Goal: Complete application form

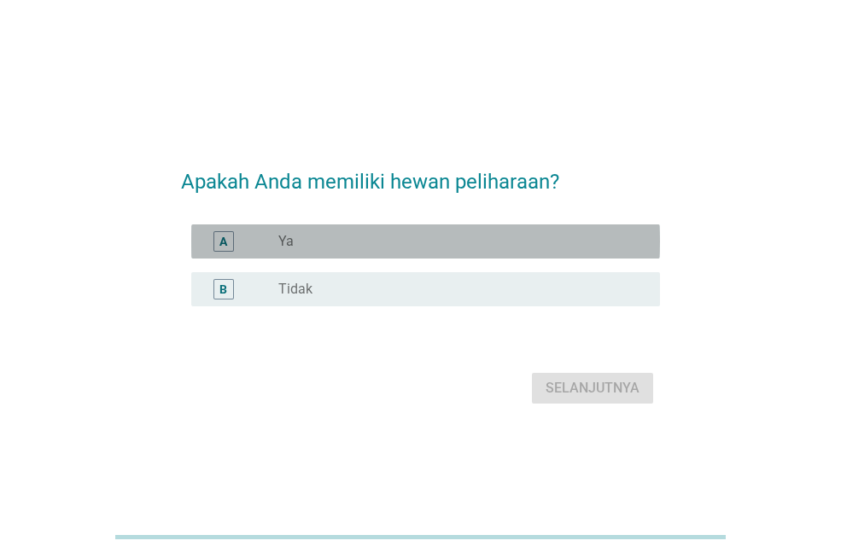
click at [232, 252] on div "A radio_button_unchecked Ya" at bounding box center [425, 242] width 469 height 34
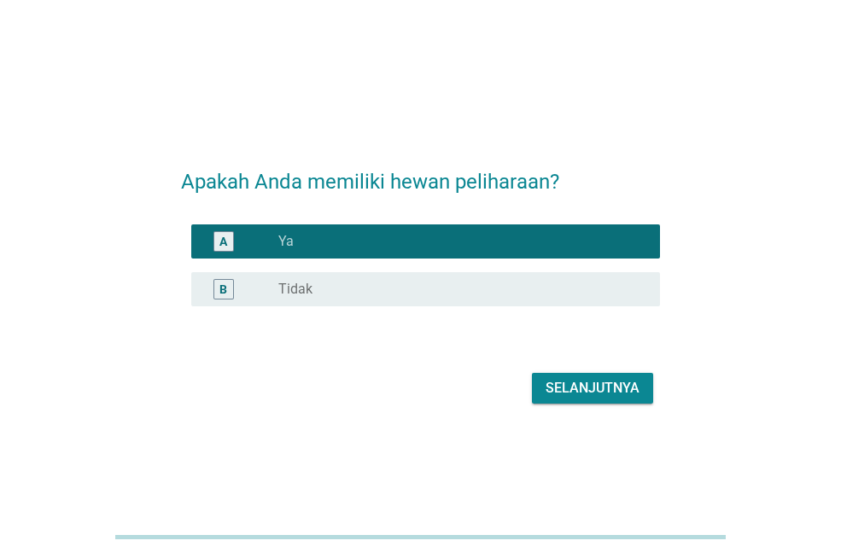
click at [587, 377] on button "Selanjutnya" at bounding box center [592, 388] width 121 height 31
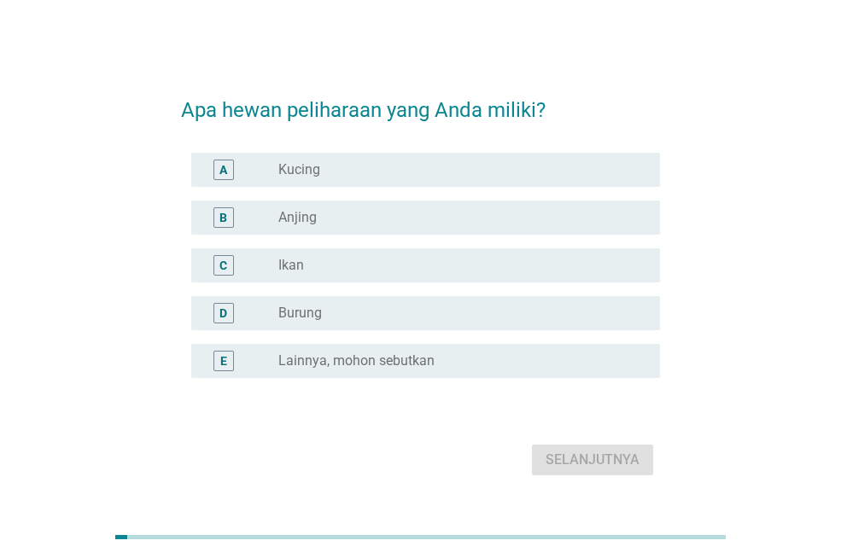
click at [314, 163] on label "Kucing" at bounding box center [299, 169] width 42 height 17
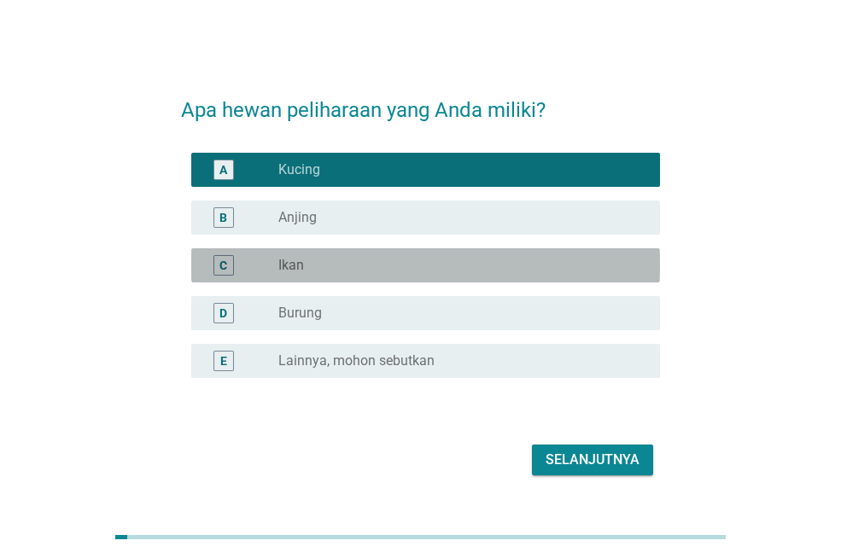
click at [318, 256] on div "radio_button_unchecked Ikan" at bounding box center [462, 265] width 368 height 20
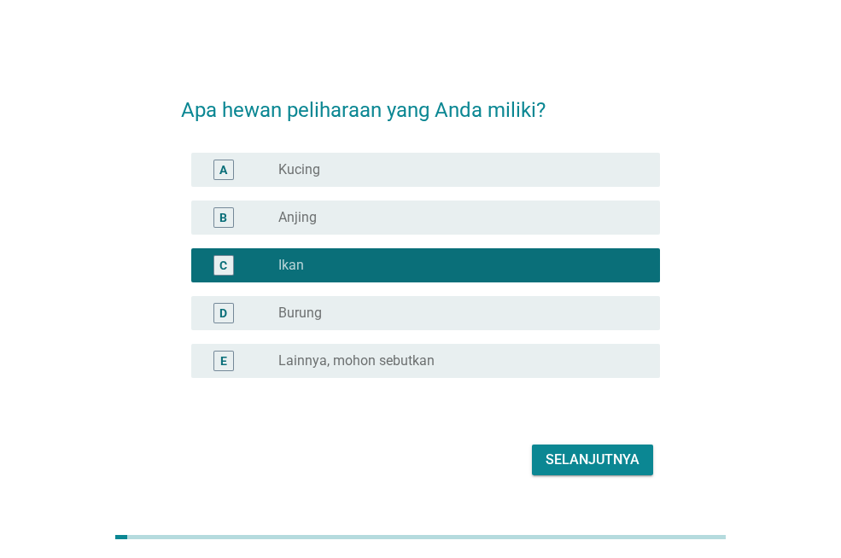
click at [377, 162] on div "radio_button_unchecked Kucing" at bounding box center [455, 169] width 354 height 17
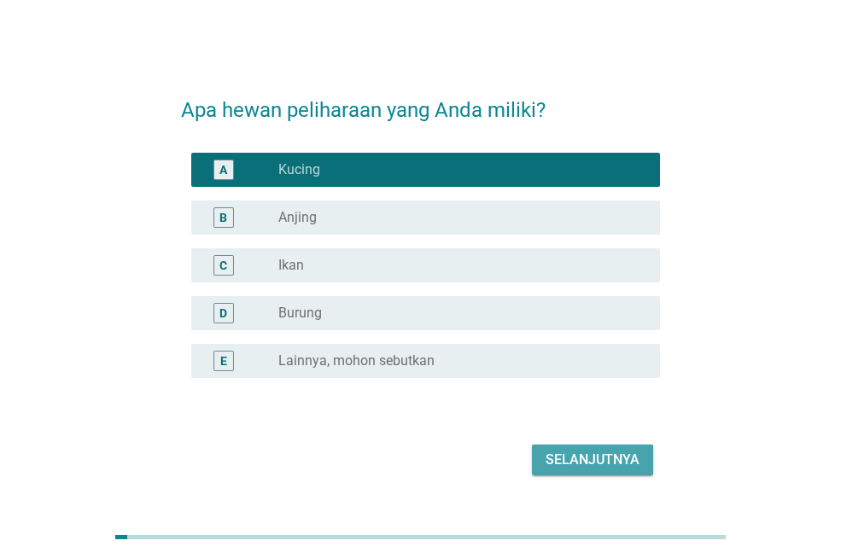
click at [622, 460] on div "Selanjutnya" at bounding box center [593, 460] width 94 height 20
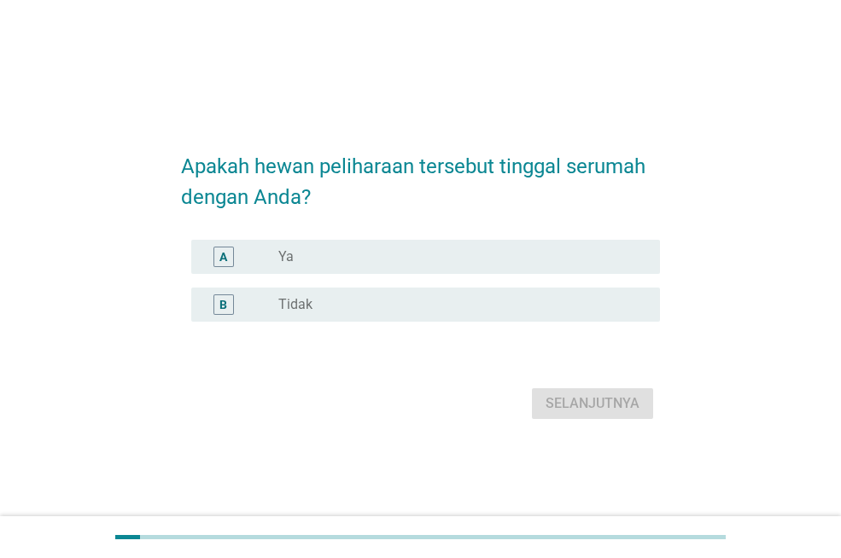
click at [360, 252] on div "radio_button_unchecked Ya" at bounding box center [455, 256] width 354 height 17
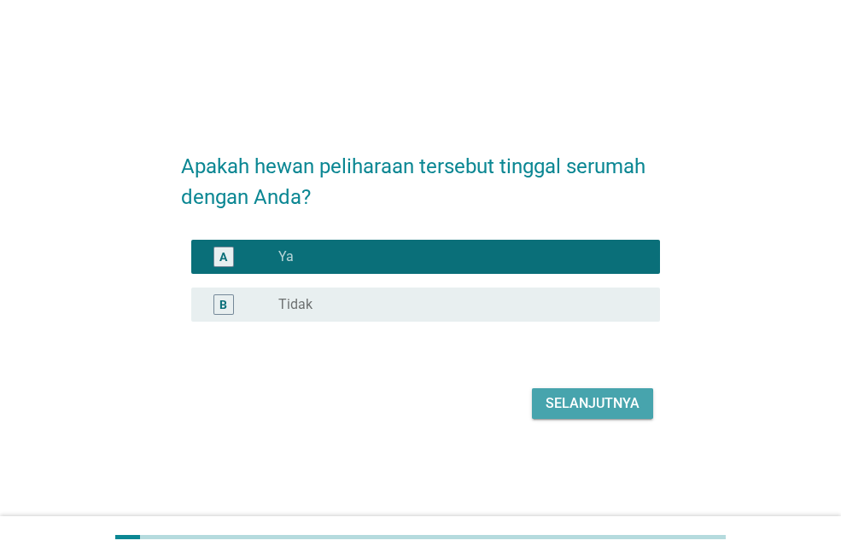
click at [620, 409] on div "Selanjutnya" at bounding box center [593, 404] width 94 height 20
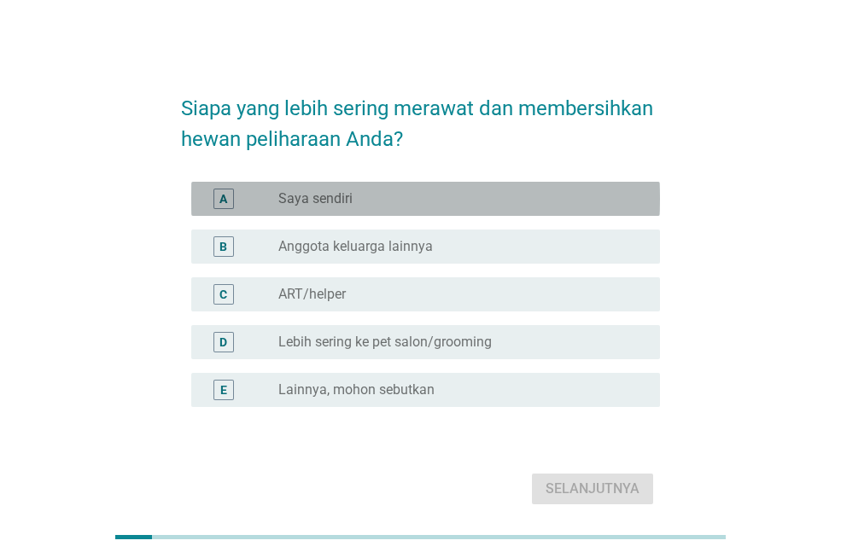
click at [312, 201] on label "Saya sendiri" at bounding box center [315, 198] width 74 height 17
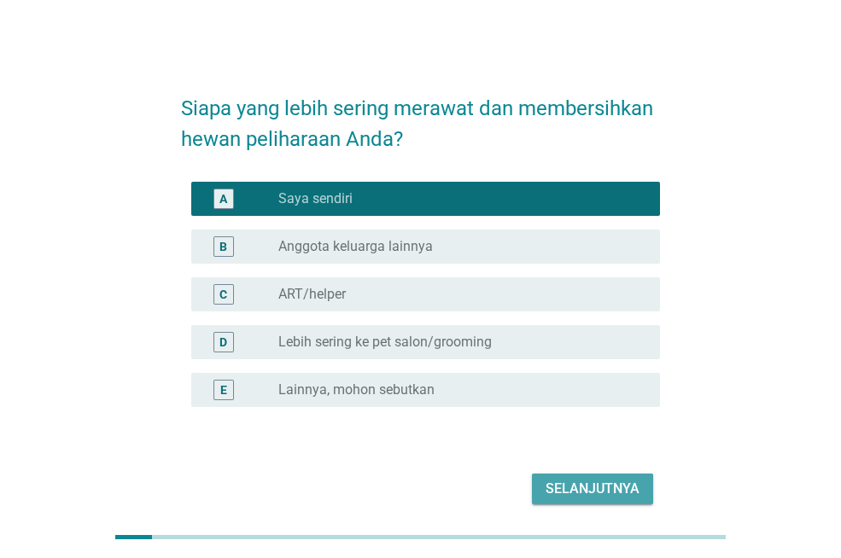
drag, startPoint x: 571, startPoint y: 477, endPoint x: 561, endPoint y: 470, distance: 12.8
click at [570, 476] on button "Selanjutnya" at bounding box center [592, 489] width 121 height 31
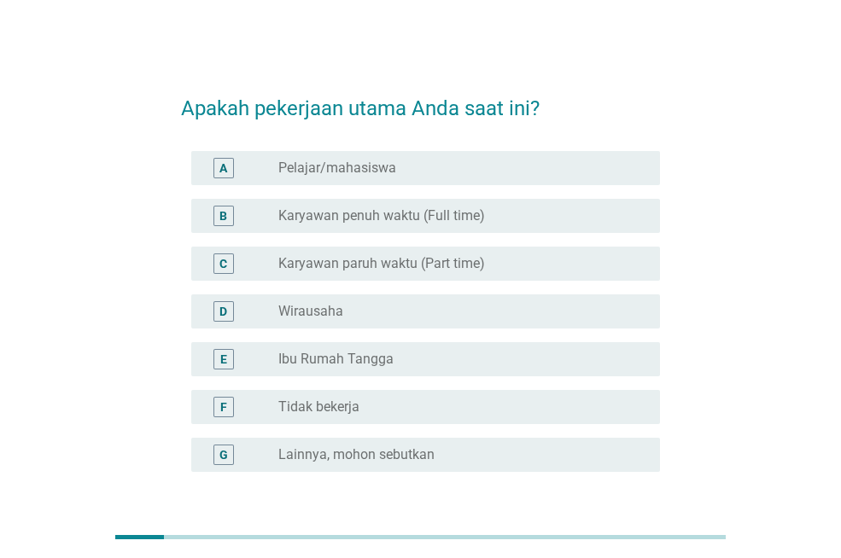
click at [437, 228] on div "B radio_button_unchecked Karyawan penuh waktu (Full time)" at bounding box center [425, 216] width 469 height 34
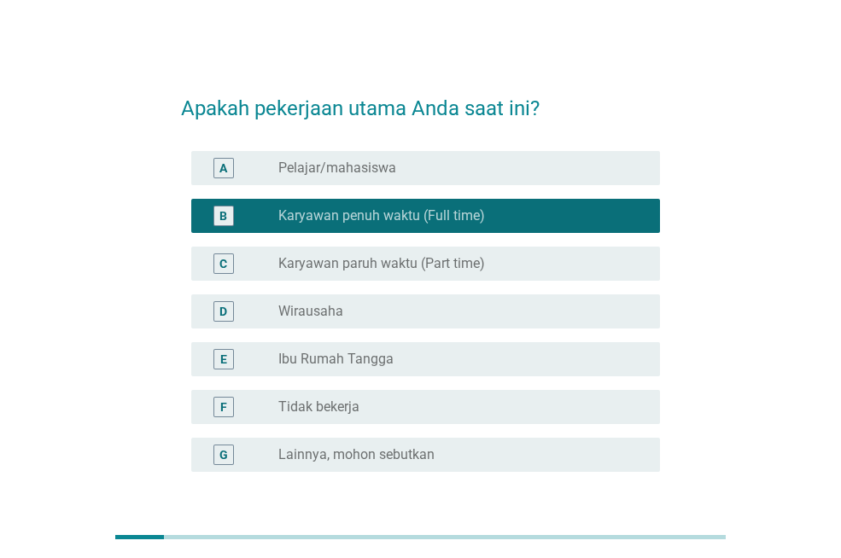
scroll to position [133, 0]
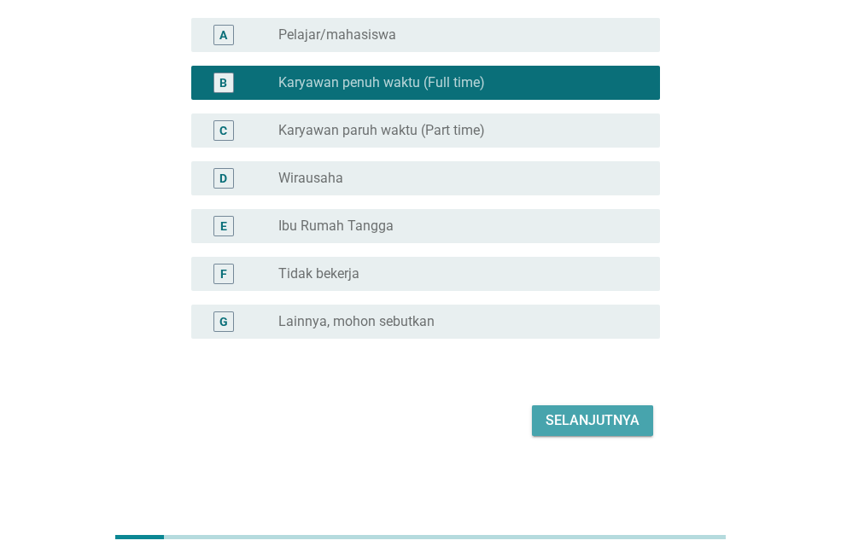
click at [581, 427] on div "Selanjutnya" at bounding box center [593, 421] width 94 height 20
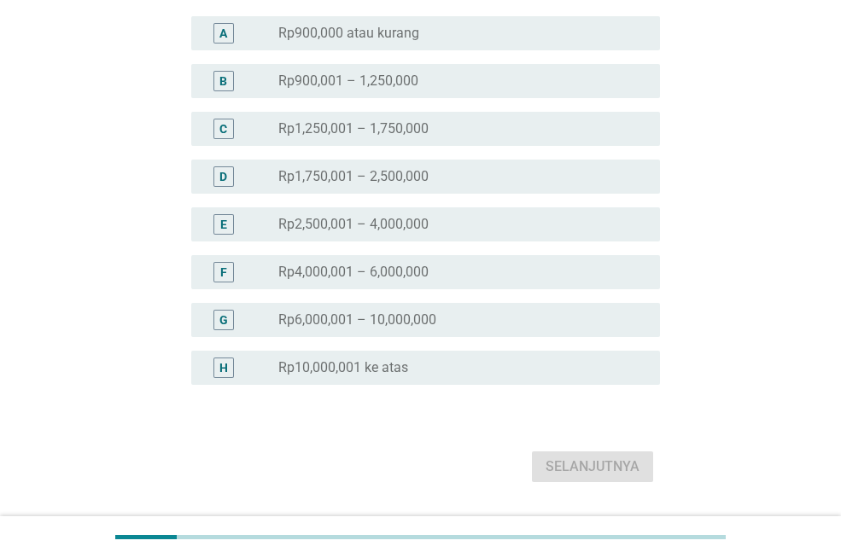
scroll to position [212, 0]
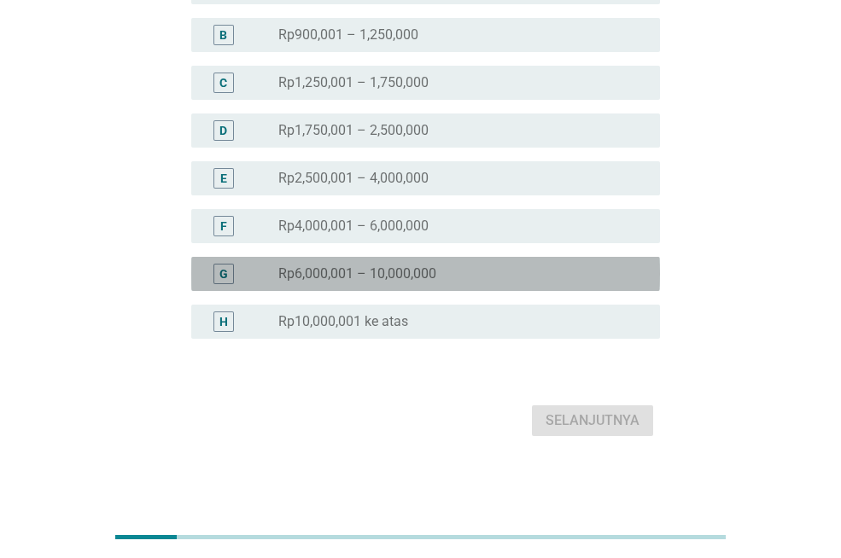
click at [414, 275] on label "Rp6,000,001 – 10,000,000" at bounding box center [357, 274] width 158 height 17
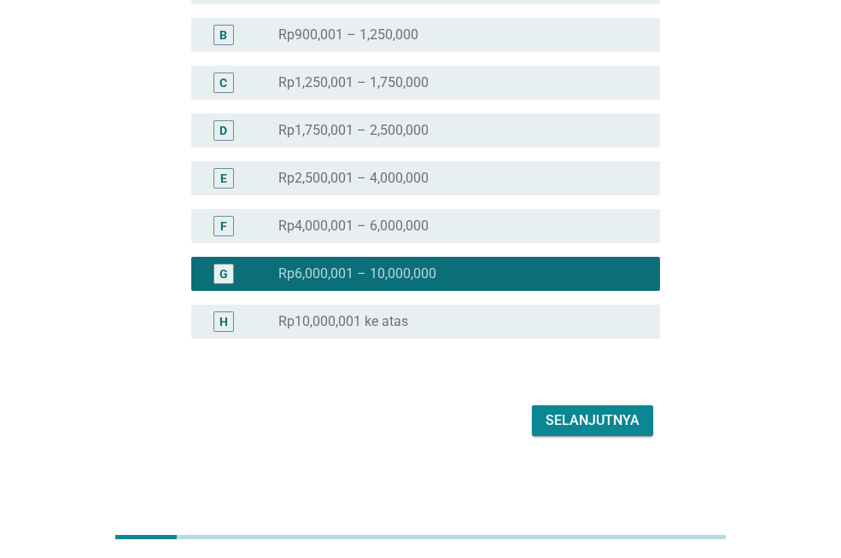
click at [561, 394] on form "Perkiraan PENGELUARAN rumah tangga Anda di setiap bulannya: A radio_button_unch…" at bounding box center [420, 152] width 479 height 577
drag, startPoint x: 562, startPoint y: 421, endPoint x: 552, endPoint y: 418, distance: 10.0
click at [562, 421] on div "Selanjutnya" at bounding box center [593, 421] width 94 height 20
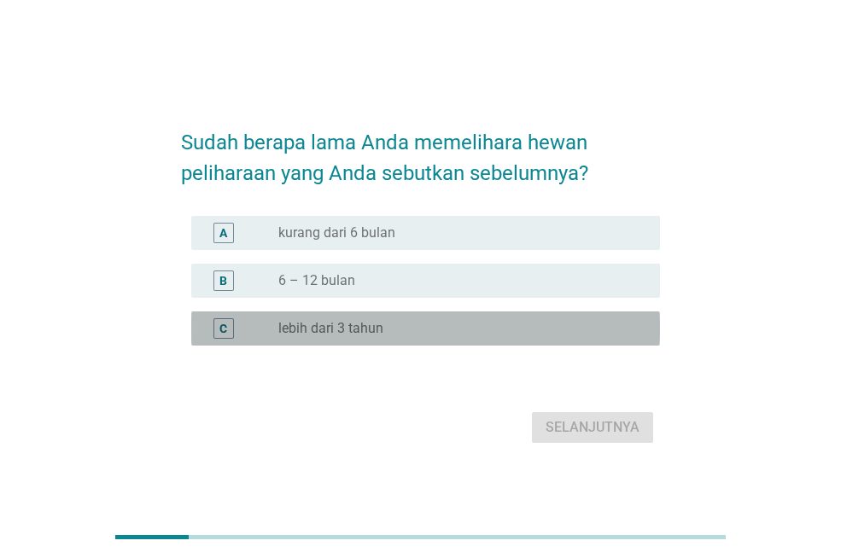
click at [377, 330] on label "lebih dari 3 tahun" at bounding box center [330, 328] width 105 height 17
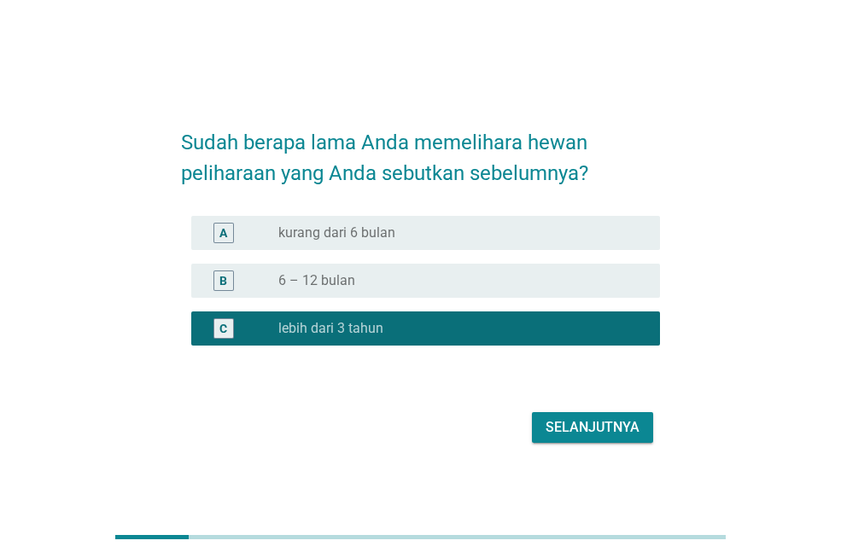
click at [578, 412] on button "Selanjutnya" at bounding box center [592, 427] width 121 height 31
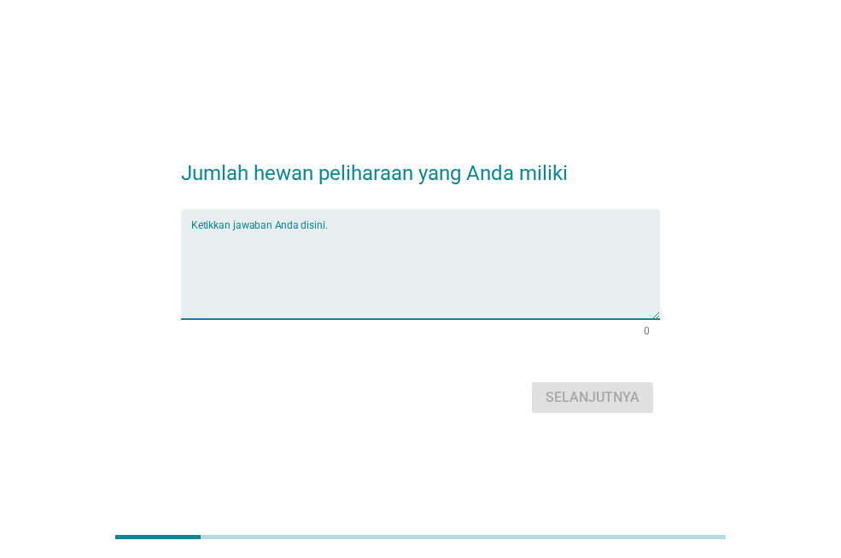
click at [336, 242] on textarea "Ketikkan jawaban Anda disini." at bounding box center [425, 275] width 469 height 90
type textarea "4"
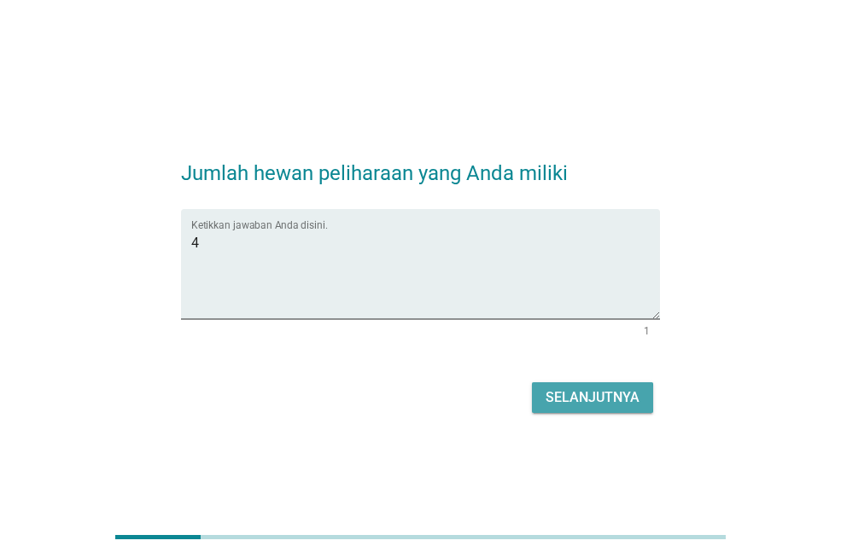
click at [617, 393] on div "Selanjutnya" at bounding box center [593, 398] width 94 height 20
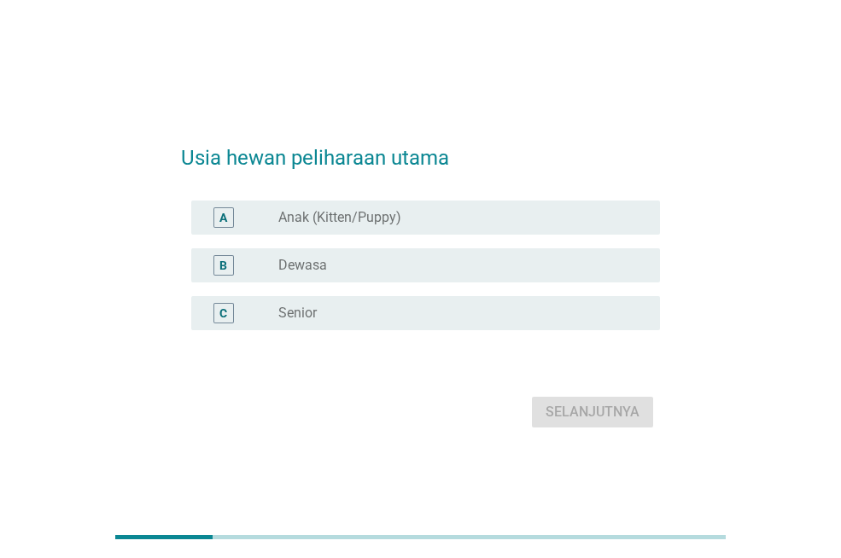
click at [353, 264] on div "radio_button_unchecked Dewasa" at bounding box center [455, 265] width 354 height 17
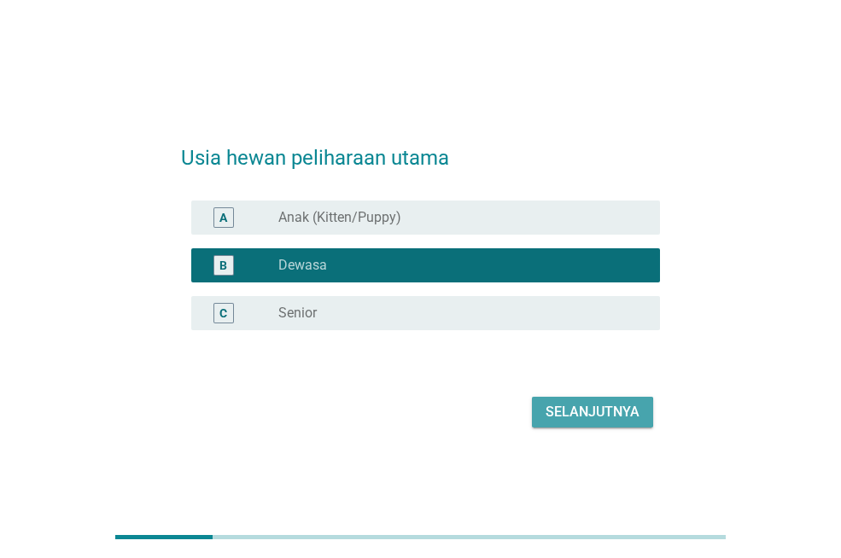
click at [564, 412] on div "Selanjutnya" at bounding box center [593, 412] width 94 height 20
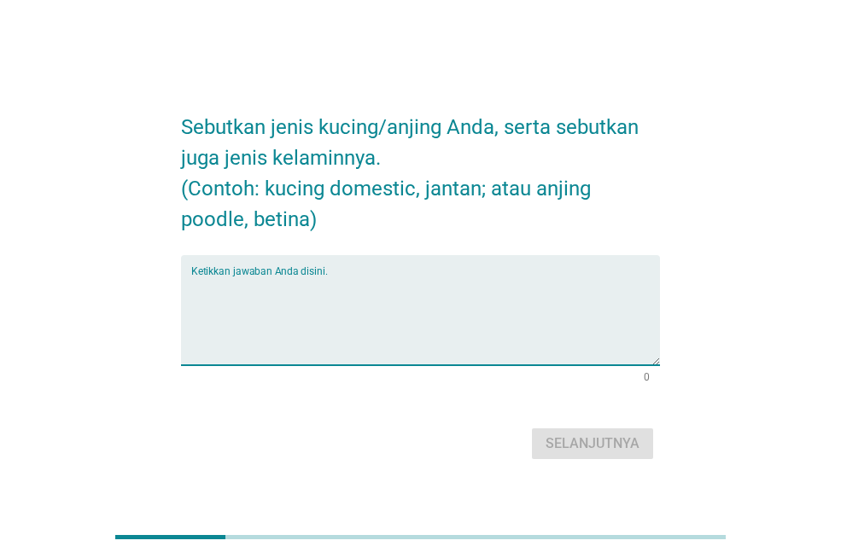
click at [284, 276] on textarea "Ketikkan jawaban Anda disini." at bounding box center [425, 321] width 469 height 90
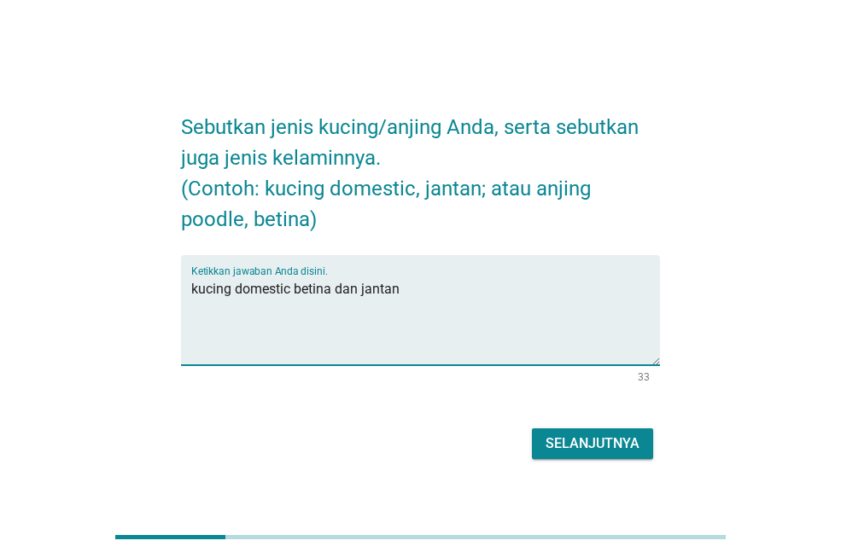
type textarea "kucing domestic betina dan jantan"
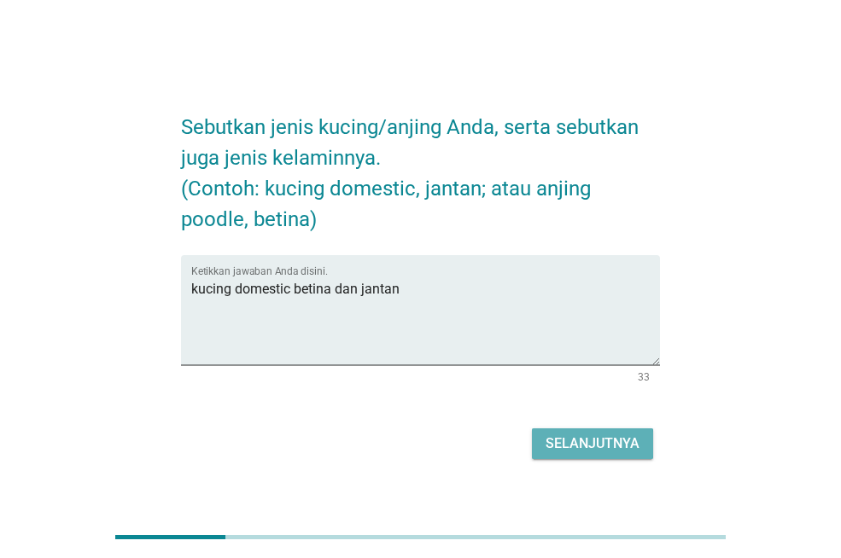
click at [599, 444] on div "Selanjutnya" at bounding box center [593, 444] width 94 height 20
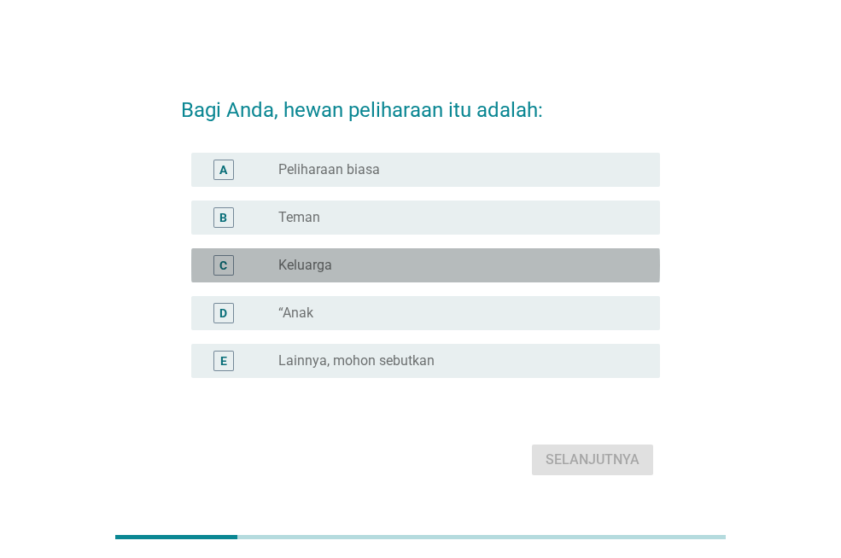
click at [365, 259] on div "radio_button_unchecked Keluarga" at bounding box center [455, 265] width 354 height 17
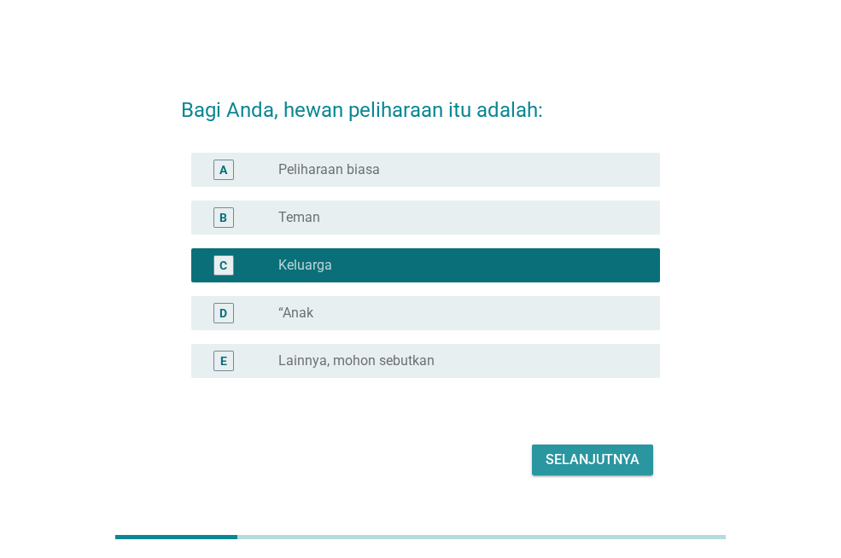
click at [599, 444] on div "Selanjutnya" at bounding box center [420, 460] width 479 height 41
drag, startPoint x: 610, startPoint y: 460, endPoint x: 593, endPoint y: 456, distance: 18.4
click at [610, 460] on div "Selanjutnya" at bounding box center [593, 460] width 94 height 20
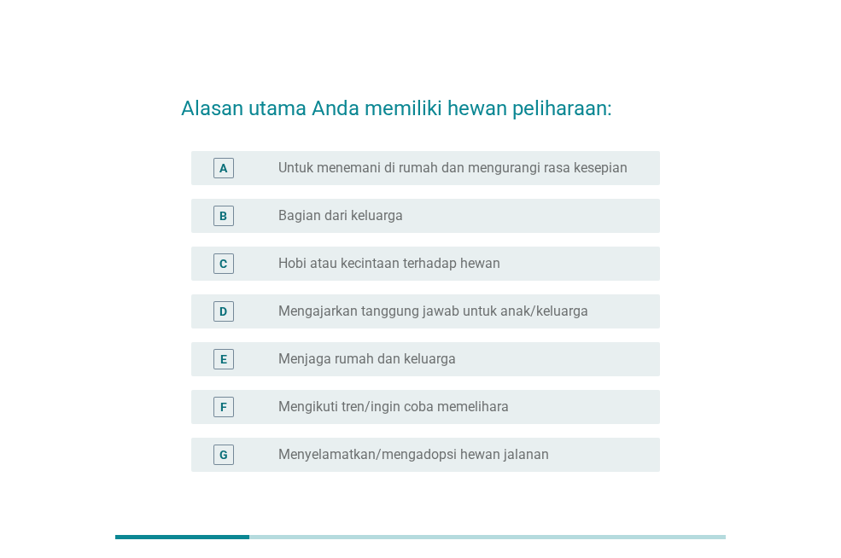
scroll to position [133, 0]
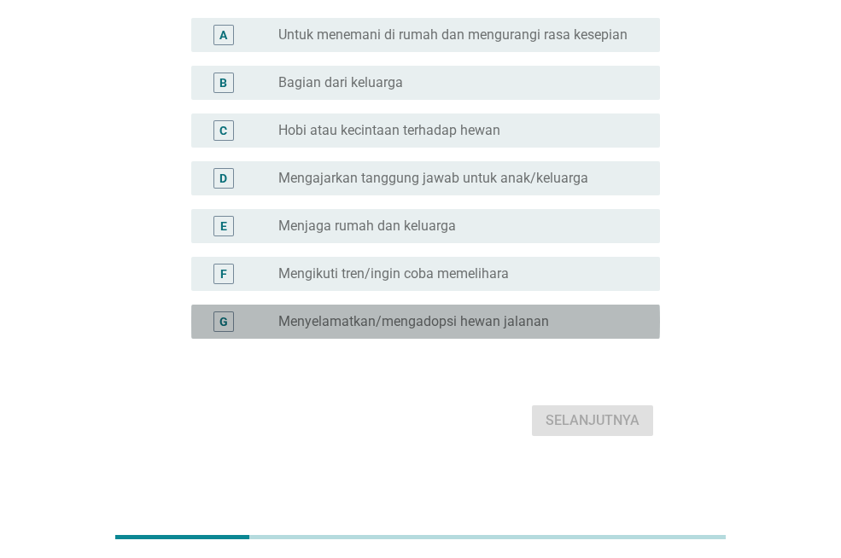
click at [445, 321] on label "Menyelamatkan/mengadopsi hewan jalanan" at bounding box center [413, 321] width 271 height 17
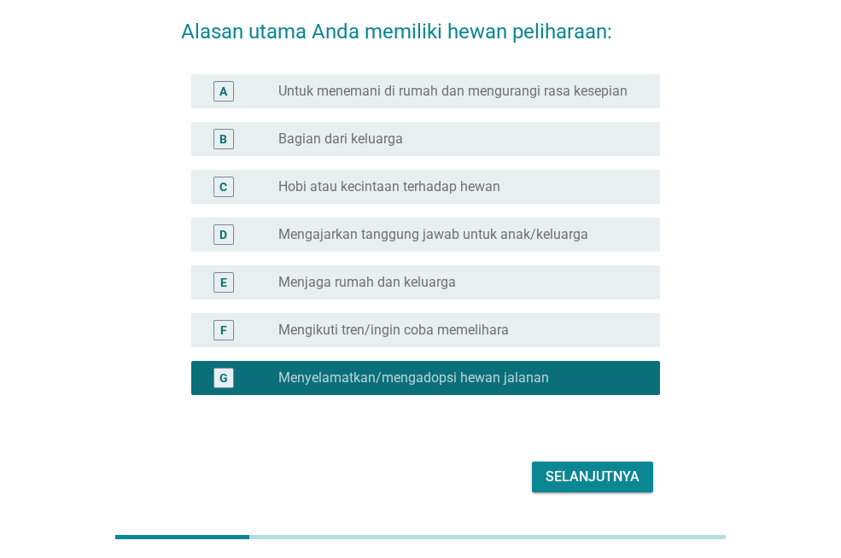
scroll to position [48, 0]
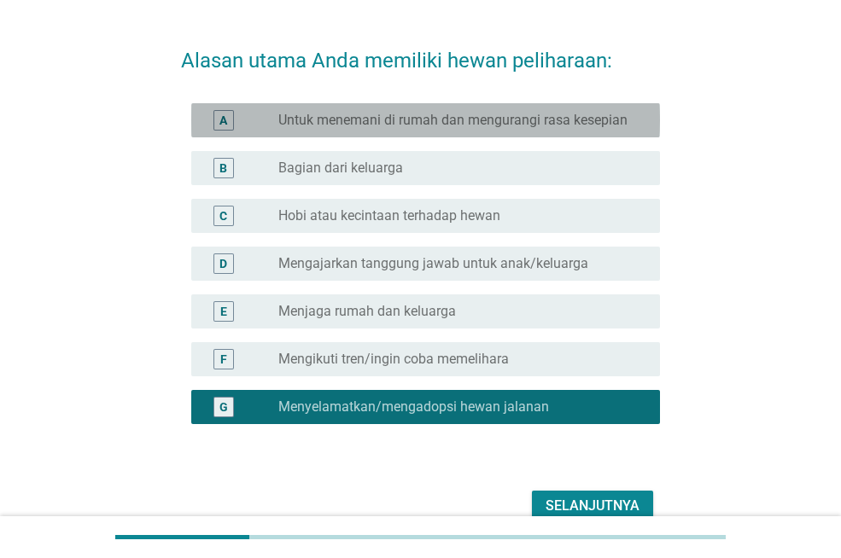
click at [447, 110] on div "radio_button_unchecked Untuk menemani di rumah dan mengurangi rasa kesepian" at bounding box center [462, 120] width 368 height 20
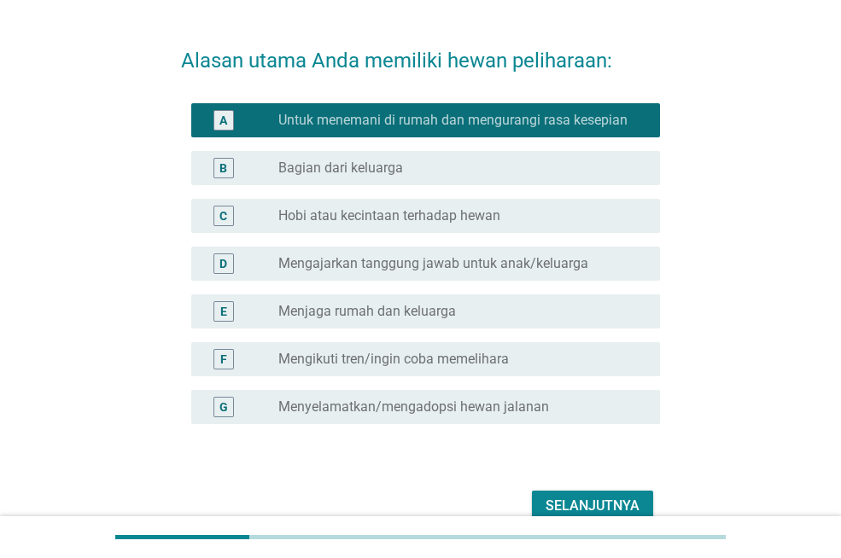
click at [416, 407] on label "Menyelamatkan/mengadopsi hewan jalanan" at bounding box center [413, 407] width 271 height 17
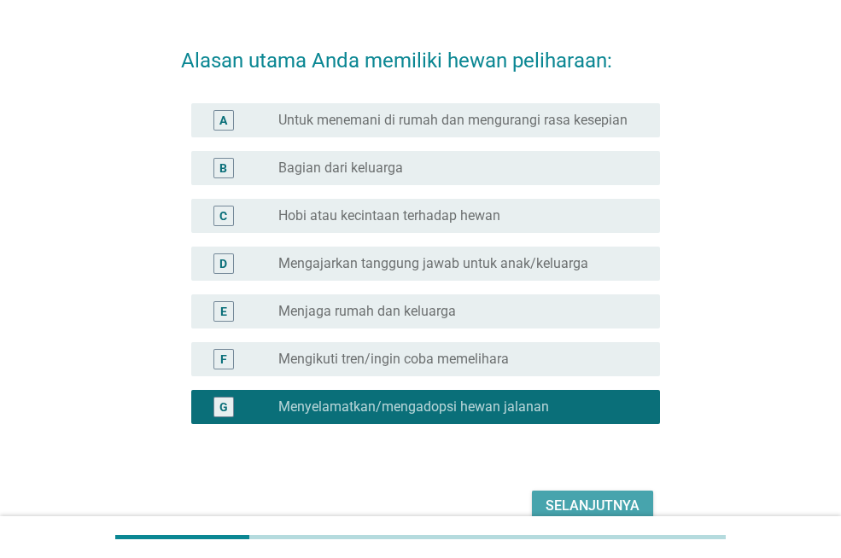
click at [578, 503] on div "Selanjutnya" at bounding box center [593, 506] width 94 height 20
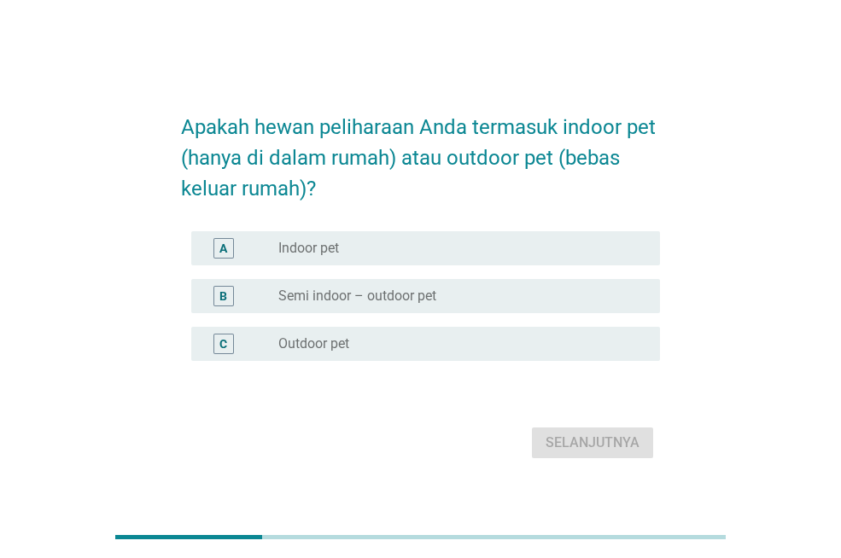
click at [406, 294] on label "Semi indoor – outdoor pet" at bounding box center [357, 296] width 158 height 17
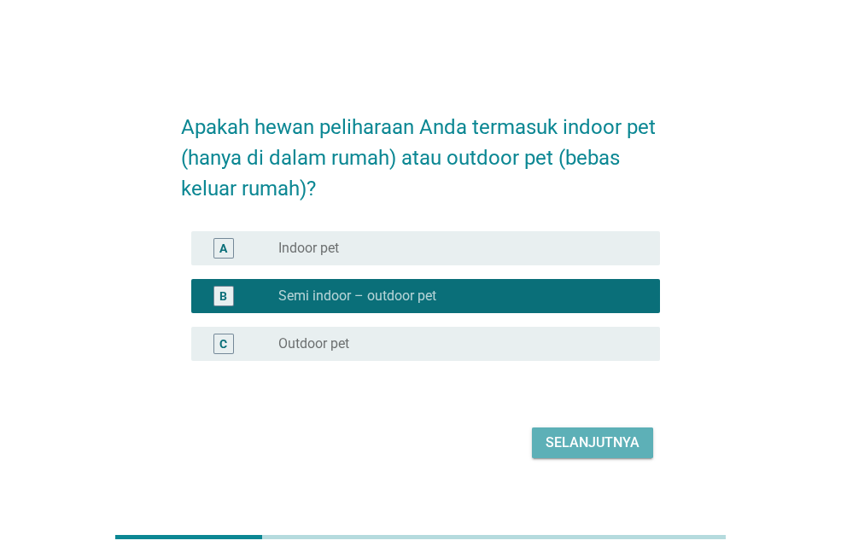
drag, startPoint x: 551, startPoint y: 442, endPoint x: 519, endPoint y: 441, distance: 31.6
click at [550, 442] on div "Selanjutnya" at bounding box center [593, 443] width 94 height 20
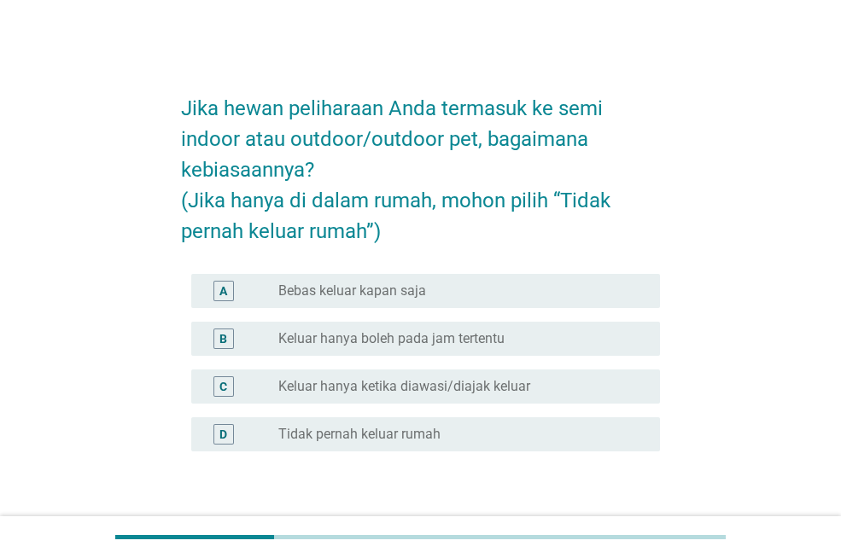
click at [380, 288] on label "Bebas keluar kapan saja" at bounding box center [352, 291] width 148 height 17
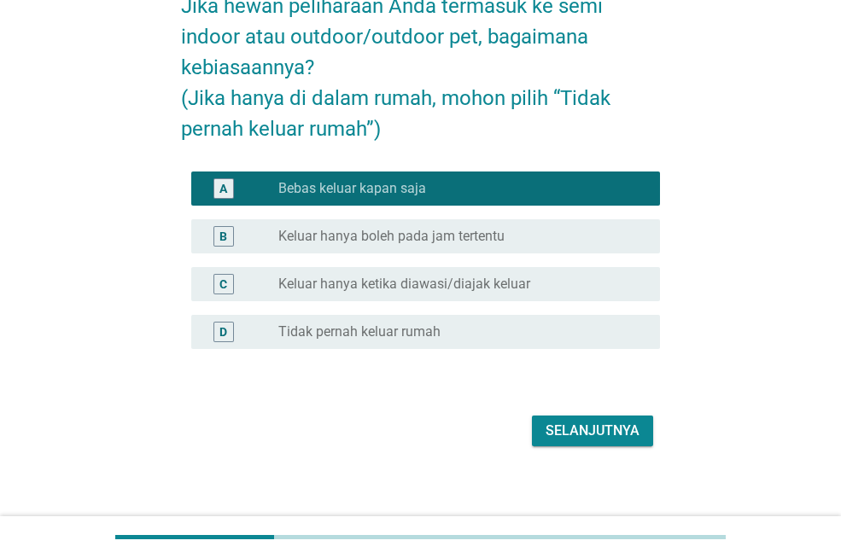
scroll to position [113, 0]
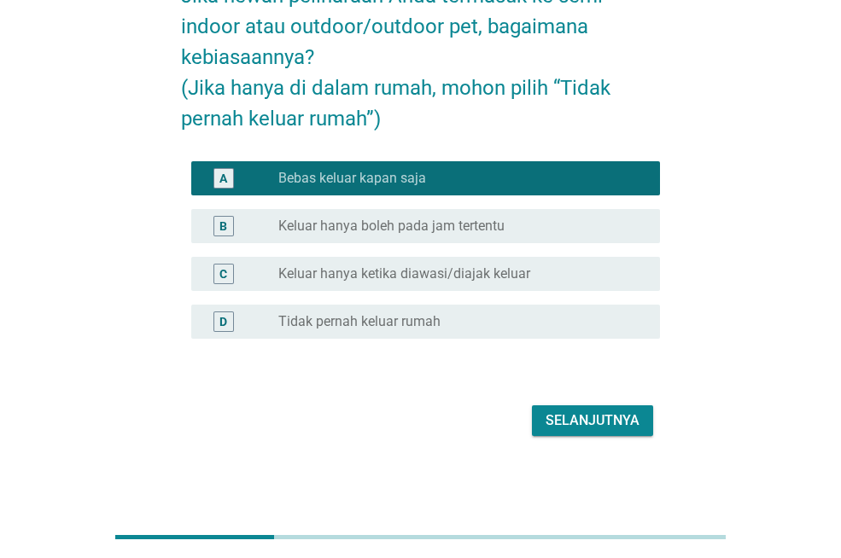
click at [556, 412] on div "Selanjutnya" at bounding box center [593, 421] width 94 height 20
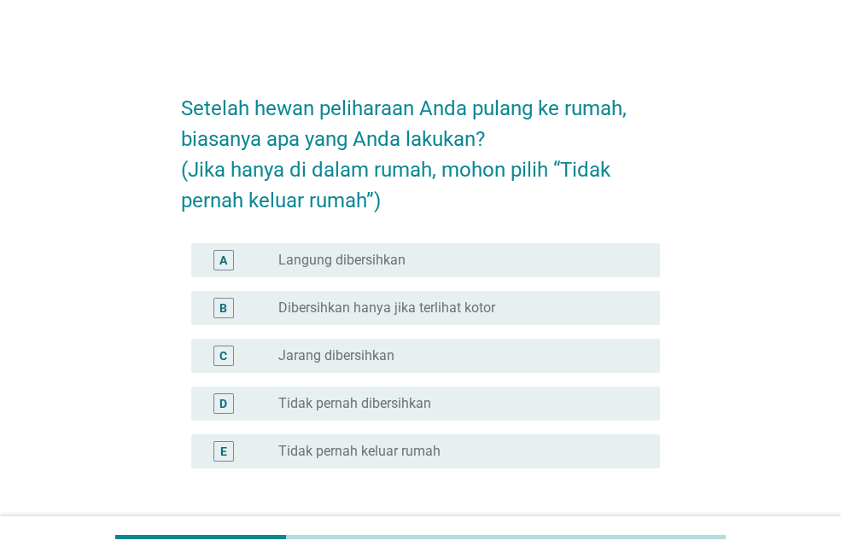
click at [434, 306] on label "Dibersihkan hanya jika terlihat kotor" at bounding box center [386, 308] width 217 height 17
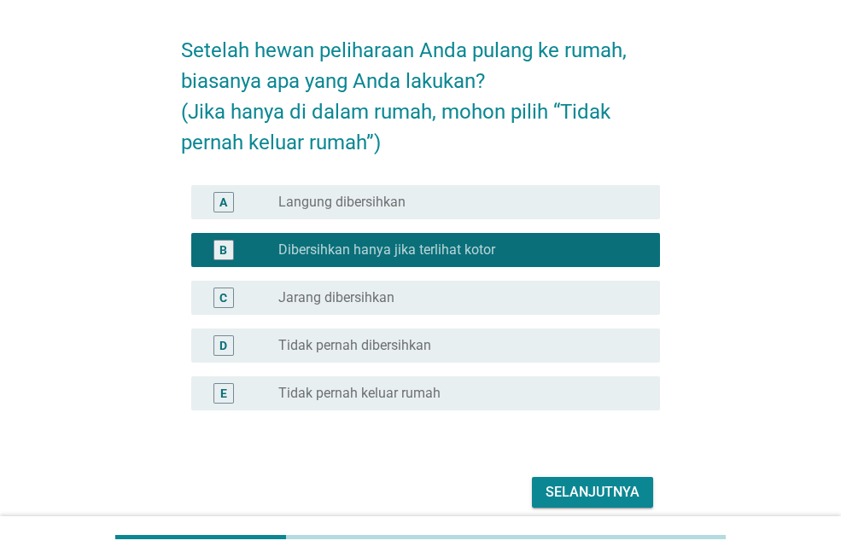
scroll to position [130, 0]
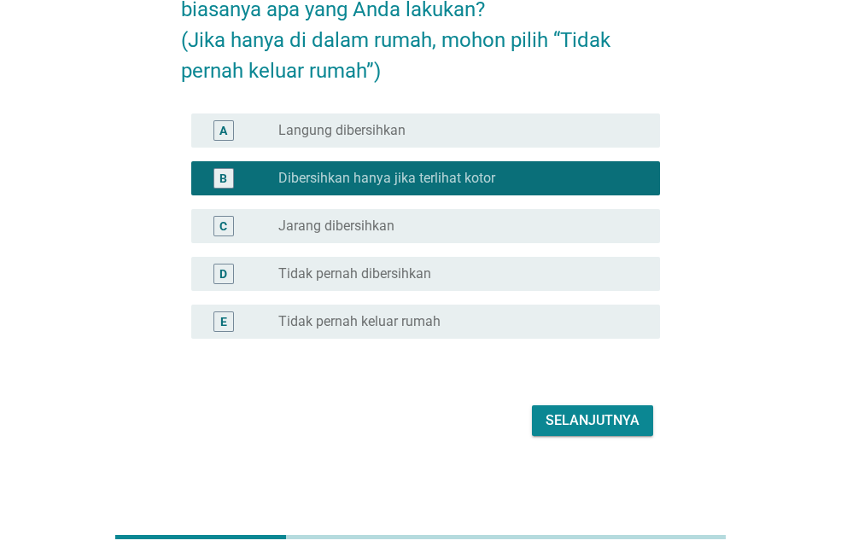
click at [562, 413] on div "Selanjutnya" at bounding box center [593, 421] width 94 height 20
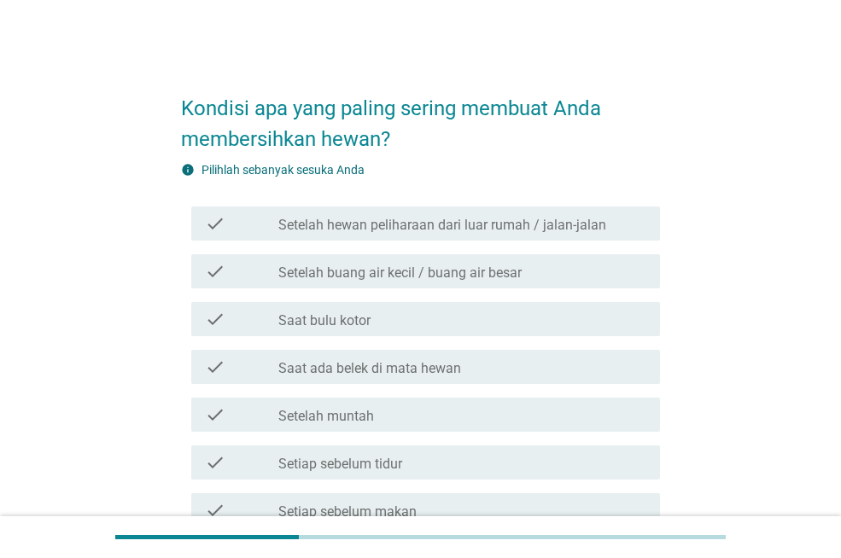
scroll to position [85, 0]
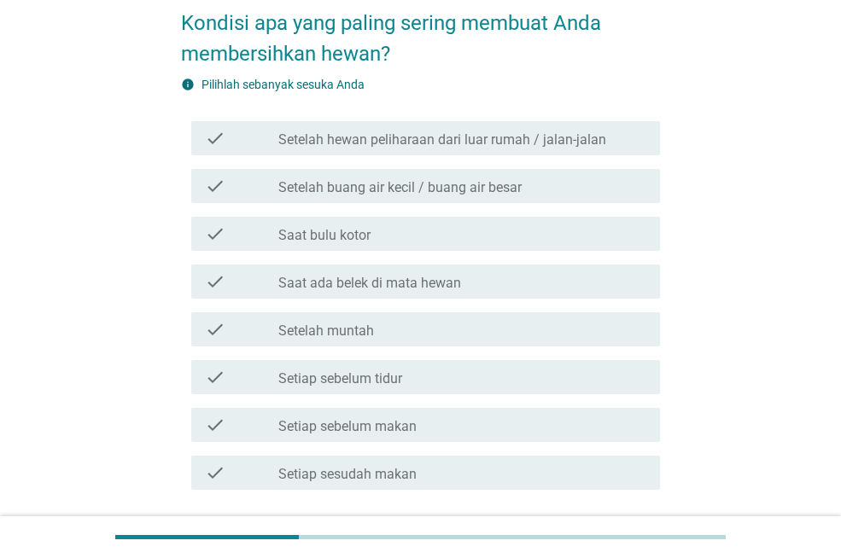
drag, startPoint x: 429, startPoint y: 234, endPoint x: 428, endPoint y: 209, distance: 24.8
click at [428, 231] on div "check_box_outline_blank Saat bulu kotor" at bounding box center [462, 234] width 368 height 20
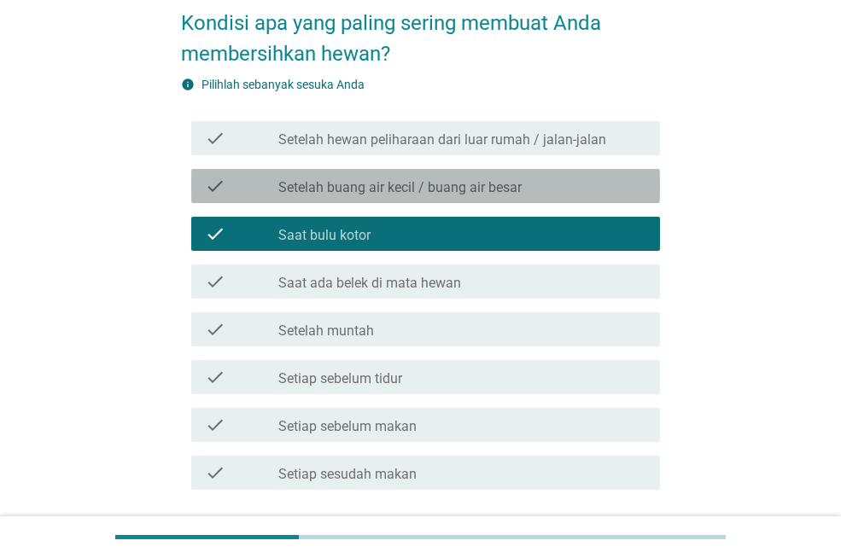
click at [432, 199] on div "check check_box_outline_blank Setelah buang air kecil / buang air besar" at bounding box center [425, 186] width 469 height 34
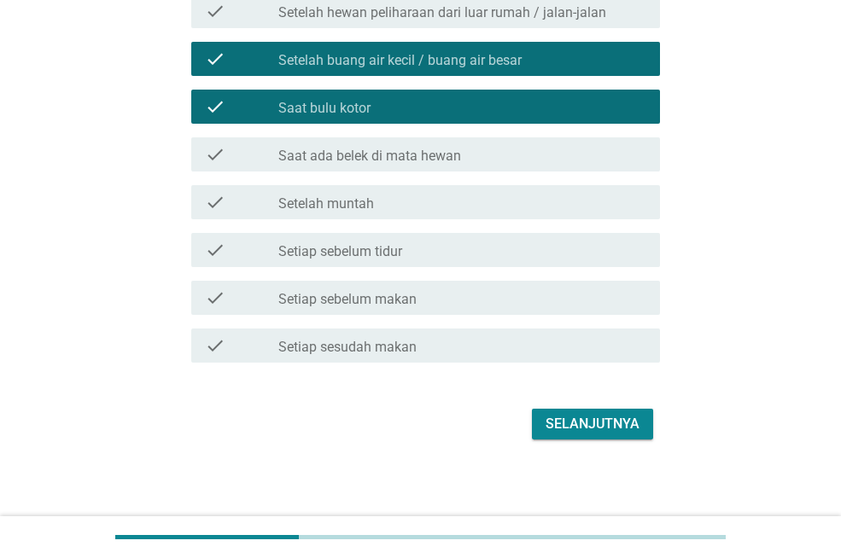
scroll to position [216, 0]
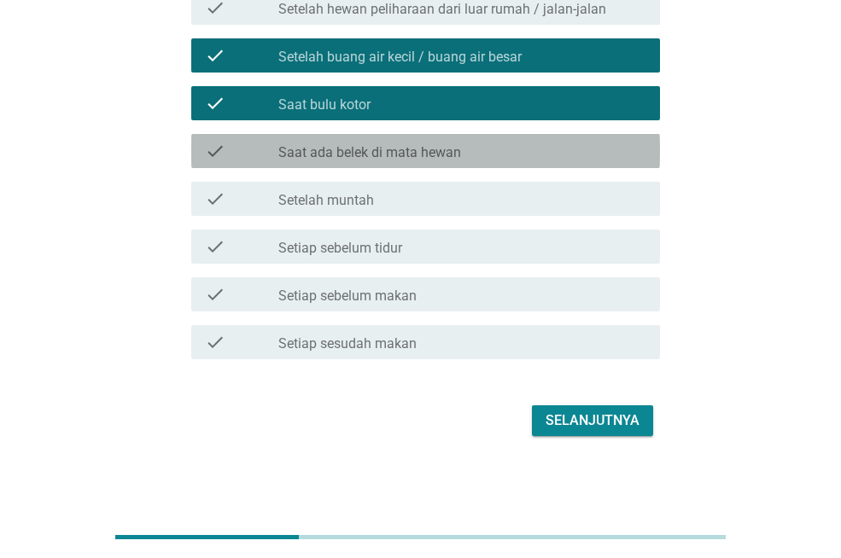
drag, startPoint x: 469, startPoint y: 153, endPoint x: 456, endPoint y: 166, distance: 18.7
click at [469, 153] on div "check_box_outline_blank Saat ada belek di mata hewan" at bounding box center [462, 151] width 368 height 20
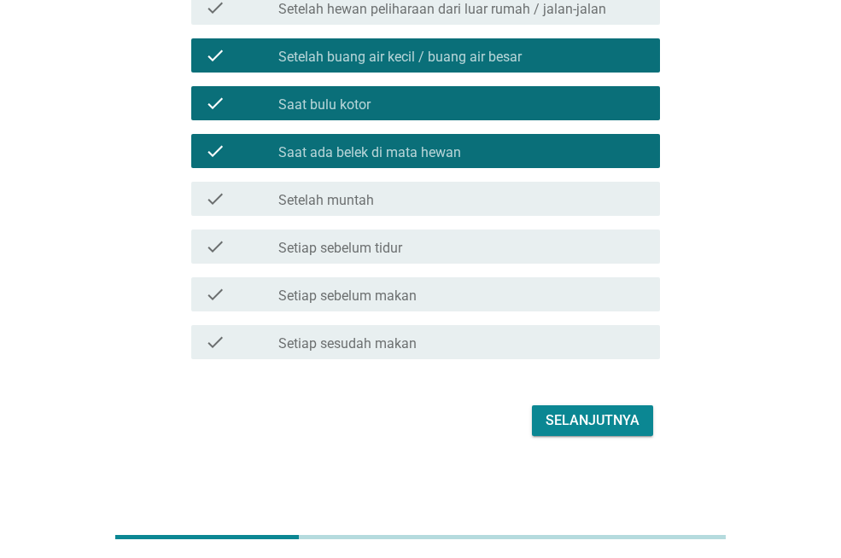
scroll to position [131, 0]
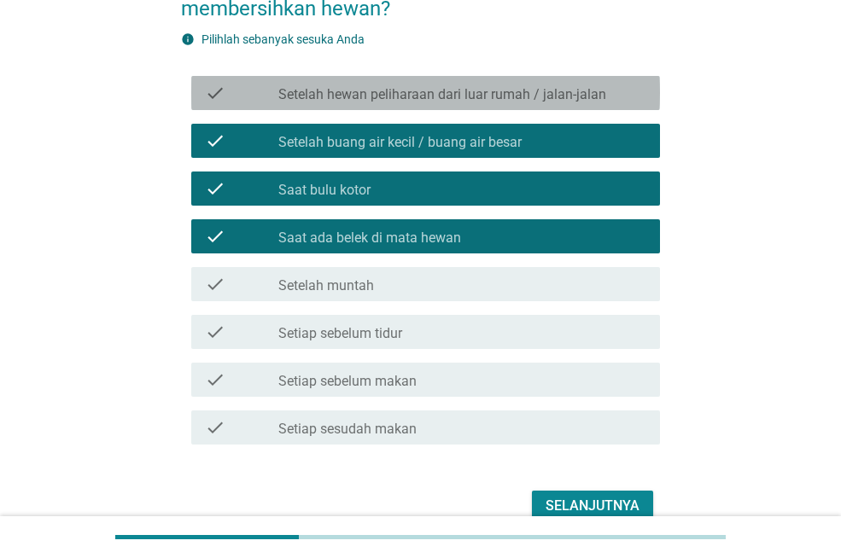
drag, startPoint x: 459, startPoint y: 98, endPoint x: 458, endPoint y: 110, distance: 12.0
click at [459, 98] on label "Setelah hewan peliharaan dari luar rumah / jalan-jalan" at bounding box center [442, 94] width 328 height 17
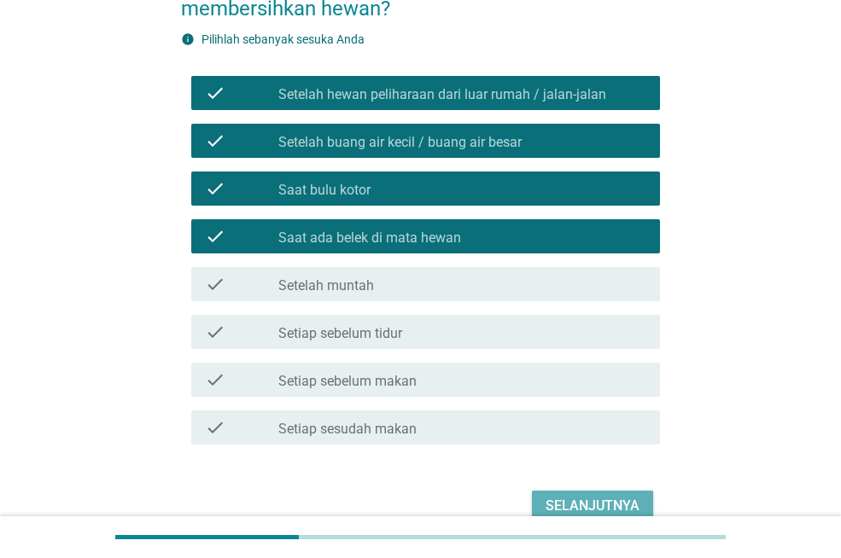
drag, startPoint x: 570, startPoint y: 494, endPoint x: 558, endPoint y: 493, distance: 12.9
click at [570, 494] on button "Selanjutnya" at bounding box center [592, 506] width 121 height 31
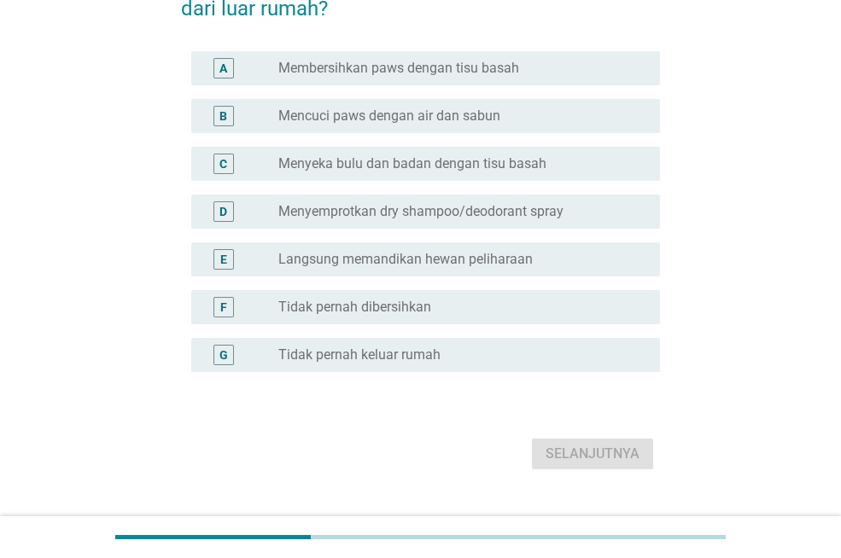
scroll to position [0, 0]
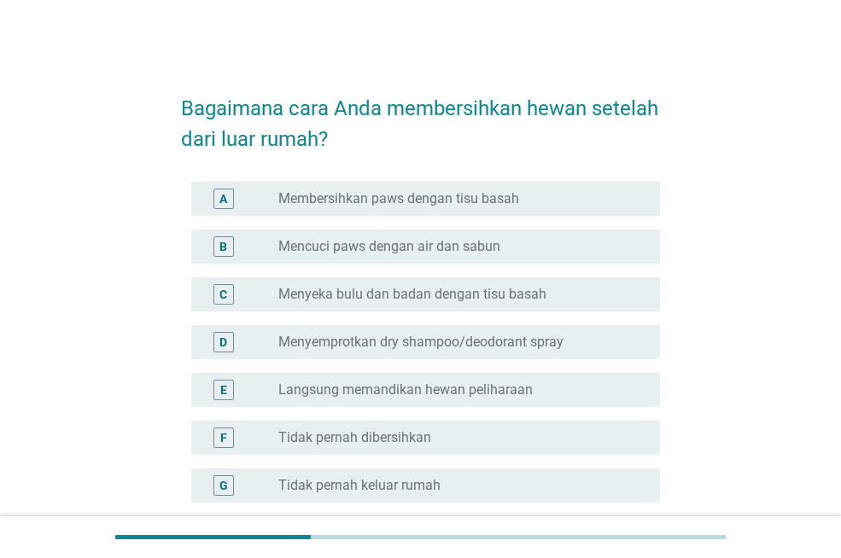
click at [479, 165] on form "Bagaimana cara Anda membersihkan hewan setelah dari luar rumah? A radio_button_…" at bounding box center [420, 340] width 479 height 529
click at [454, 201] on label "Membersihkan paws dengan tisu basah" at bounding box center [398, 198] width 241 height 17
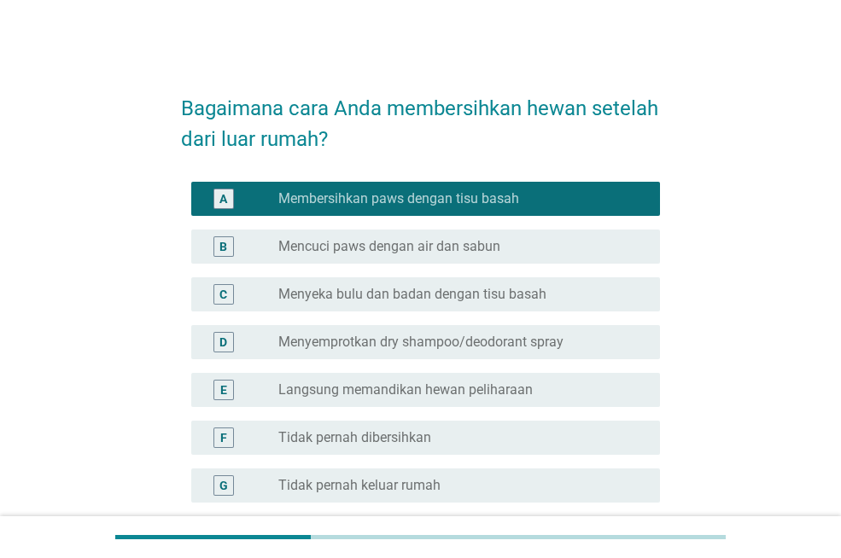
click at [502, 287] on label "Menyeka bulu dan badan dengan tisu basah" at bounding box center [412, 294] width 268 height 17
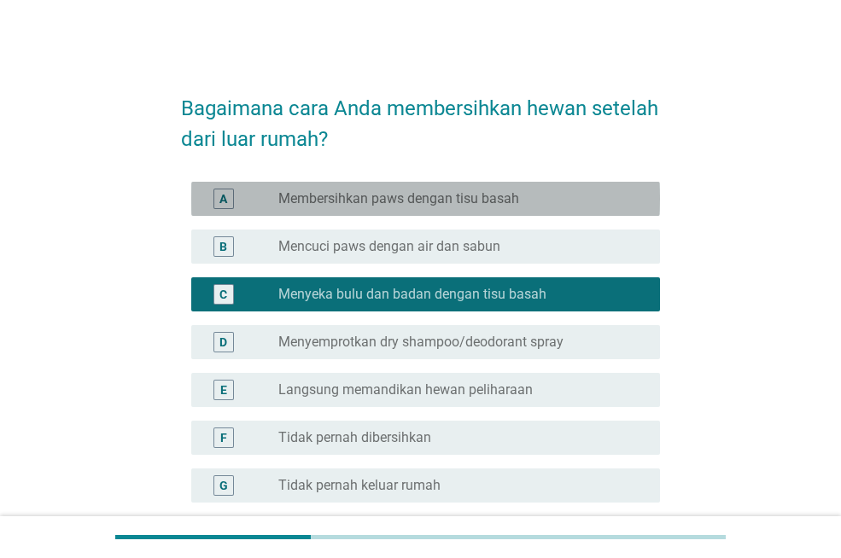
click at [441, 199] on label "Membersihkan paws dengan tisu basah" at bounding box center [398, 198] width 241 height 17
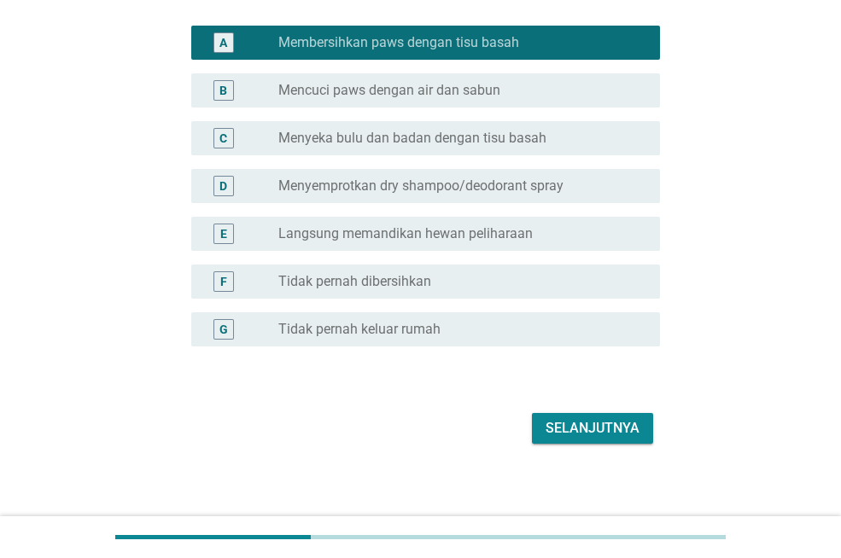
scroll to position [164, 0]
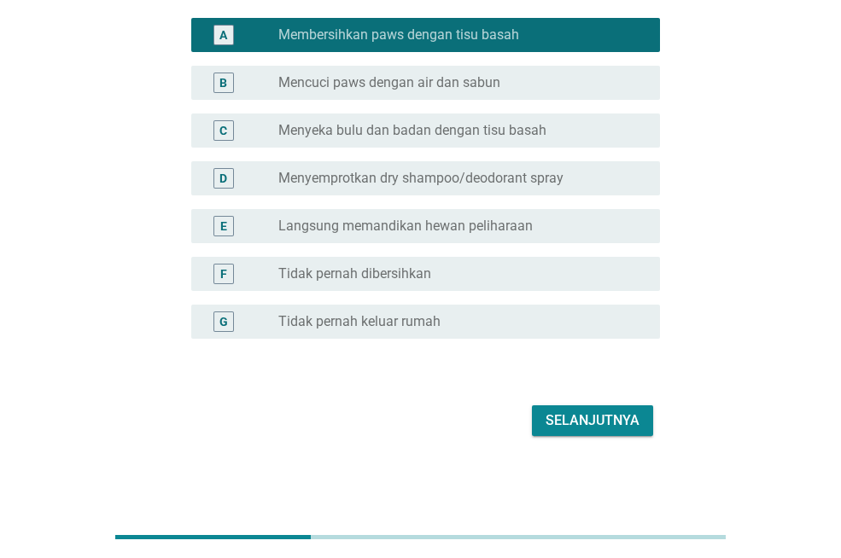
click at [605, 414] on div "Selanjutnya" at bounding box center [593, 421] width 94 height 20
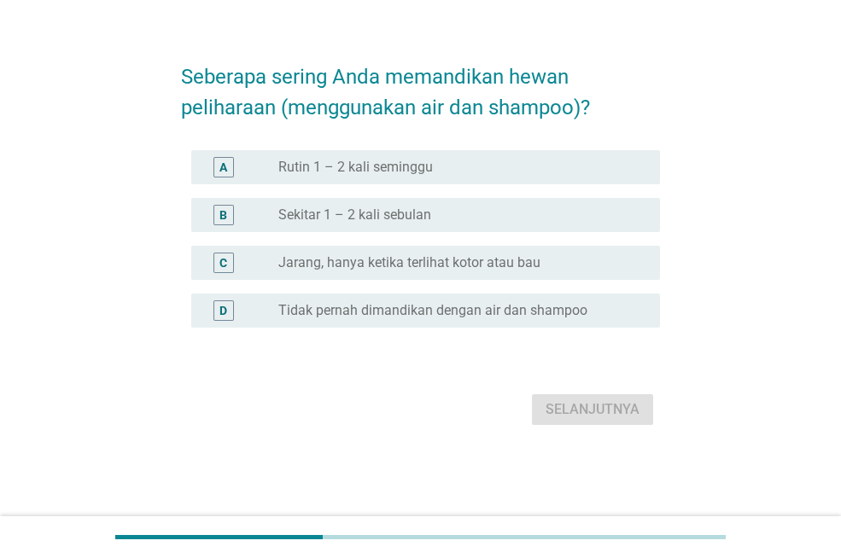
scroll to position [0, 0]
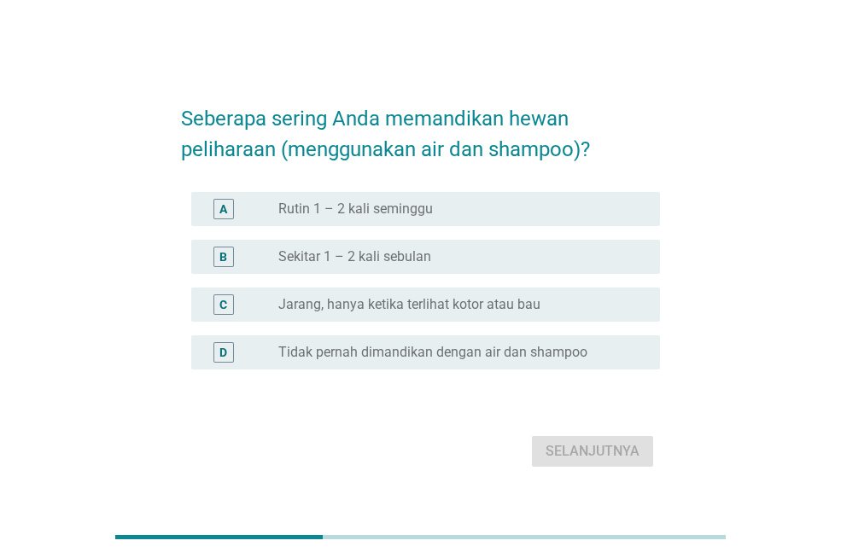
click at [467, 295] on div "radio_button_unchecked Jarang, hanya ketika terlihat kotor atau bau" at bounding box center [462, 305] width 368 height 20
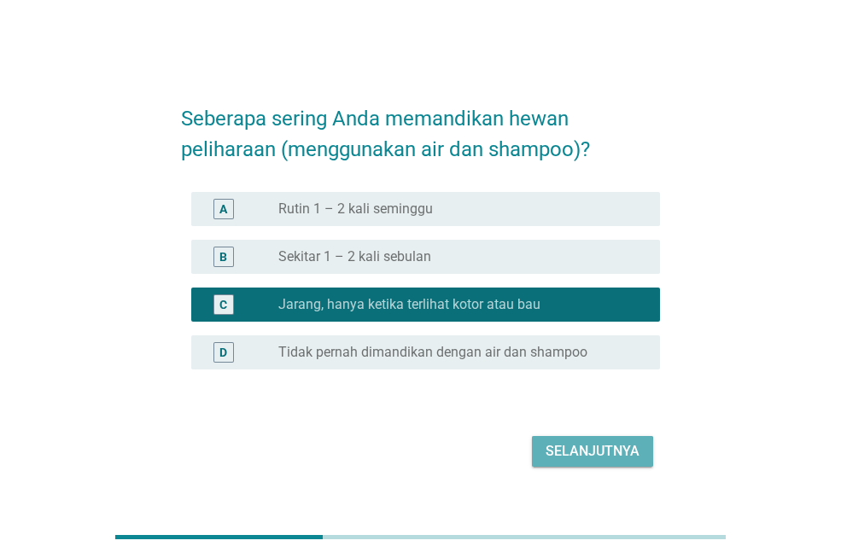
click at [567, 447] on div "Selanjutnya" at bounding box center [593, 451] width 94 height 20
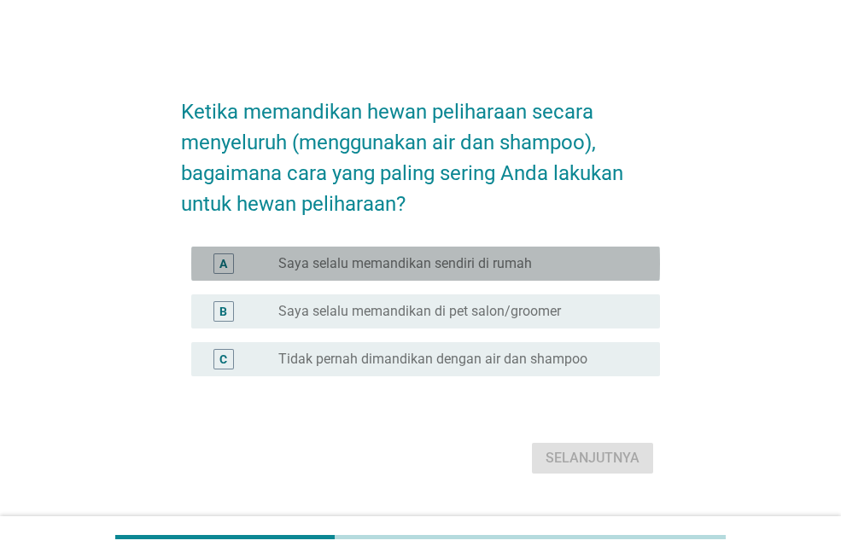
click at [496, 254] on div "radio_button_unchecked Saya selalu memandikan sendiri di rumah" at bounding box center [462, 264] width 368 height 20
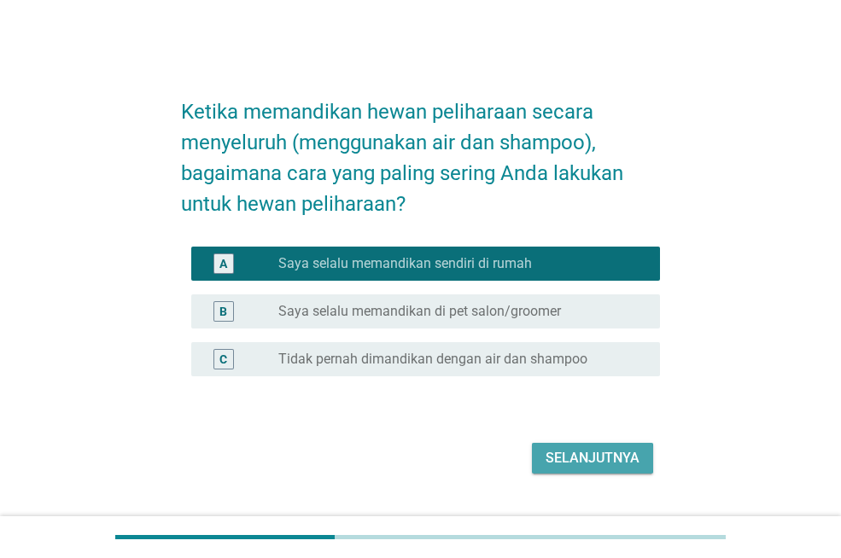
click at [587, 467] on div "Selanjutnya" at bounding box center [593, 458] width 94 height 20
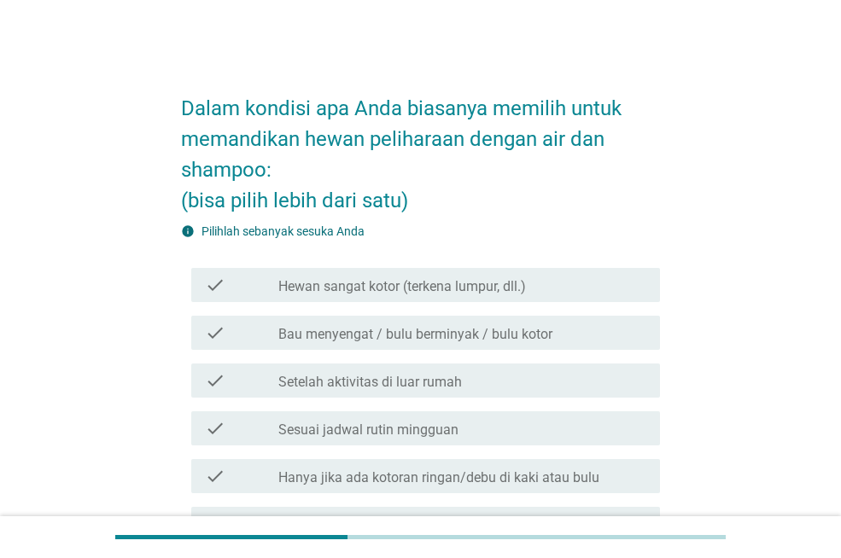
scroll to position [85, 0]
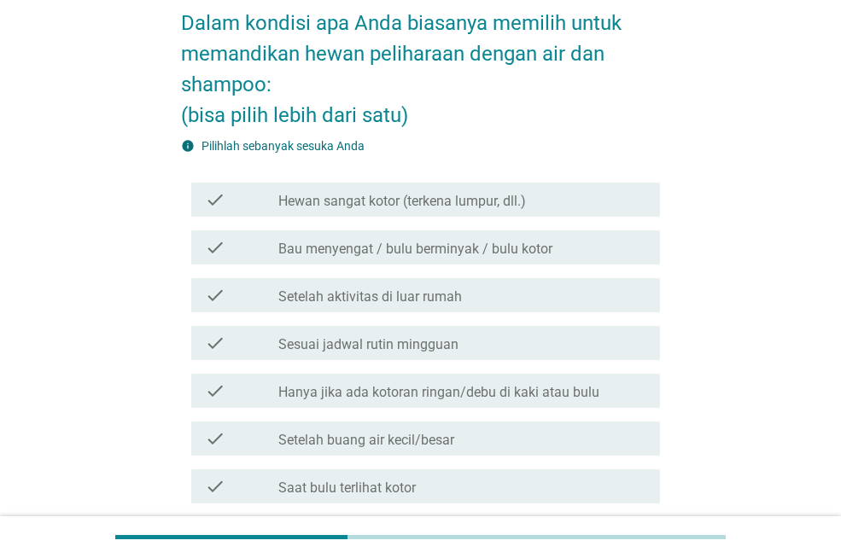
click at [450, 197] on label "Hewan sangat kotor (terkena lumpur, dll.)" at bounding box center [402, 201] width 248 height 17
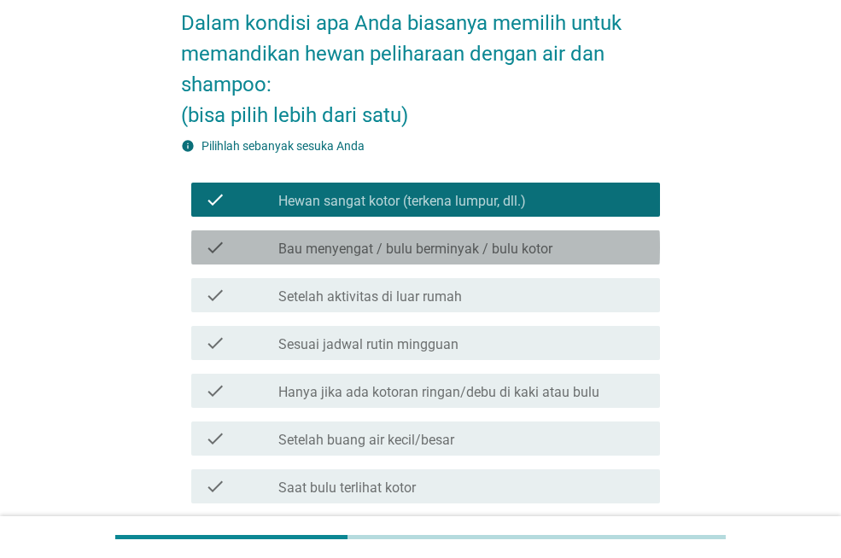
click at [453, 234] on div "check check_box_outline_blank Bau menyengat / bulu berminyak / bulu kotor" at bounding box center [425, 248] width 469 height 34
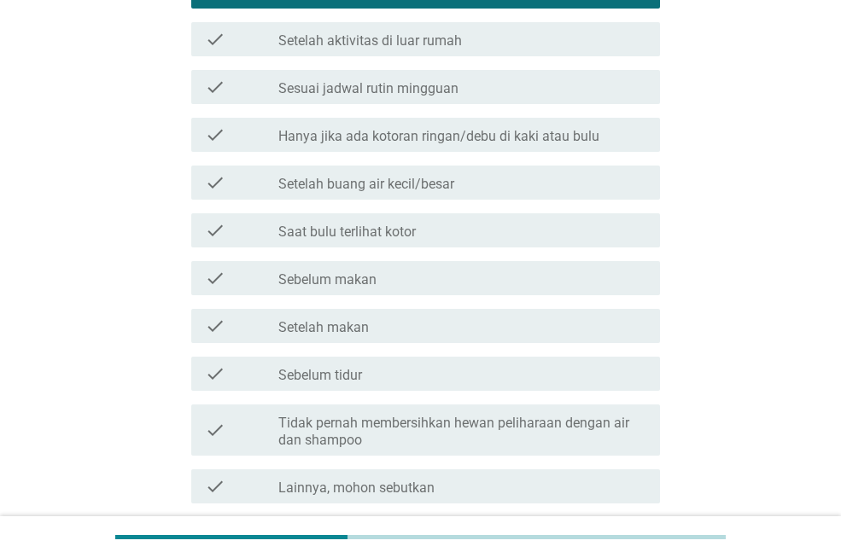
scroll to position [427, 0]
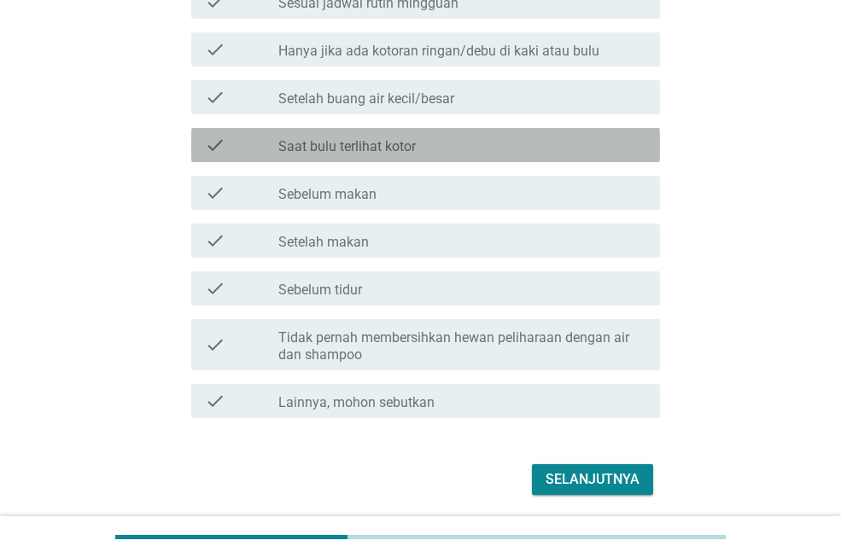
click at [428, 143] on div "check_box_outline_blank Saat bulu terlihat kotor" at bounding box center [462, 145] width 368 height 20
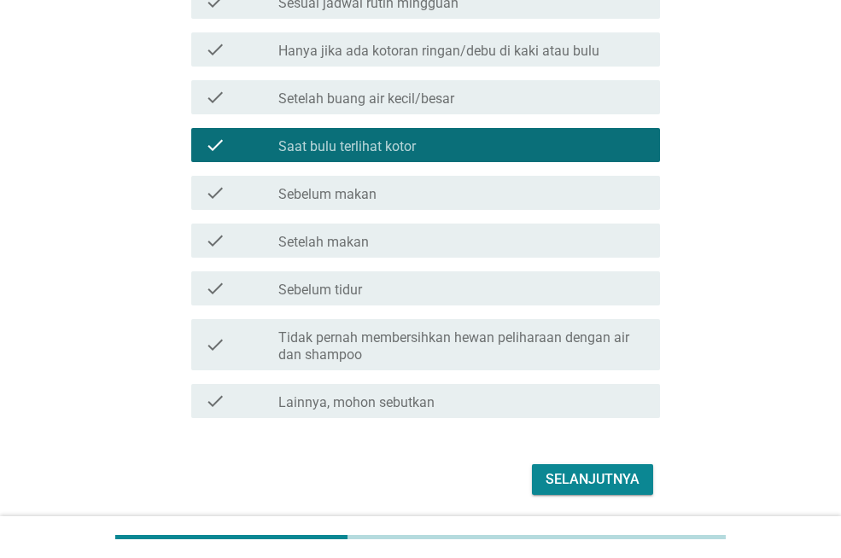
click at [541, 467] on button "Selanjutnya" at bounding box center [592, 479] width 121 height 31
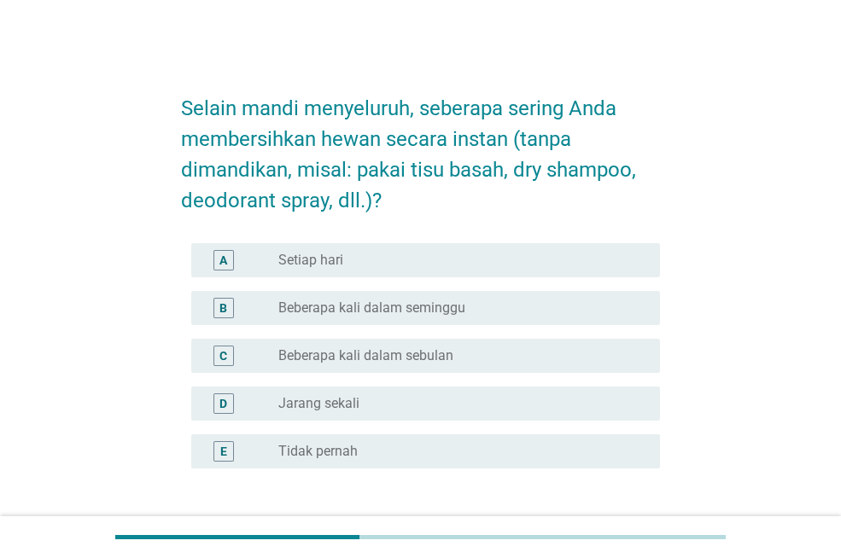
drag, startPoint x: 377, startPoint y: 308, endPoint x: 407, endPoint y: 335, distance: 40.6
click at [377, 308] on label "Beberapa kali dalam seminggu" at bounding box center [371, 308] width 187 height 17
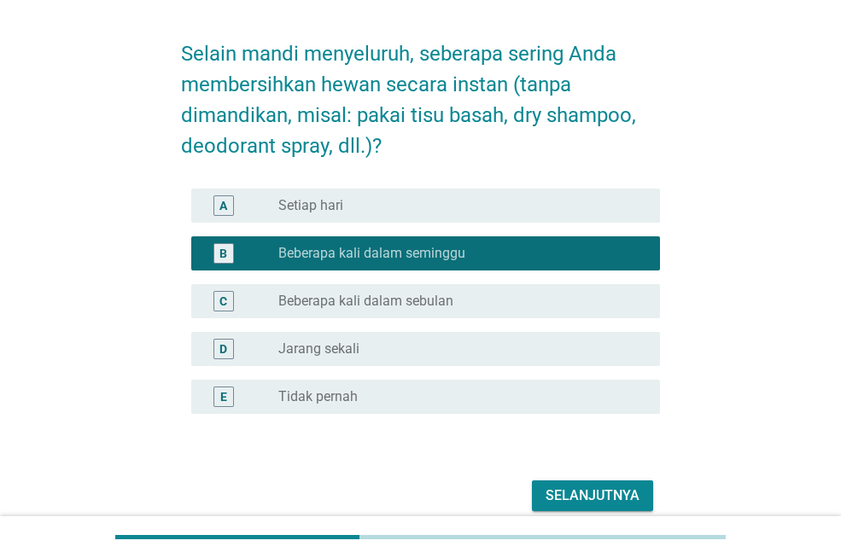
scroll to position [85, 0]
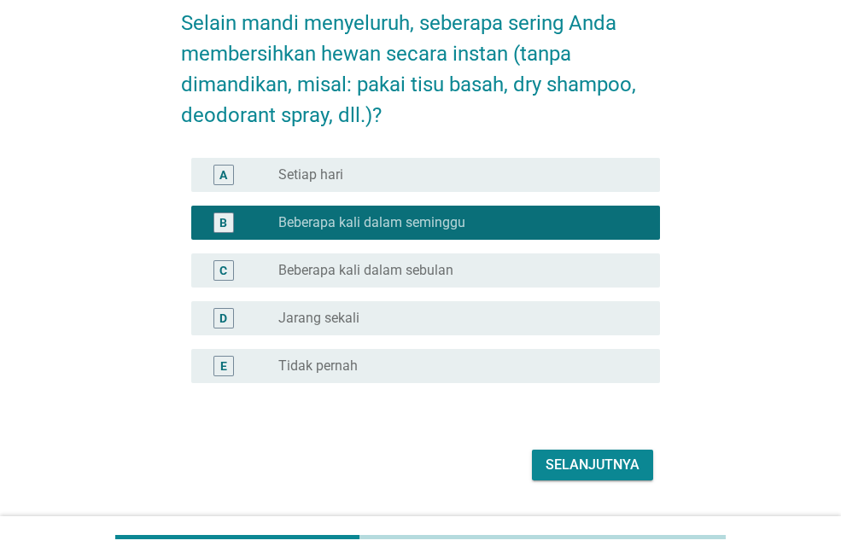
click at [547, 455] on div "Selanjutnya" at bounding box center [593, 465] width 94 height 20
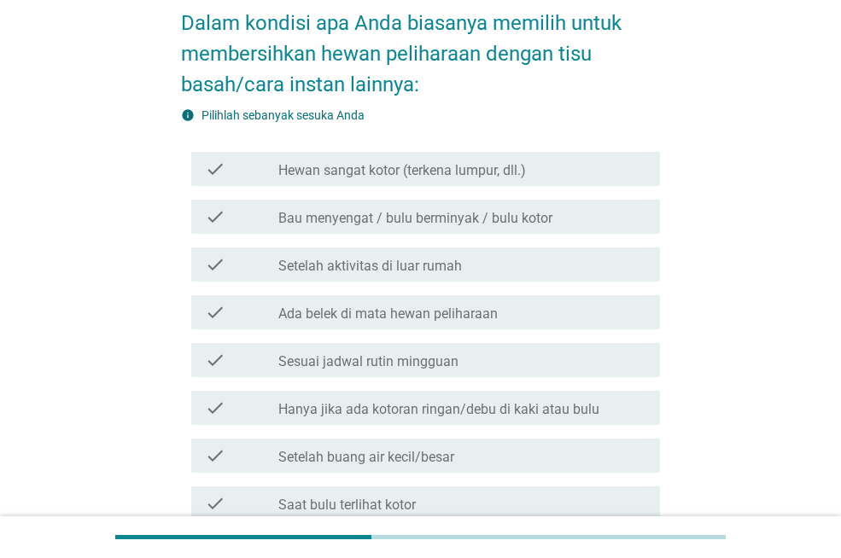
scroll to position [0, 0]
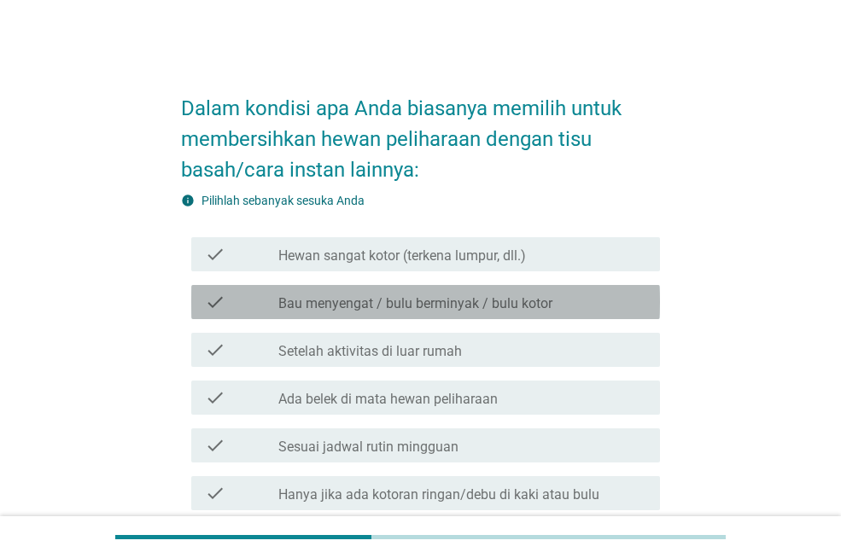
click at [439, 299] on label "Bau menyengat / bulu berminyak / bulu kotor" at bounding box center [415, 303] width 274 height 17
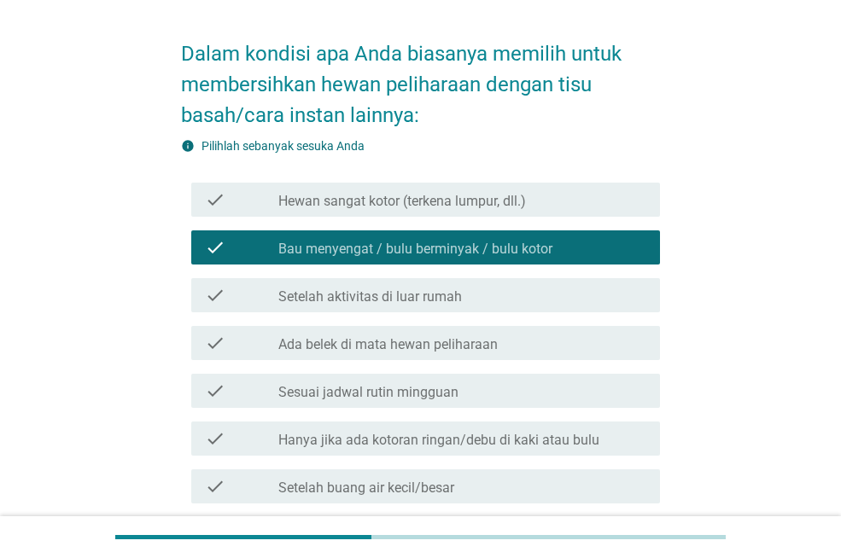
scroll to position [85, 0]
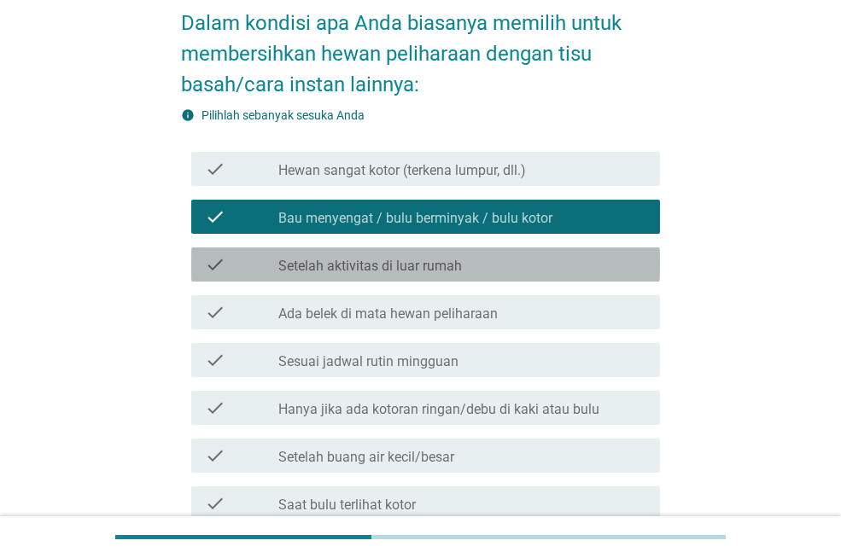
click at [415, 260] on label "Setelah aktivitas di luar rumah" at bounding box center [370, 266] width 184 height 17
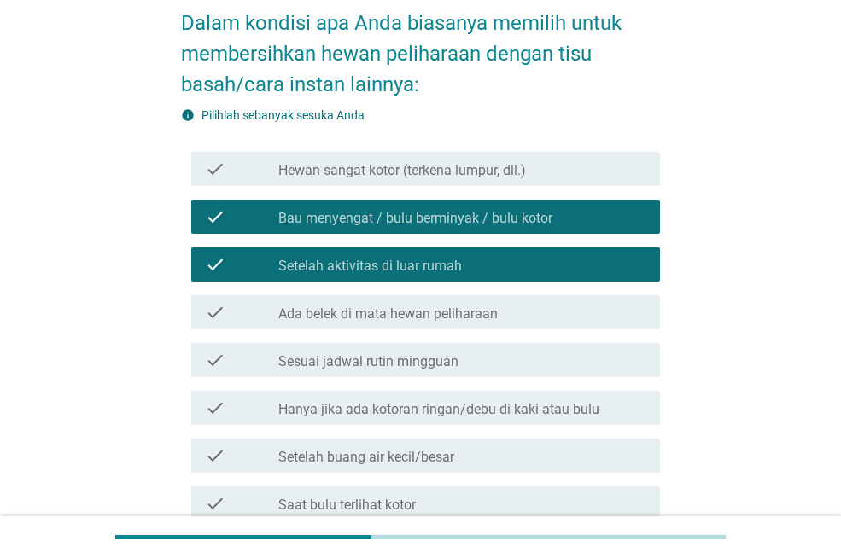
click at [395, 312] on label "Ada belek di mata hewan peliharaan" at bounding box center [387, 314] width 219 height 17
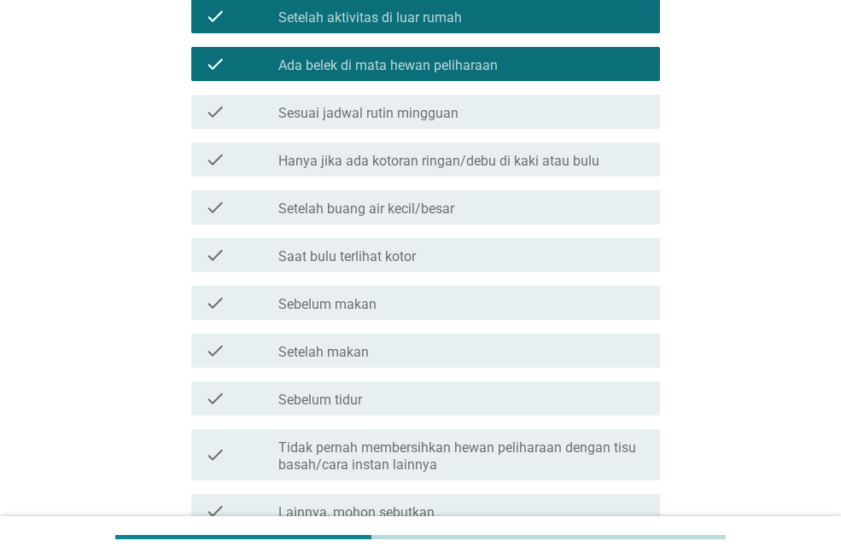
scroll to position [427, 0]
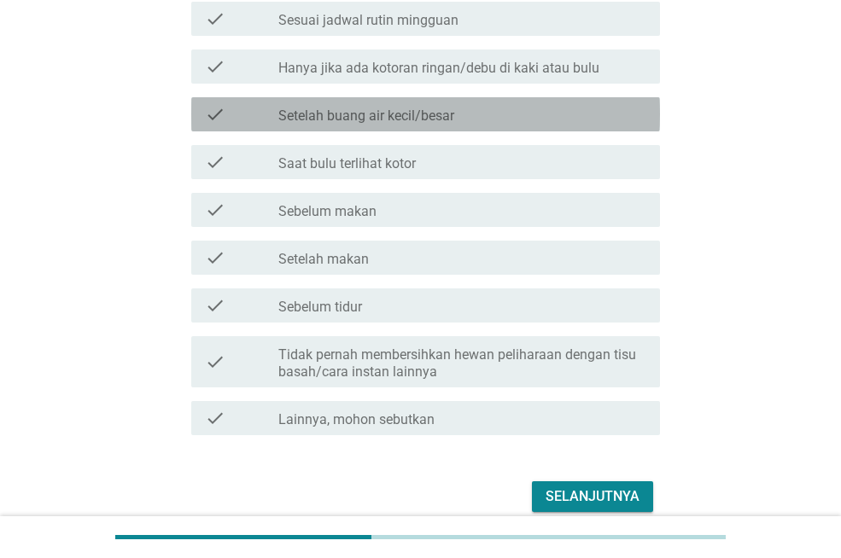
click at [409, 111] on label "Setelah buang air kecil/besar" at bounding box center [366, 116] width 176 height 17
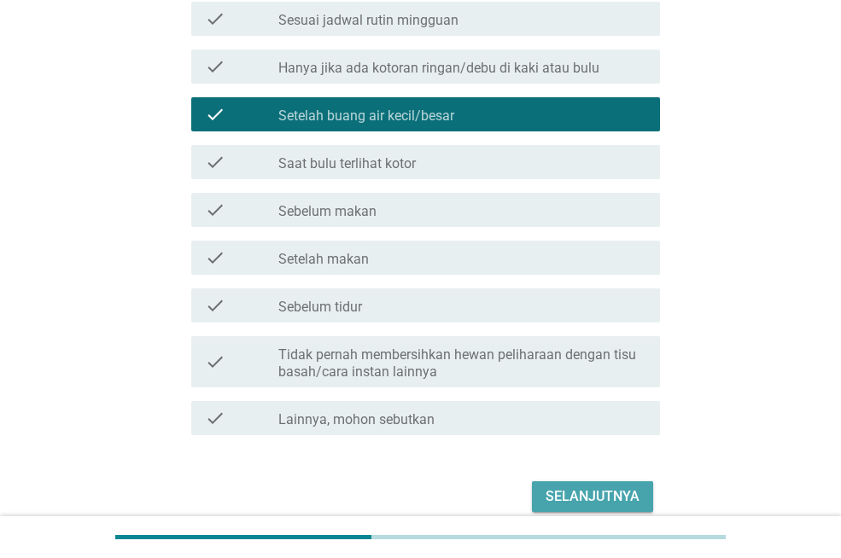
click at [613, 497] on div "Selanjutnya" at bounding box center [593, 497] width 94 height 20
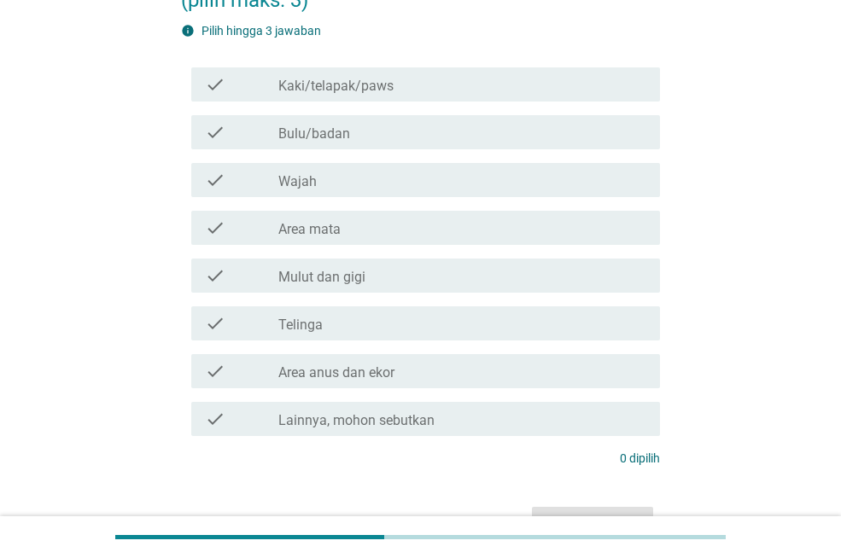
scroll to position [171, 0]
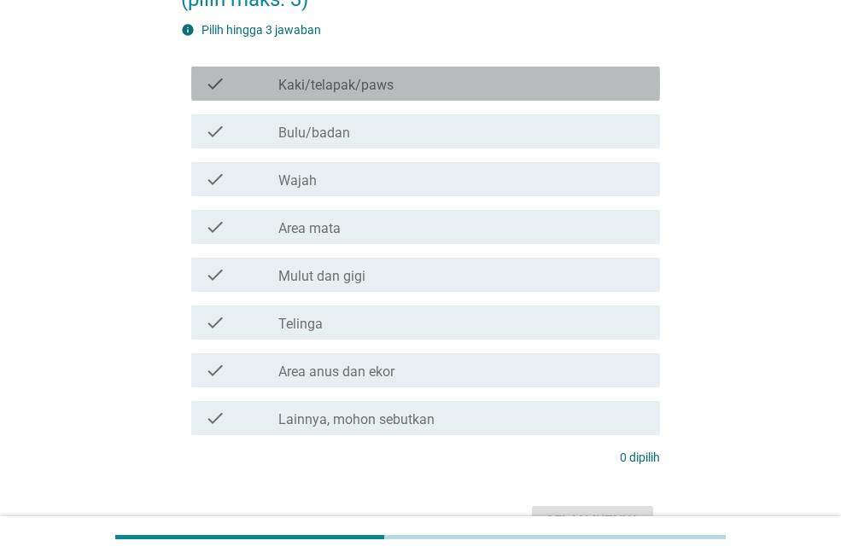
click at [353, 94] on label "Kaki/telapak/paws" at bounding box center [335, 85] width 115 height 17
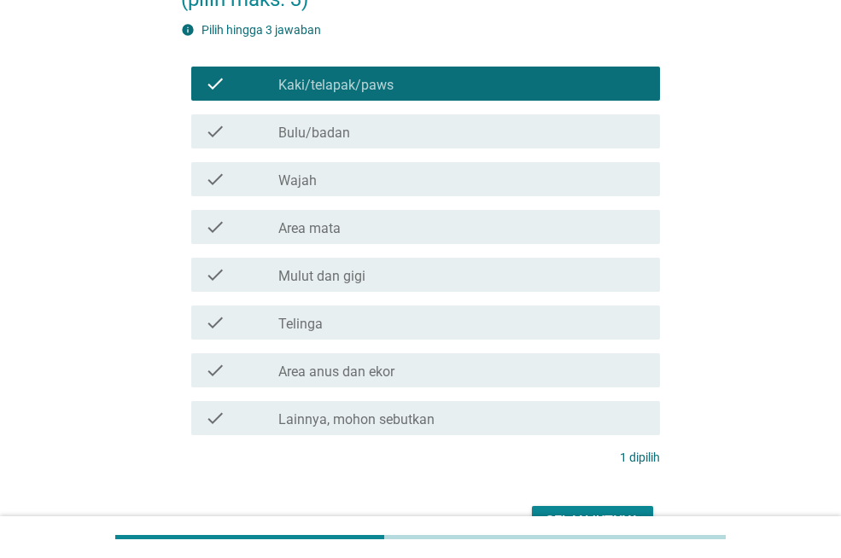
click at [348, 244] on div "check check_box_outline_blank Area mata" at bounding box center [425, 227] width 469 height 34
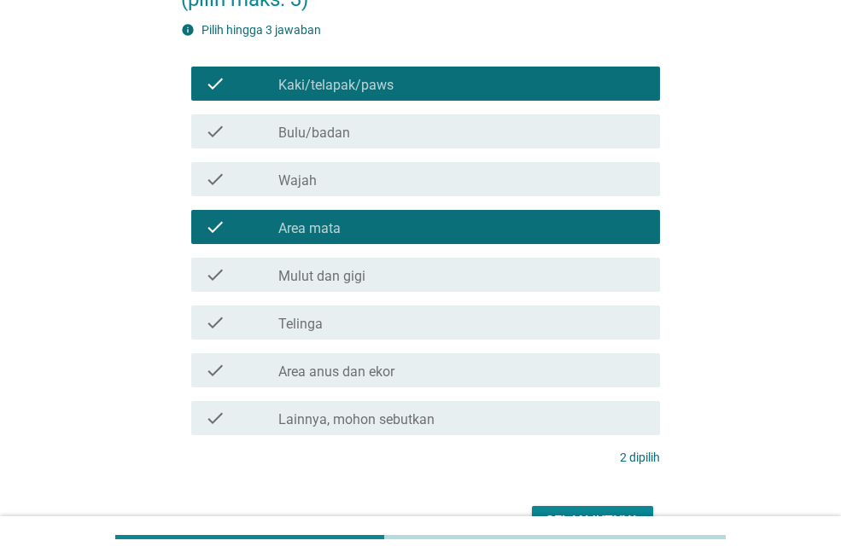
click at [425, 381] on div "check_box_outline_blank Area anus dan ekor" at bounding box center [462, 370] width 368 height 20
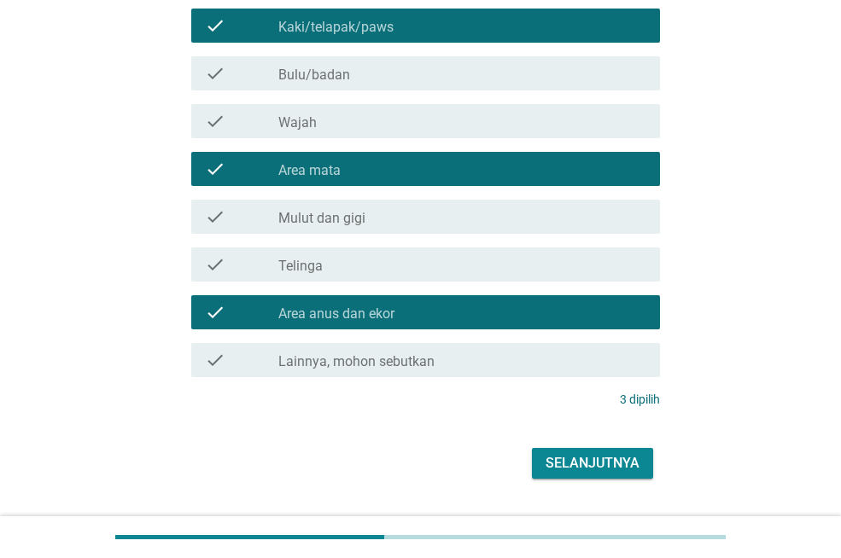
scroll to position [302, 0]
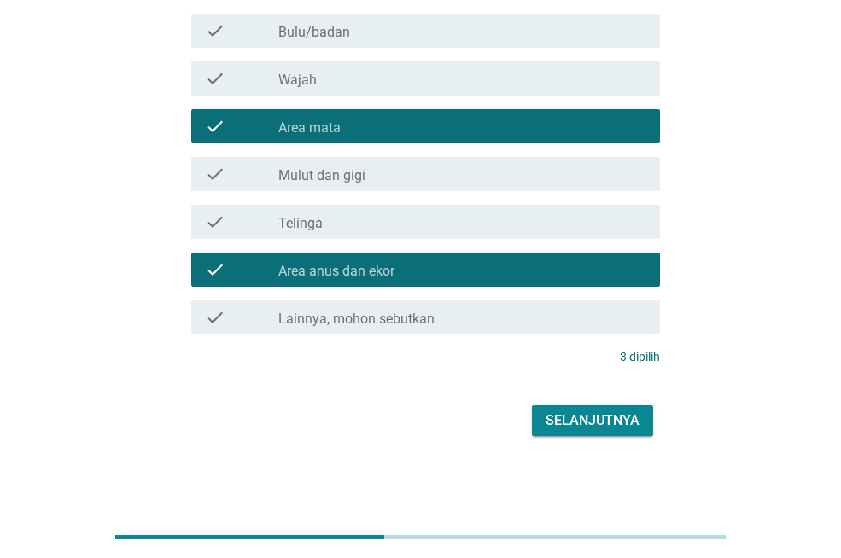
click at [578, 415] on div "Selanjutnya" at bounding box center [593, 421] width 94 height 20
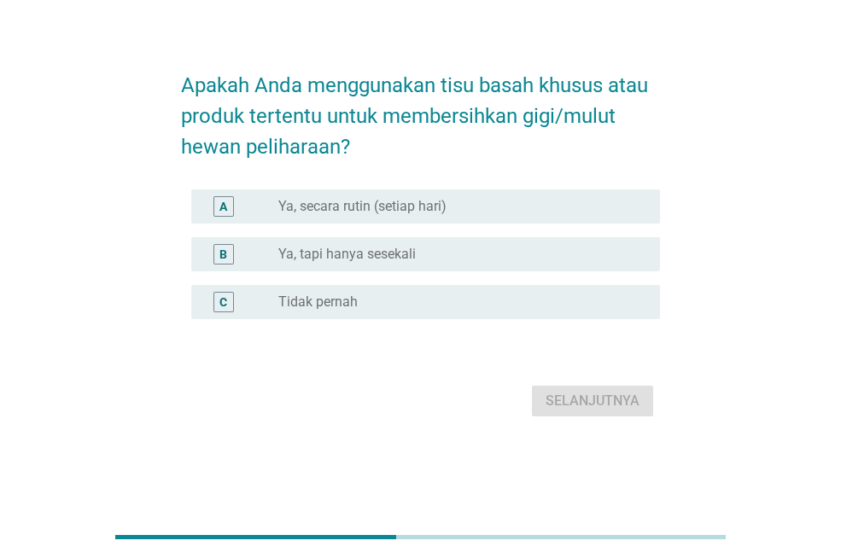
scroll to position [0, 0]
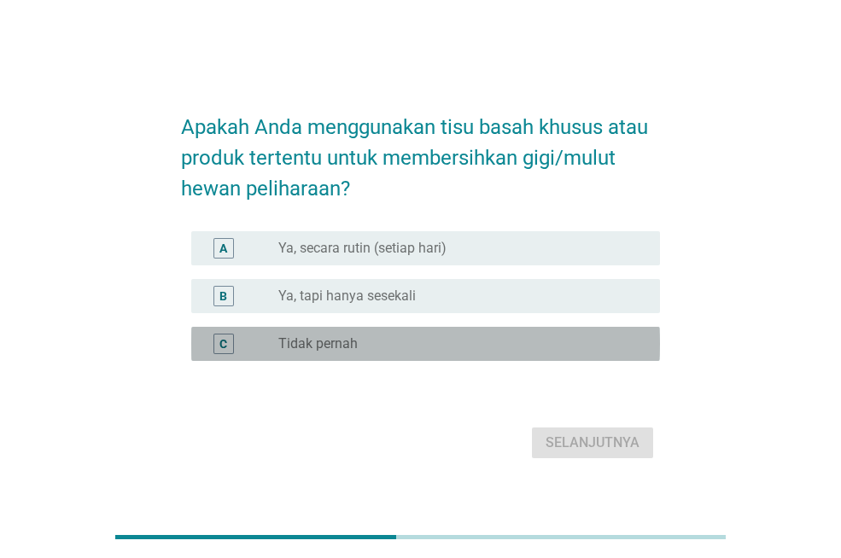
click at [302, 339] on label "Tidak pernah" at bounding box center [317, 344] width 79 height 17
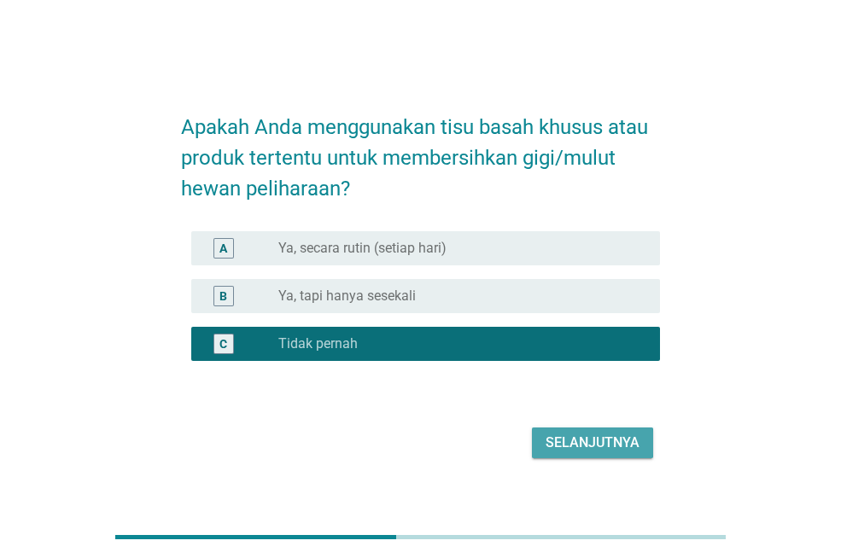
click at [575, 443] on div "Selanjutnya" at bounding box center [593, 443] width 94 height 20
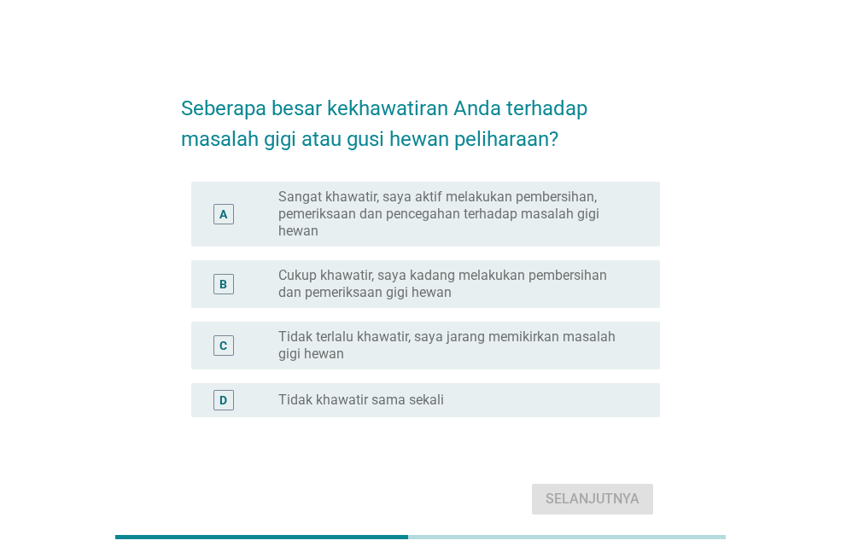
click at [334, 358] on label "Tidak terlalu khawatir, saya jarang memikirkan masalah gigi hewan" at bounding box center [455, 346] width 354 height 34
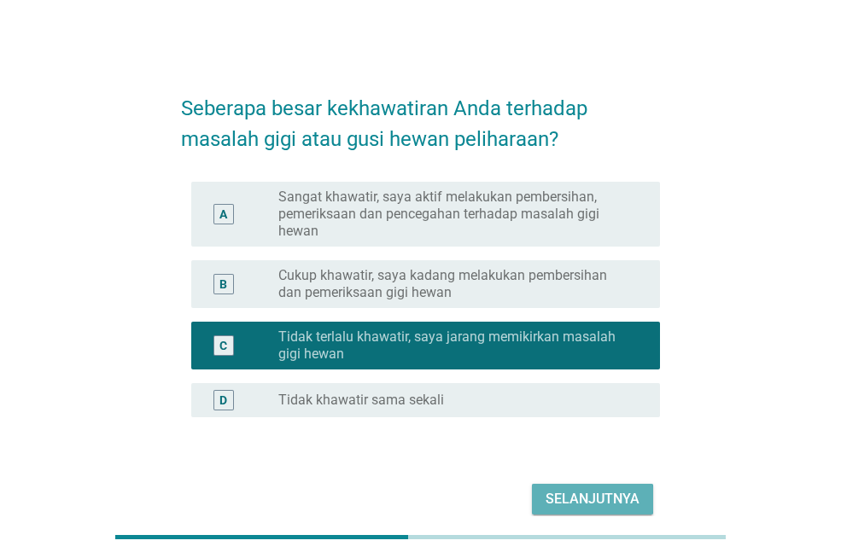
click at [543, 497] on button "Selanjutnya" at bounding box center [592, 499] width 121 height 31
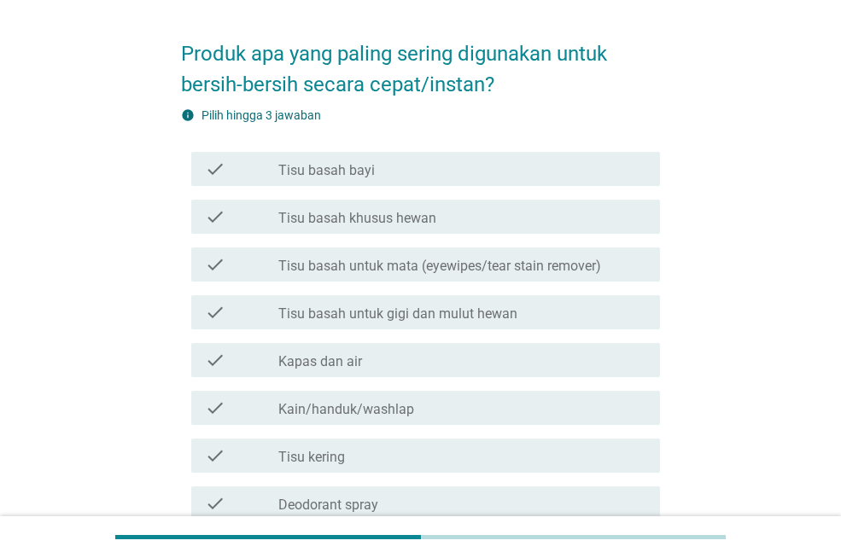
scroll to position [85, 0]
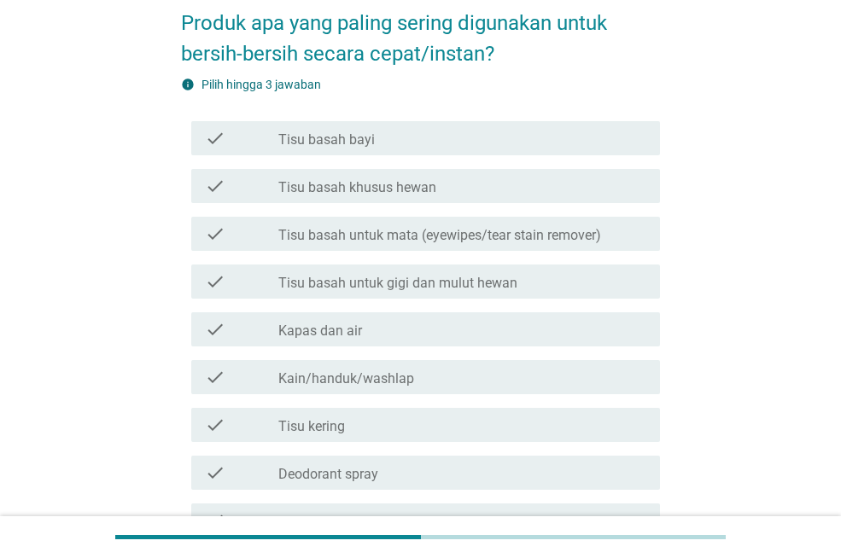
click at [336, 415] on div "check_box_outline_blank Tisu kering" at bounding box center [462, 425] width 368 height 20
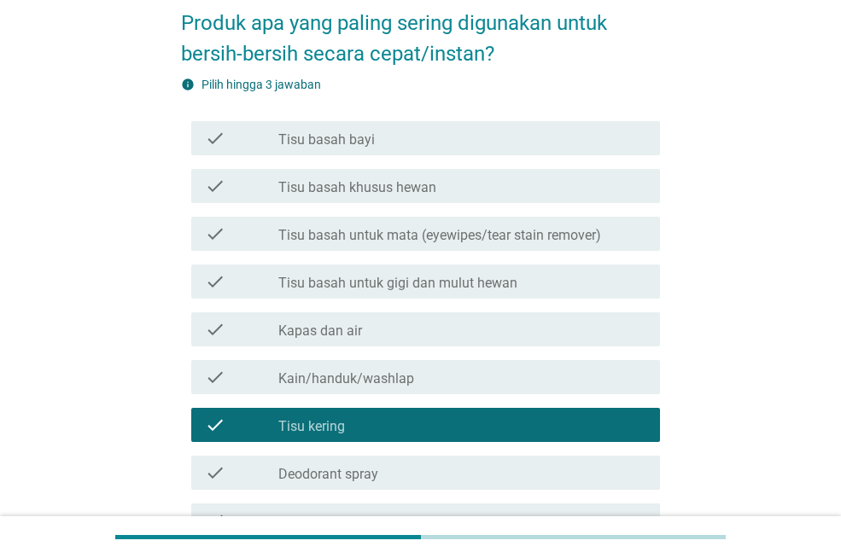
click at [339, 129] on div "check_box_outline_blank Tisu basah bayi" at bounding box center [462, 138] width 368 height 20
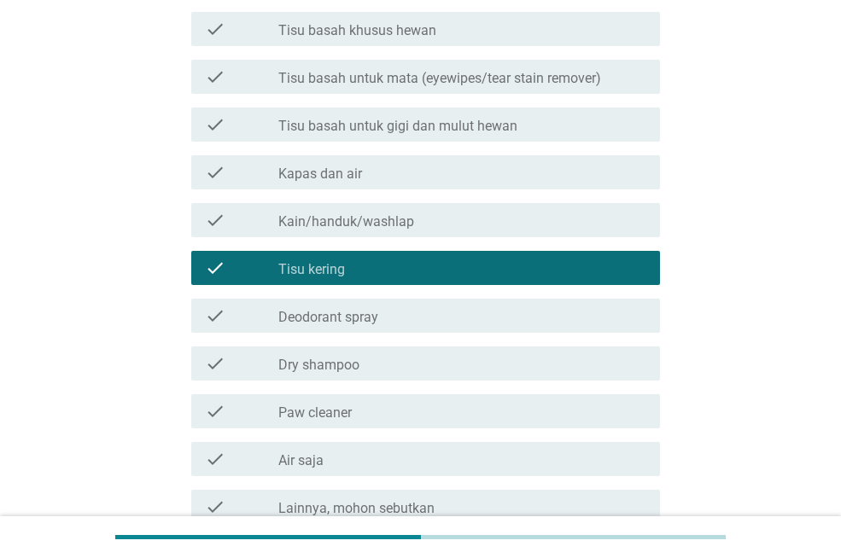
scroll to position [256, 0]
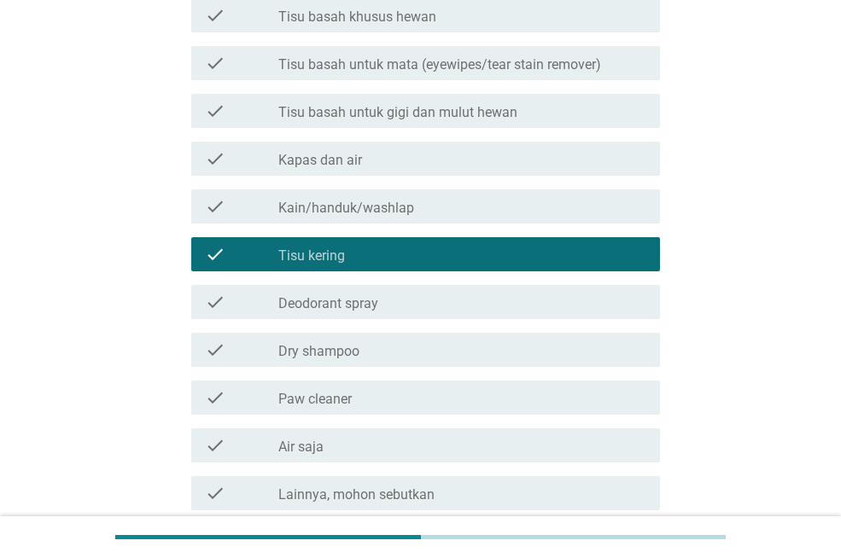
click at [331, 454] on div "check_box_outline_blank Air saja" at bounding box center [462, 445] width 368 height 20
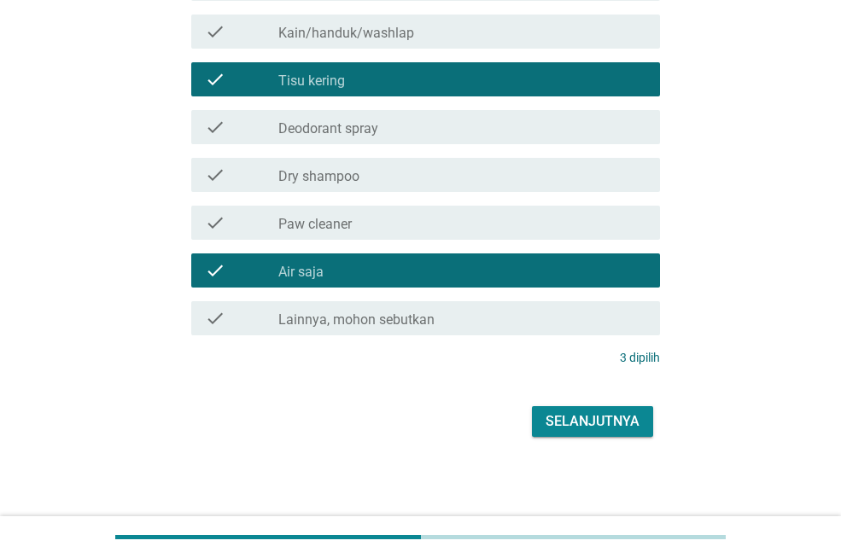
scroll to position [432, 0]
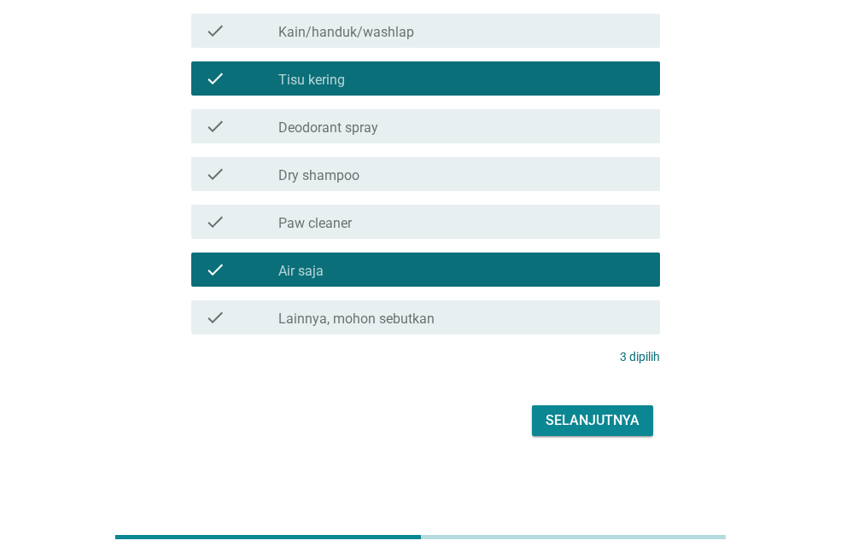
click at [578, 417] on div "Selanjutnya" at bounding box center [593, 421] width 94 height 20
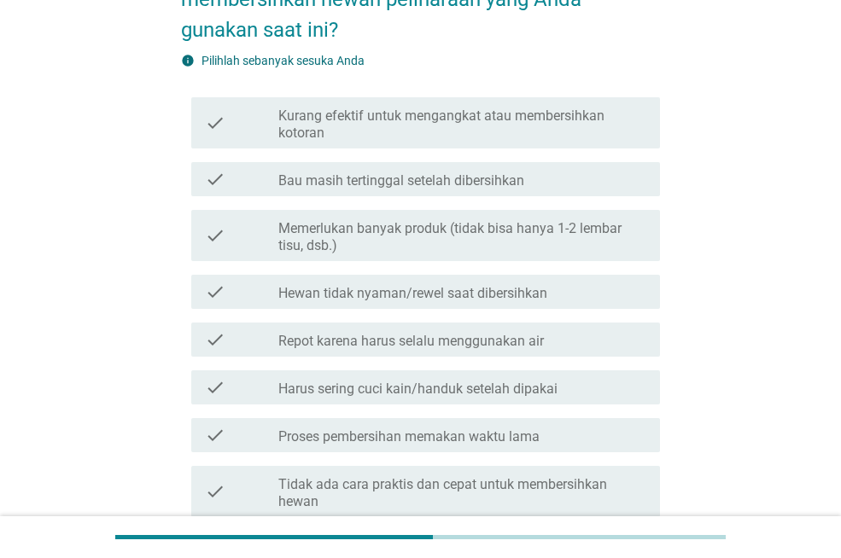
scroll to position [171, 0]
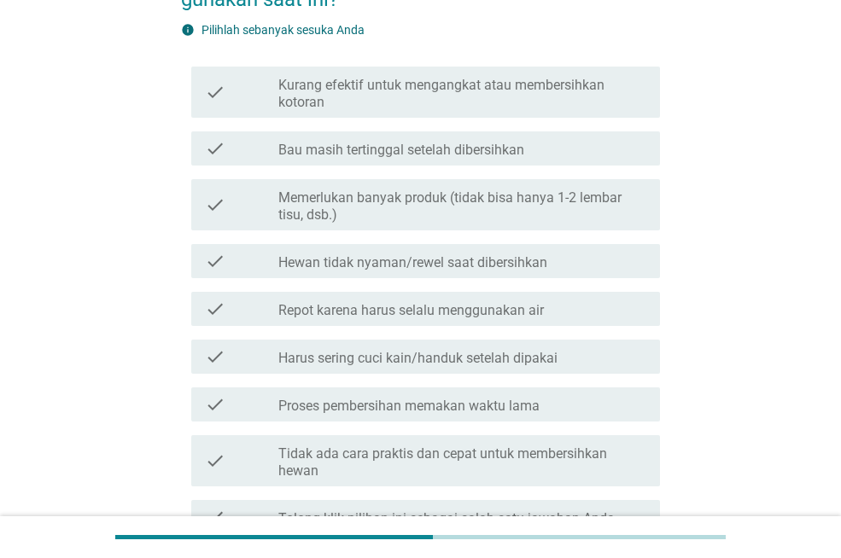
click at [327, 254] on label "Hewan tidak nyaman/rewel saat dibersihkan" at bounding box center [412, 262] width 269 height 17
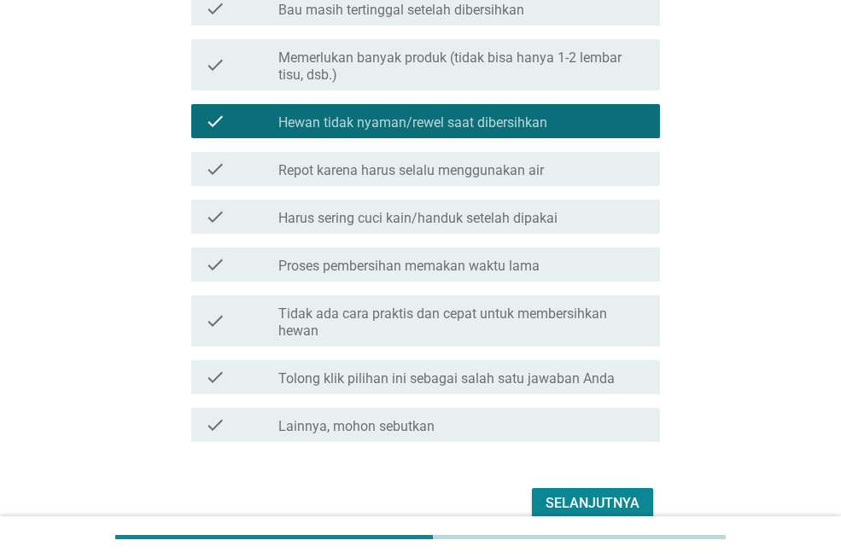
scroll to position [342, 0]
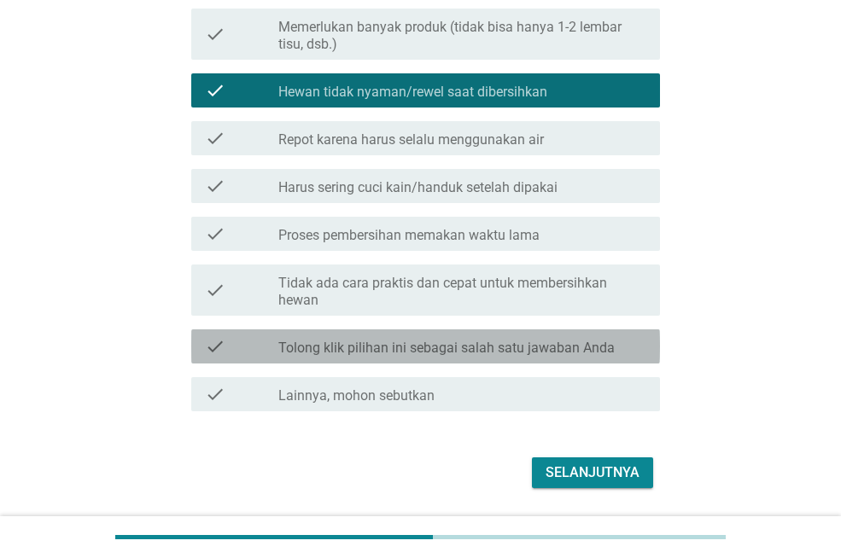
click at [406, 350] on label "Tolong klik pilihan ini sebagai salah satu jawaban Anda" at bounding box center [446, 348] width 336 height 17
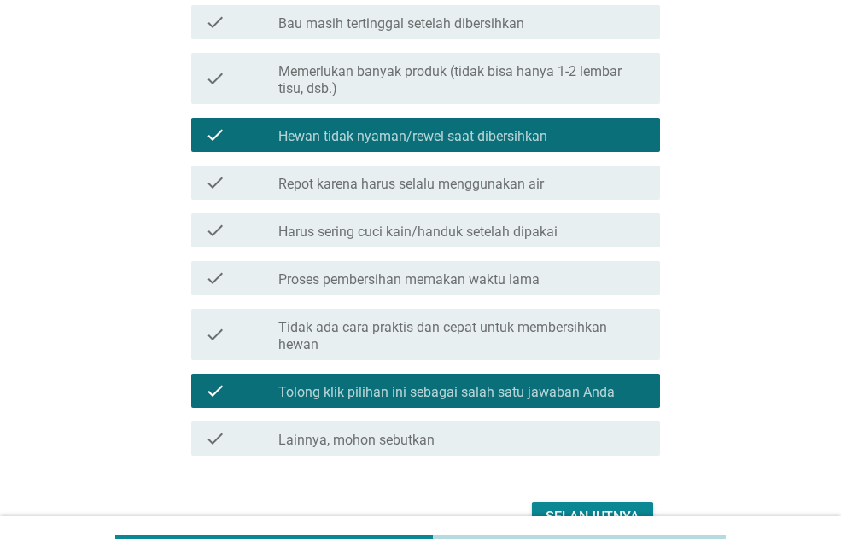
scroll to position [256, 0]
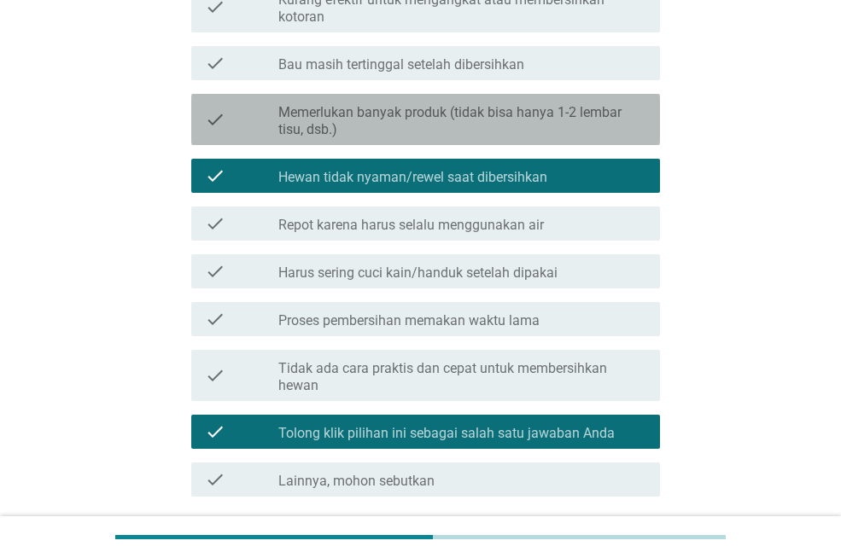
drag, startPoint x: 371, startPoint y: 120, endPoint x: 388, endPoint y: 195, distance: 77.2
click at [371, 120] on label "Memerlukan banyak produk (tidak bisa hanya 1-2 lembar tisu, dsb.)" at bounding box center [462, 121] width 368 height 34
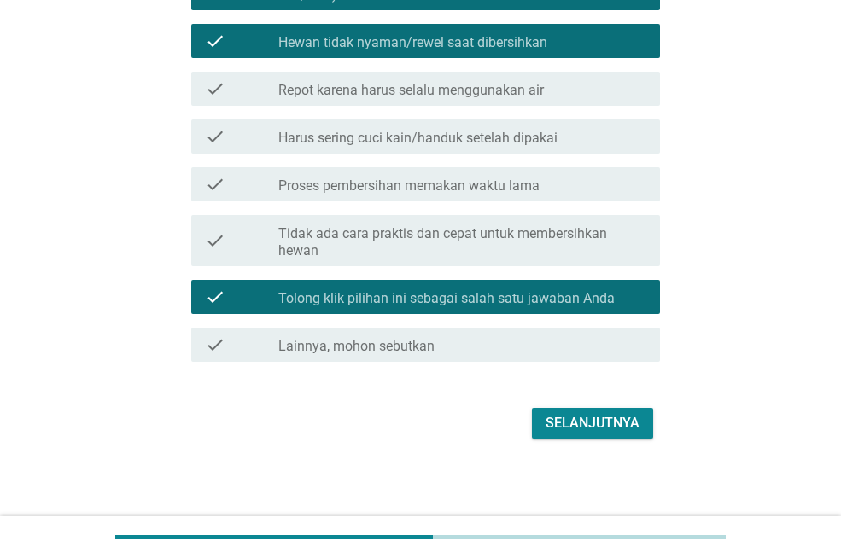
scroll to position [394, 0]
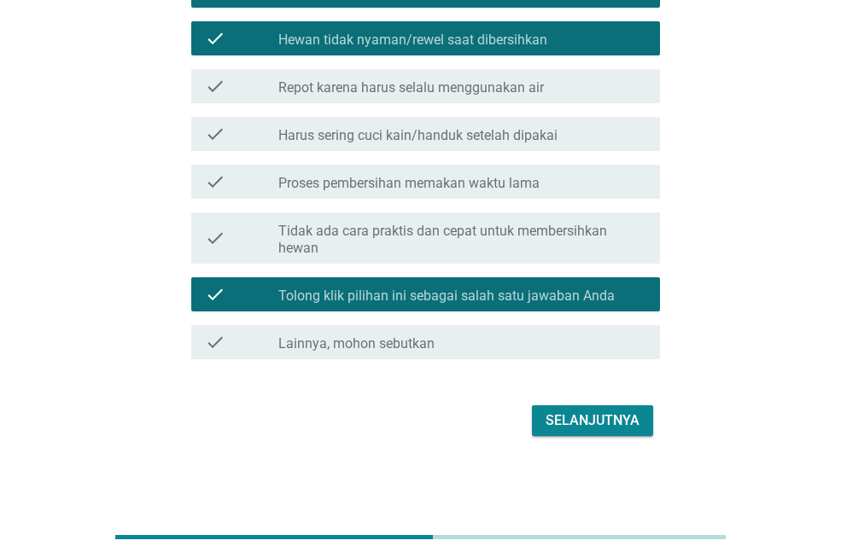
drag, startPoint x: 594, startPoint y: 441, endPoint x: 589, endPoint y: 424, distance: 17.8
click at [594, 441] on div "Apa kekurangan utama dari produk atau cara membersihkan hewan peliharaan yang A…" at bounding box center [420, 62] width 506 height 786
drag, startPoint x: 589, startPoint y: 424, endPoint x: 502, endPoint y: 429, distance: 87.2
click at [587, 424] on div "Selanjutnya" at bounding box center [593, 421] width 94 height 20
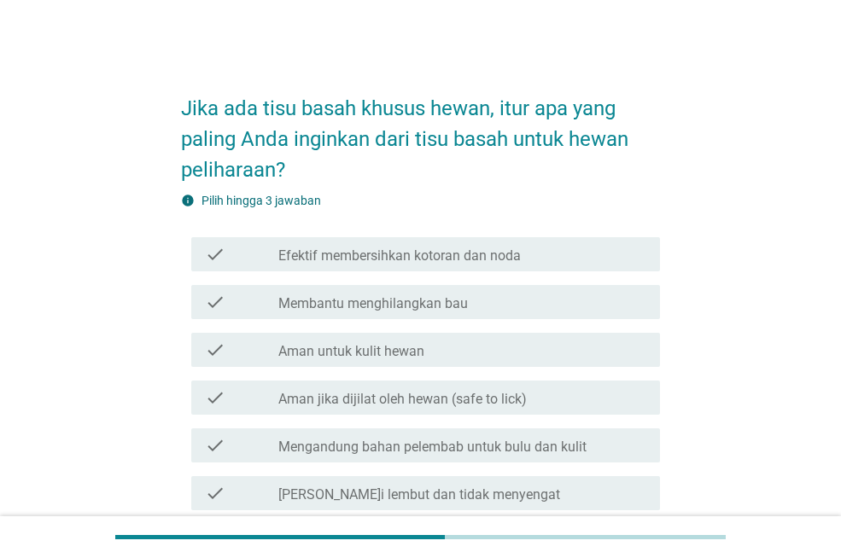
scroll to position [85, 0]
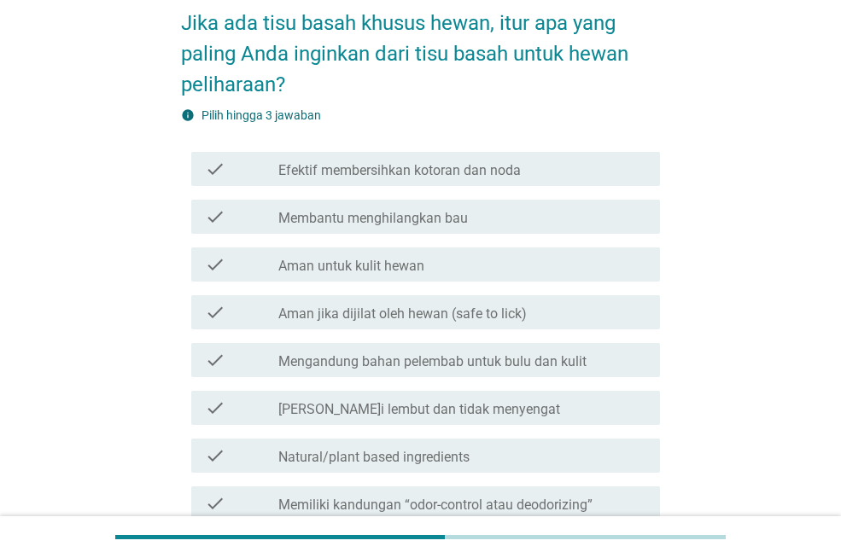
click at [428, 168] on label "Efektif membersihkan kotoran dan noda" at bounding box center [399, 170] width 242 height 17
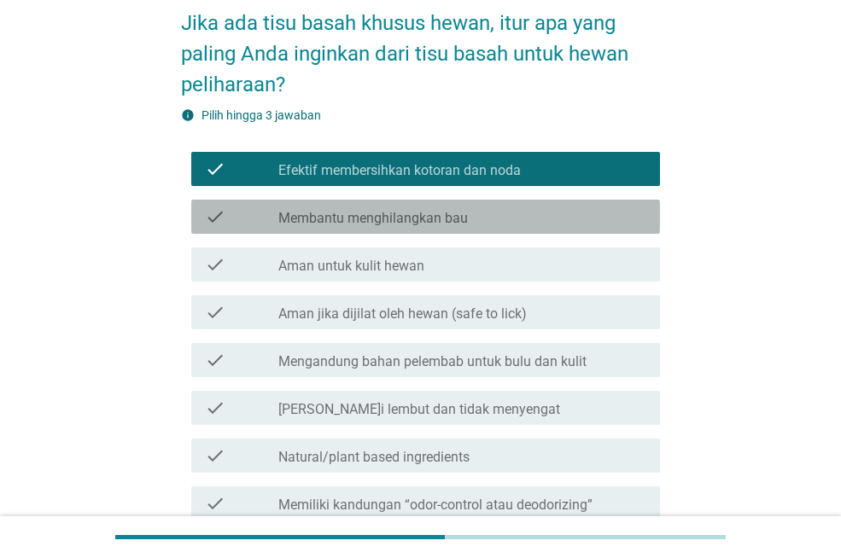
click at [416, 212] on label "Membantu menghilangkan bau" at bounding box center [373, 218] width 190 height 17
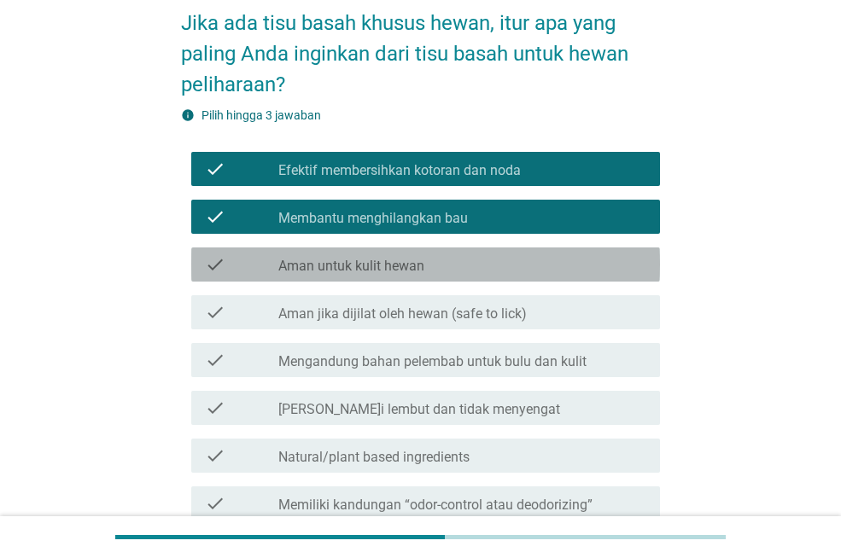
click at [411, 256] on div "check_box_outline_blank Aman untuk kulit hewan" at bounding box center [462, 264] width 368 height 20
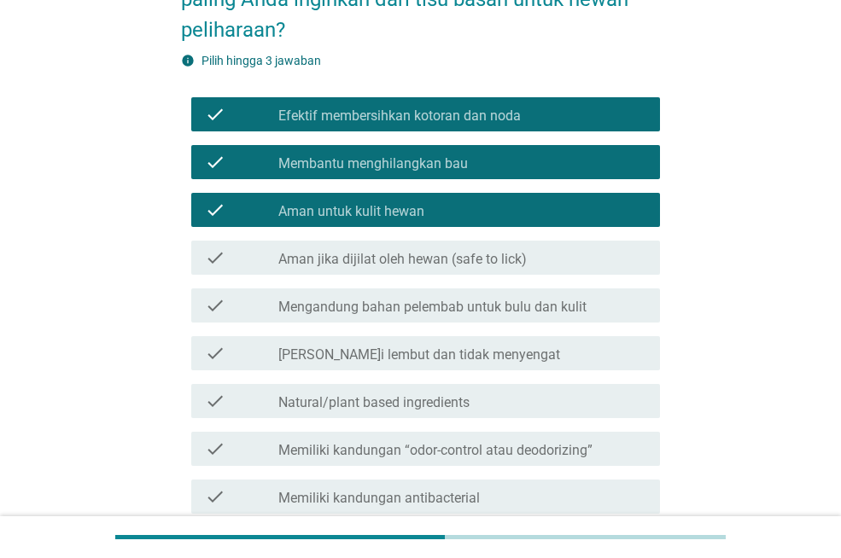
scroll to position [171, 0]
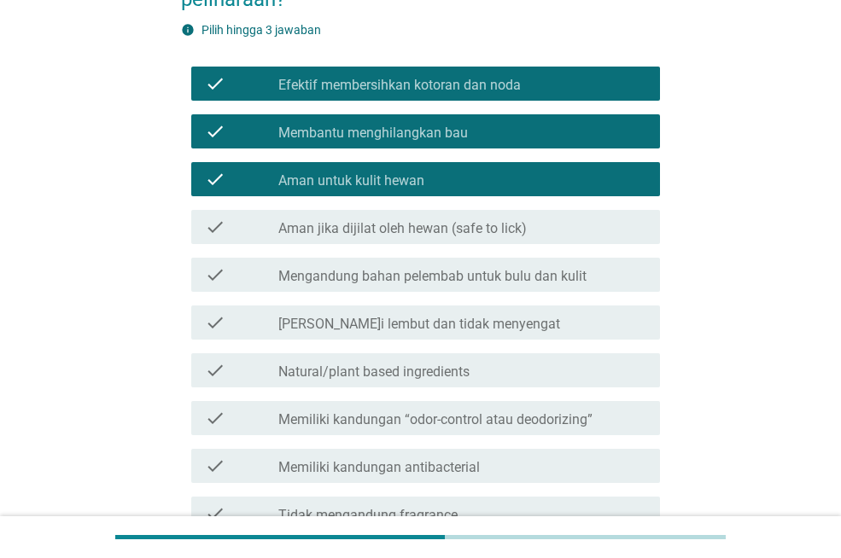
click at [418, 222] on label "Aman jika dijilat oleh hewan (safe to lick)" at bounding box center [402, 228] width 248 height 17
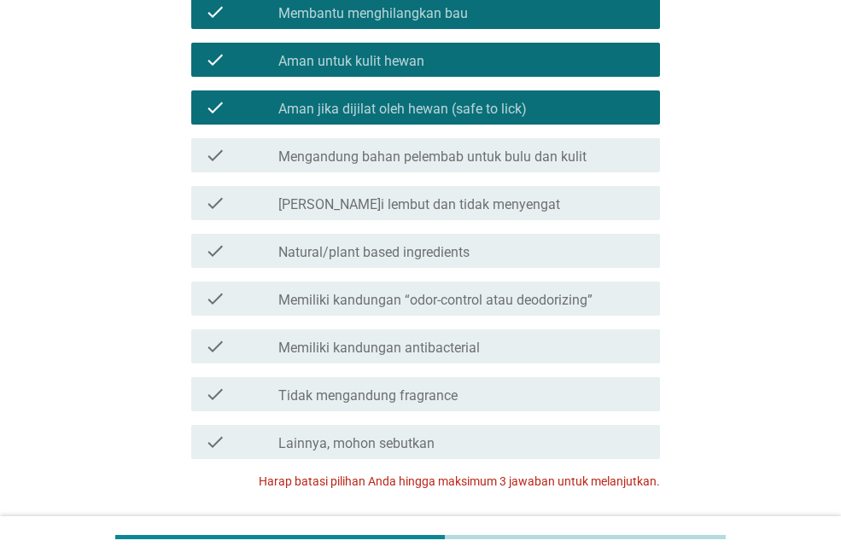
scroll to position [342, 0]
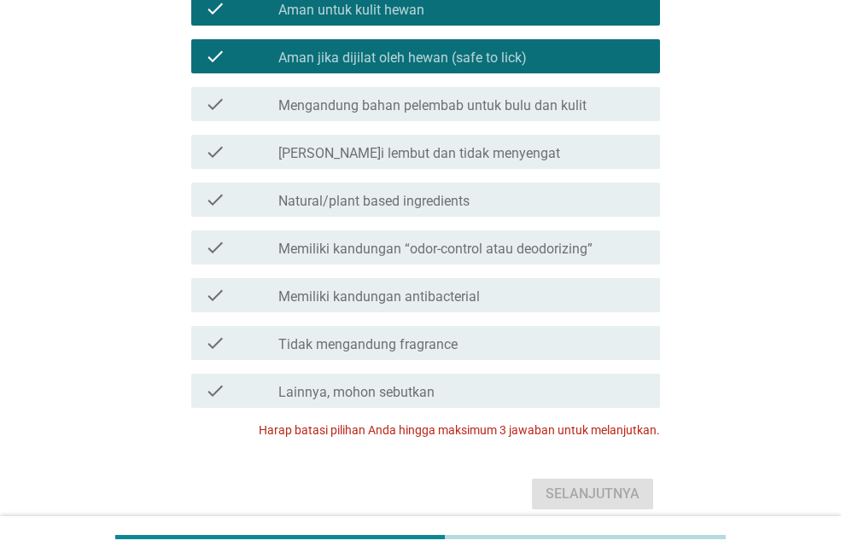
click at [424, 164] on div "check check_box_outline_blank Wangi lembut dan tidak menyengat" at bounding box center [425, 152] width 469 height 34
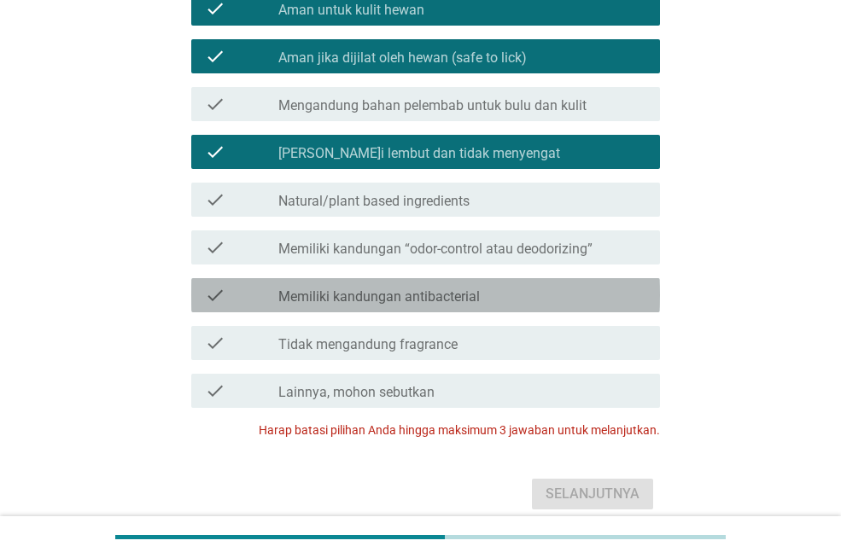
click at [418, 298] on label "Memiliki kandungan antibacterial" at bounding box center [379, 297] width 202 height 17
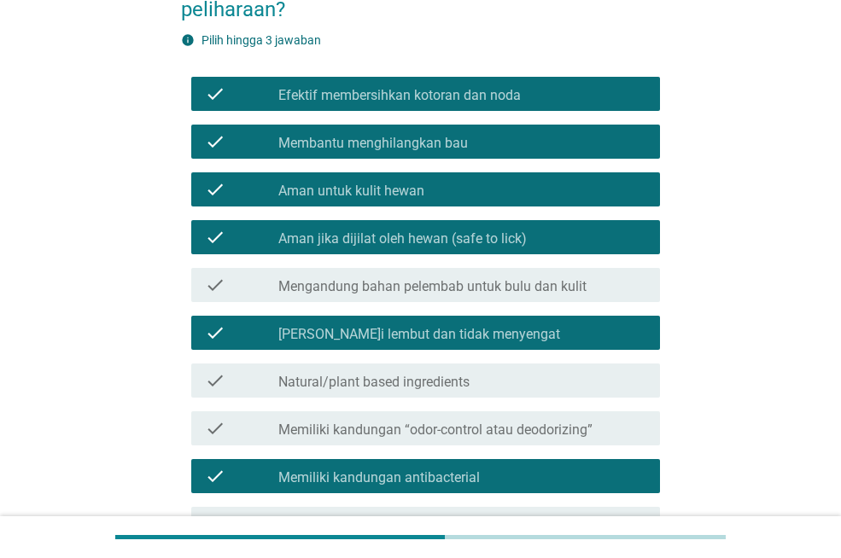
scroll to position [159, 0]
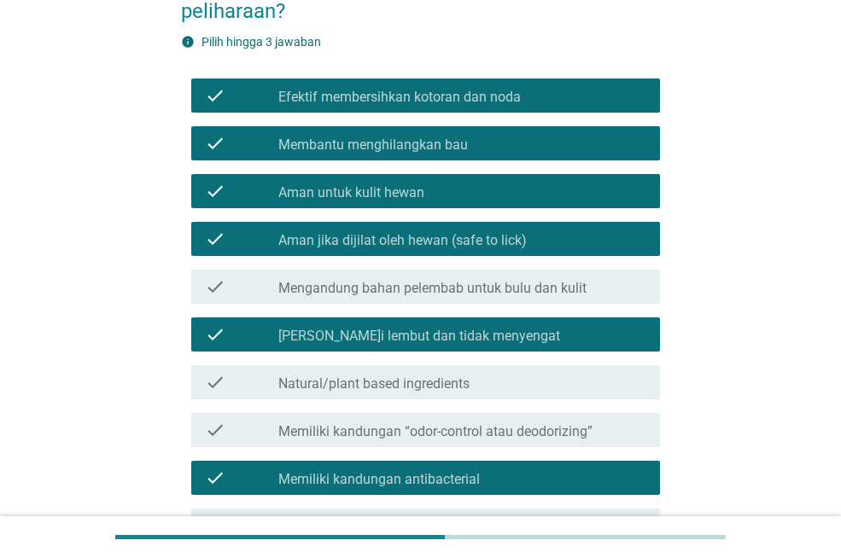
click at [525, 454] on div "check check_box Memiliki kandungan antibacterial" at bounding box center [420, 478] width 479 height 48
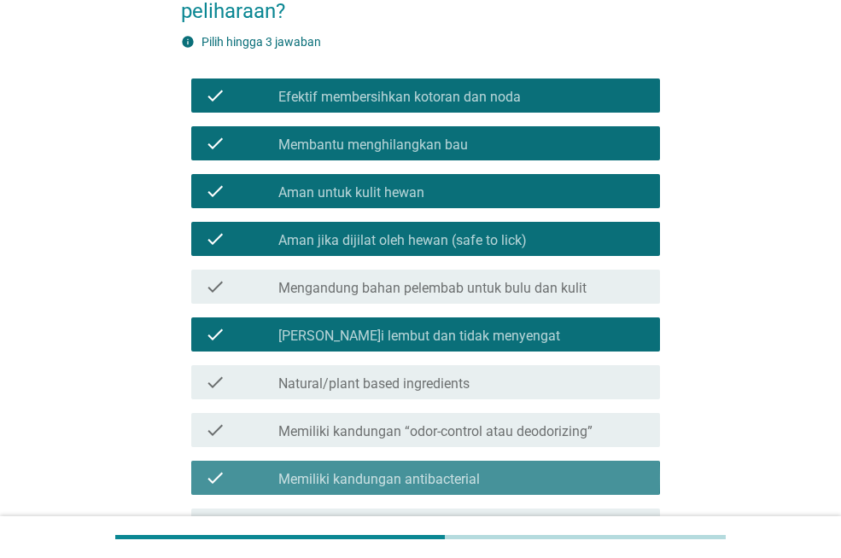
click at [521, 474] on div "check_box Memiliki kandungan antibacterial" at bounding box center [462, 478] width 368 height 20
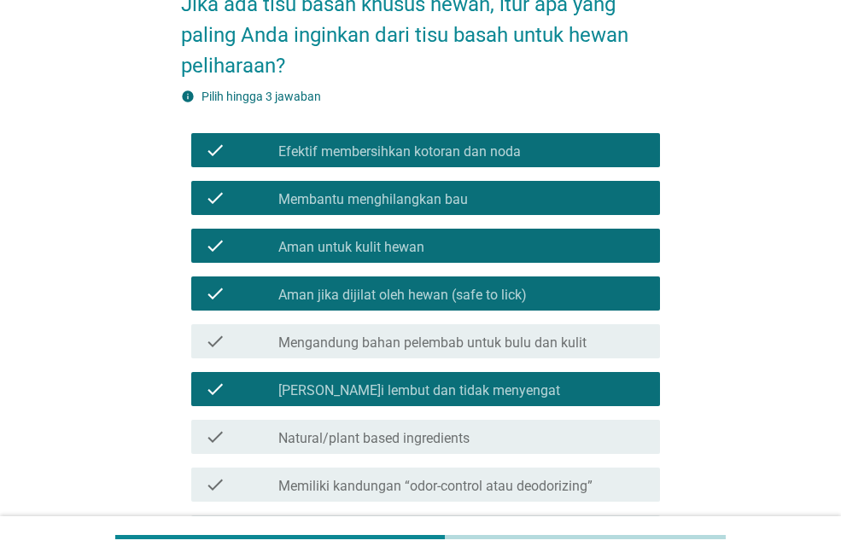
scroll to position [73, 0]
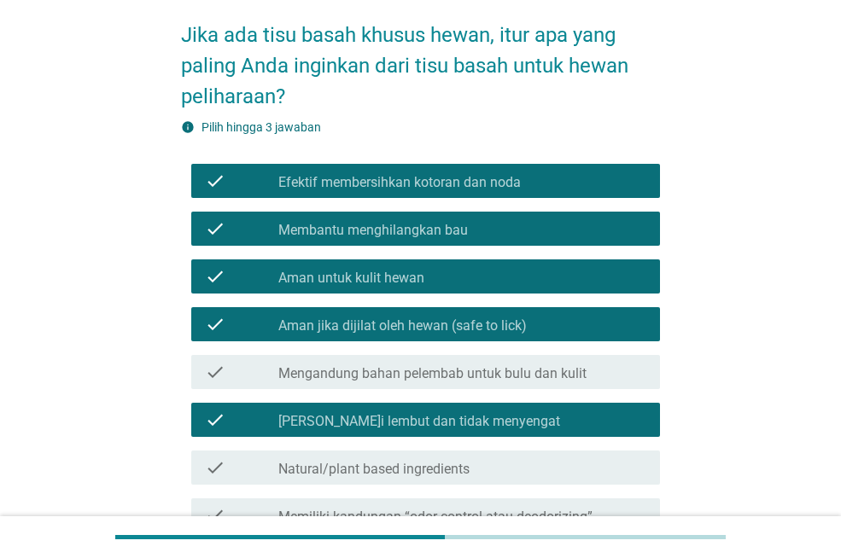
click at [498, 418] on div "check_box_outline_blank [PERSON_NAME]i lembut dan tidak menyengat" at bounding box center [462, 420] width 368 height 20
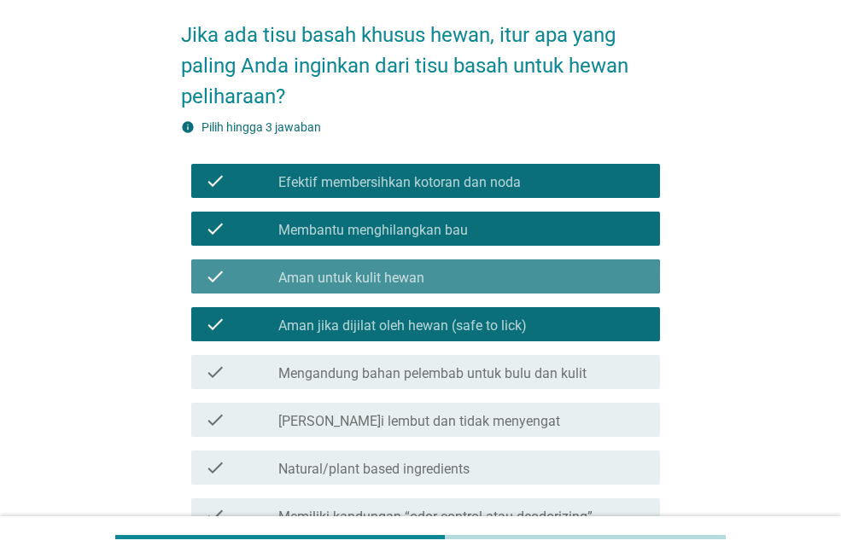
click at [351, 283] on label "Aman untuk kulit hewan" at bounding box center [351, 278] width 146 height 17
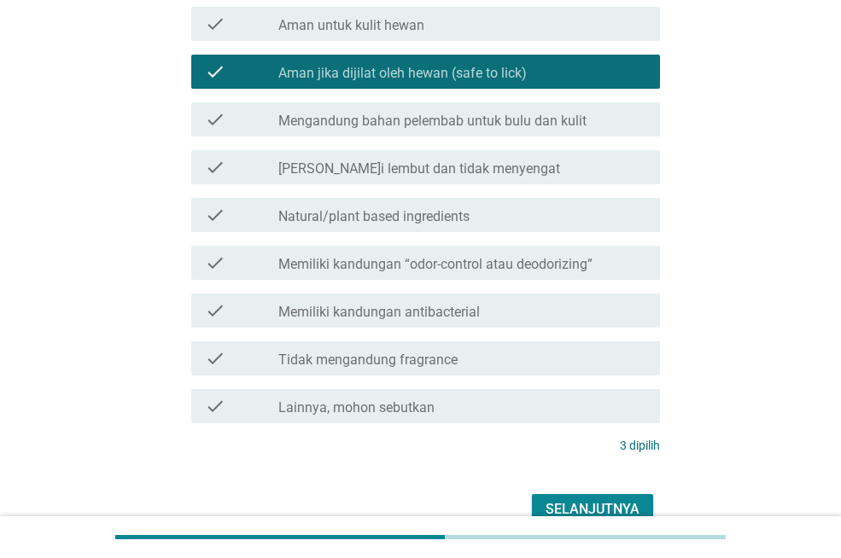
scroll to position [330, 0]
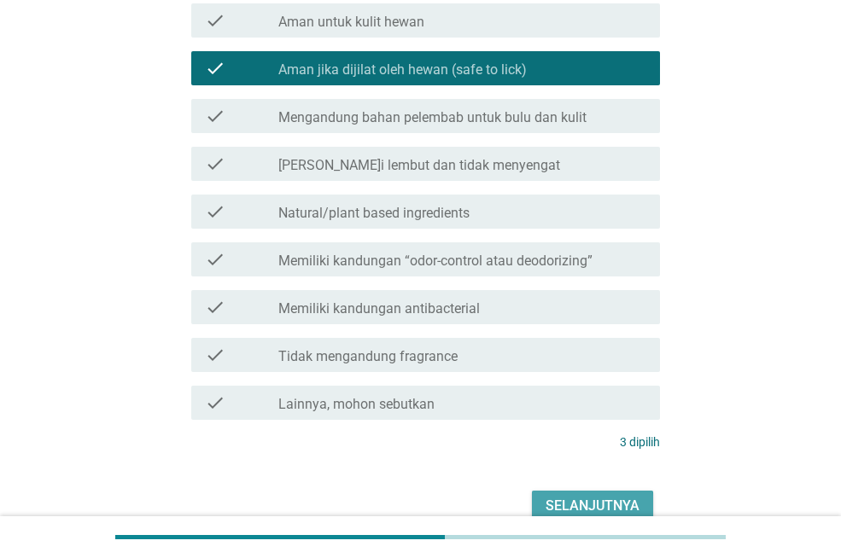
click at [629, 511] on div "Selanjutnya" at bounding box center [593, 506] width 94 height 20
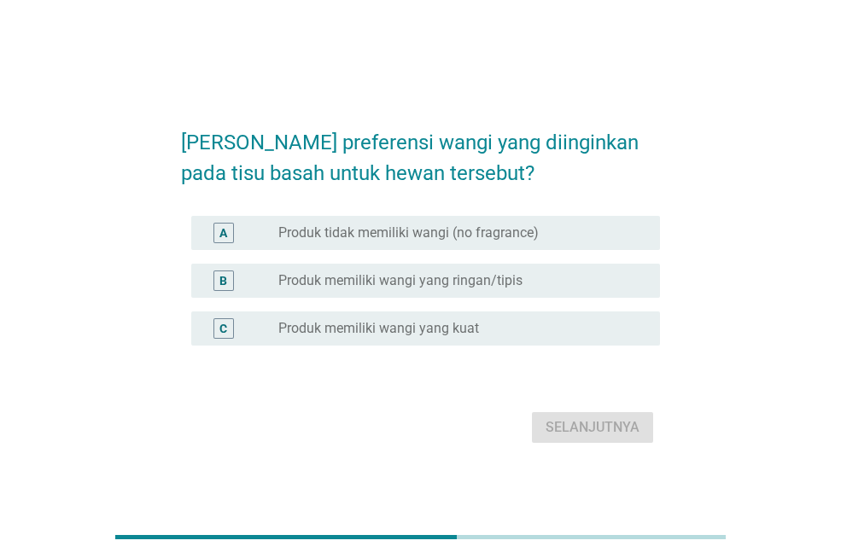
click at [455, 278] on label "Produk memiliki wangi yang ringan/tipis" at bounding box center [400, 280] width 244 height 17
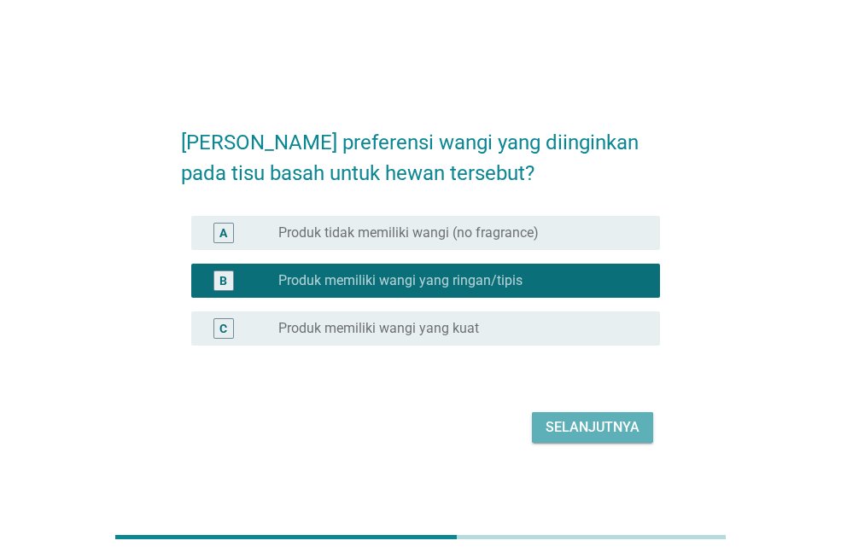
drag, startPoint x: 580, startPoint y: 425, endPoint x: 294, endPoint y: 415, distance: 286.2
click at [580, 425] on div "Selanjutnya" at bounding box center [593, 428] width 94 height 20
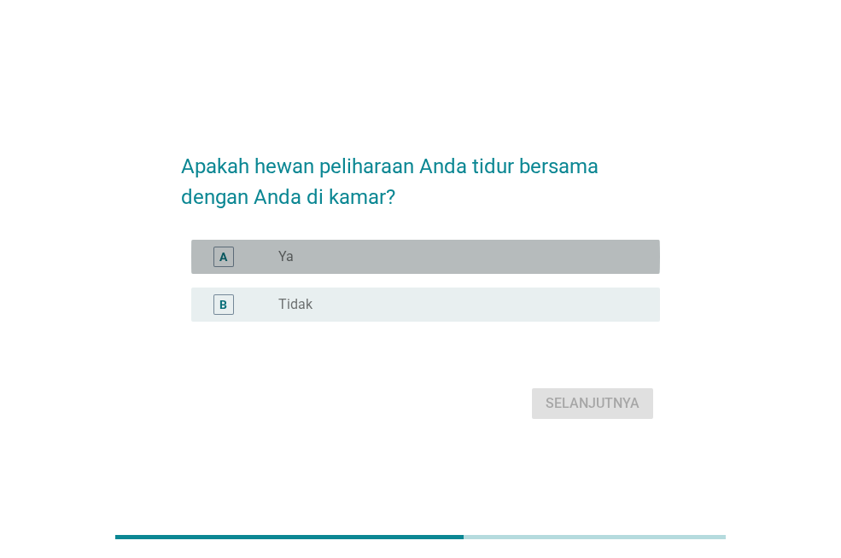
drag, startPoint x: 283, startPoint y: 258, endPoint x: 605, endPoint y: 342, distance: 332.6
click at [285, 256] on label "Ya" at bounding box center [285, 256] width 15 height 17
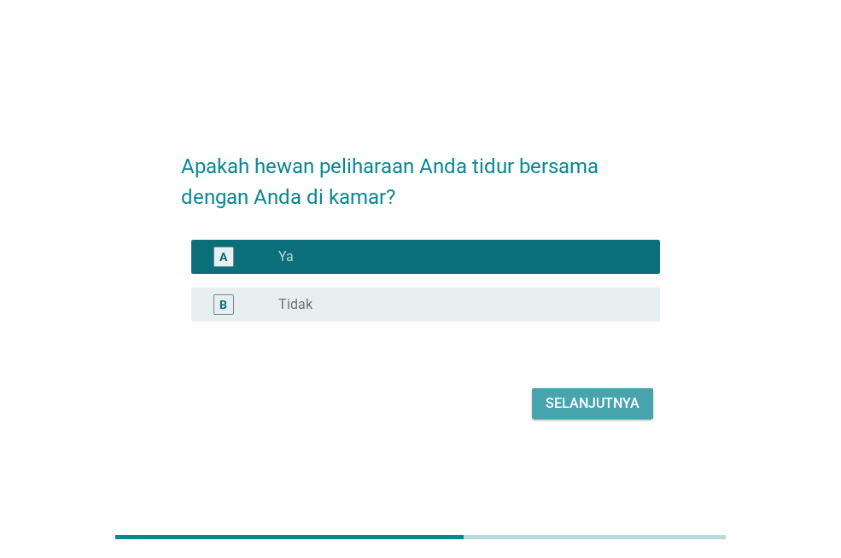
click at [627, 401] on div "Selanjutnya" at bounding box center [593, 404] width 94 height 20
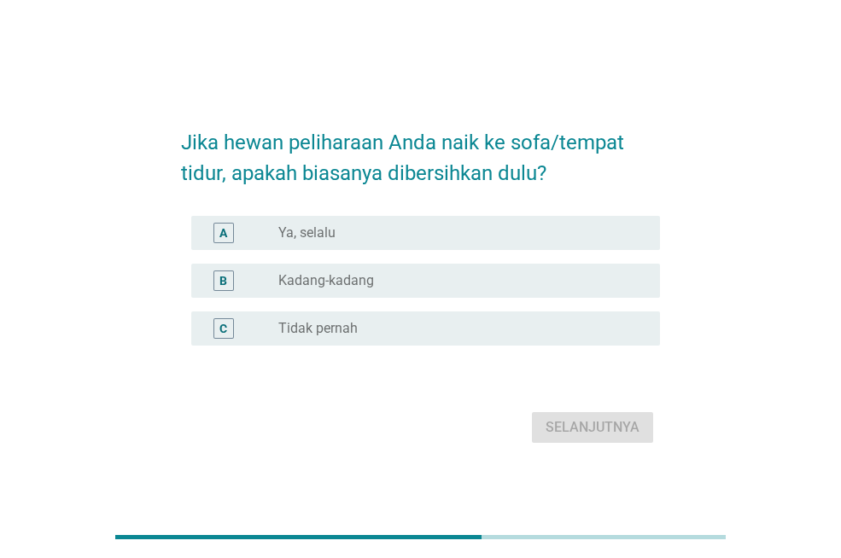
click at [329, 276] on label "Kadang-kadang" at bounding box center [326, 280] width 96 height 17
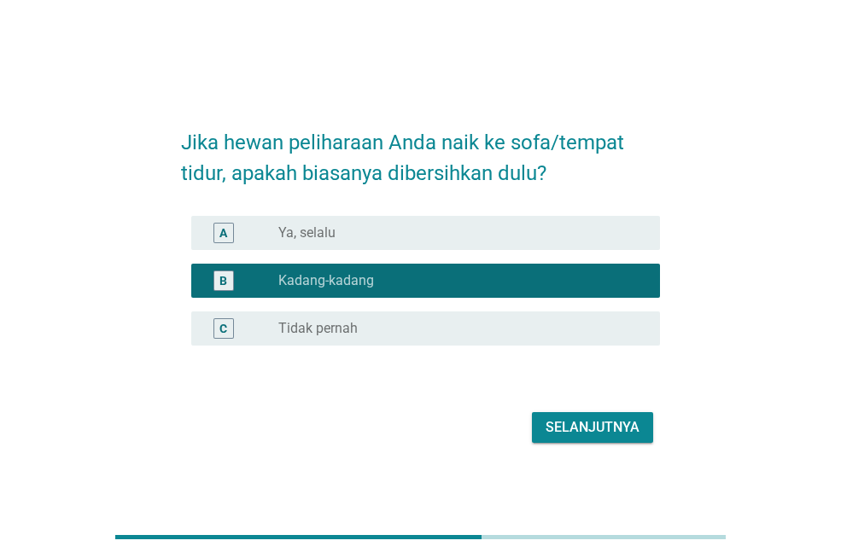
click at [568, 426] on div "Selanjutnya" at bounding box center [593, 428] width 94 height 20
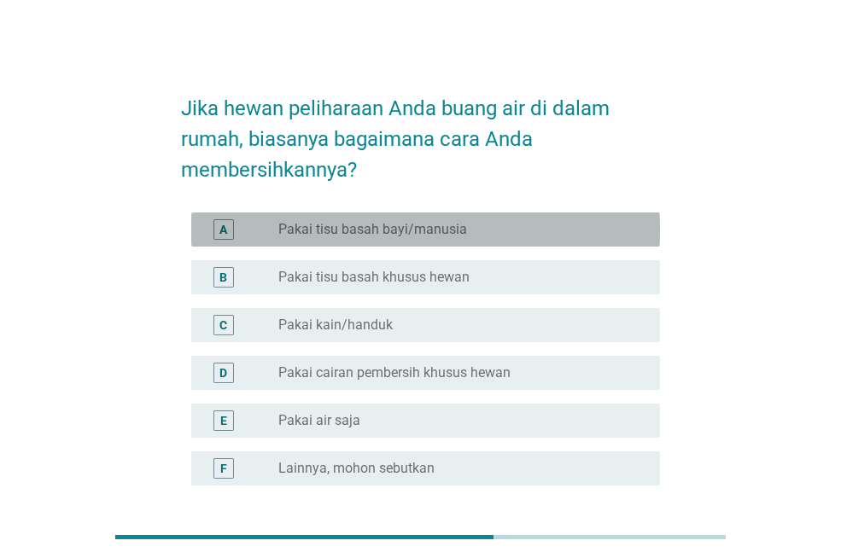
click at [377, 225] on label "Pakai tisu basah bayi/manusia" at bounding box center [372, 229] width 189 height 17
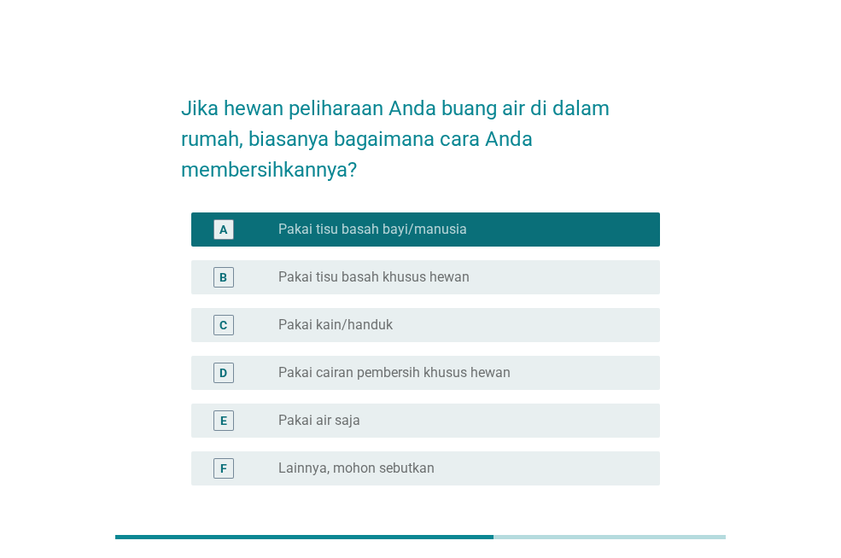
click at [397, 419] on div "radio_button_unchecked Pakai air saja" at bounding box center [455, 420] width 354 height 17
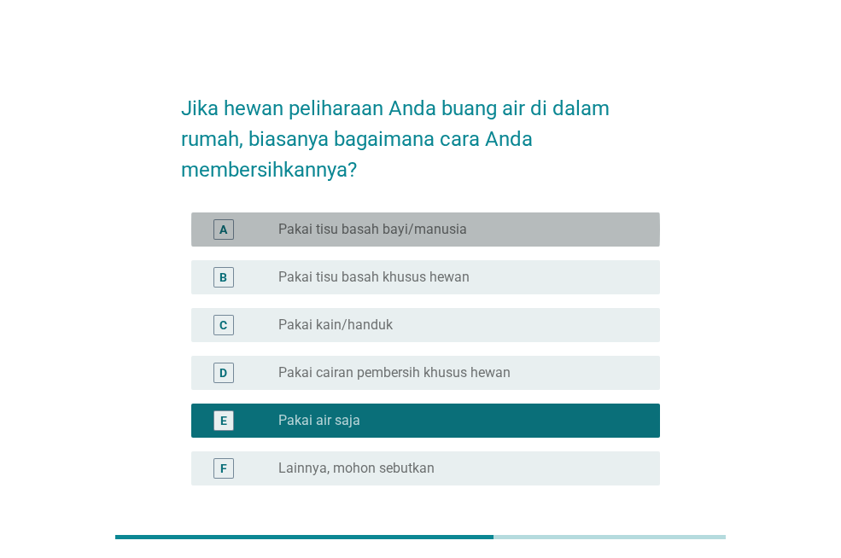
click at [388, 221] on label "Pakai tisu basah bayi/manusia" at bounding box center [372, 229] width 189 height 17
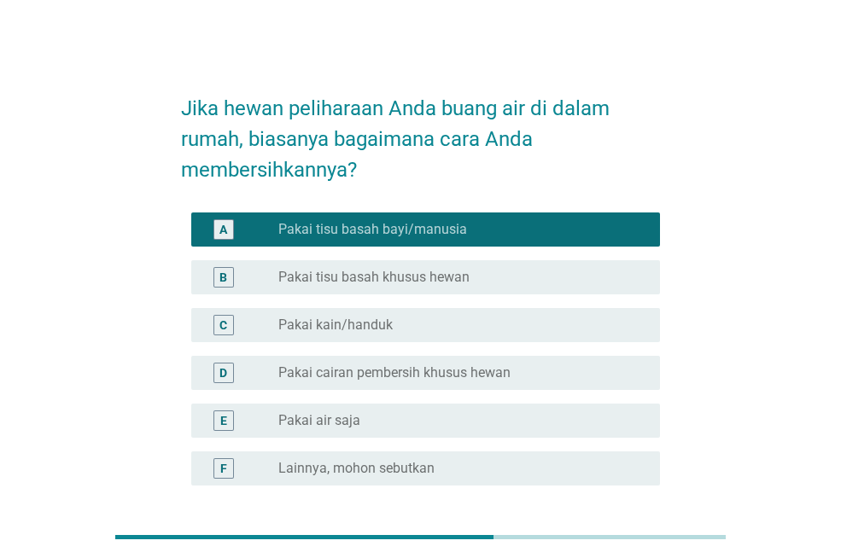
scroll to position [147, 0]
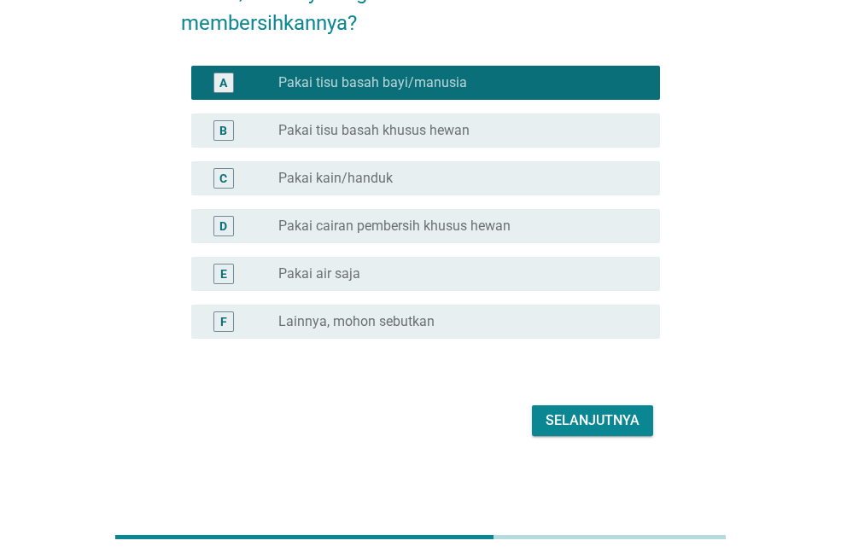
click at [610, 413] on div "Selanjutnya" at bounding box center [593, 421] width 94 height 20
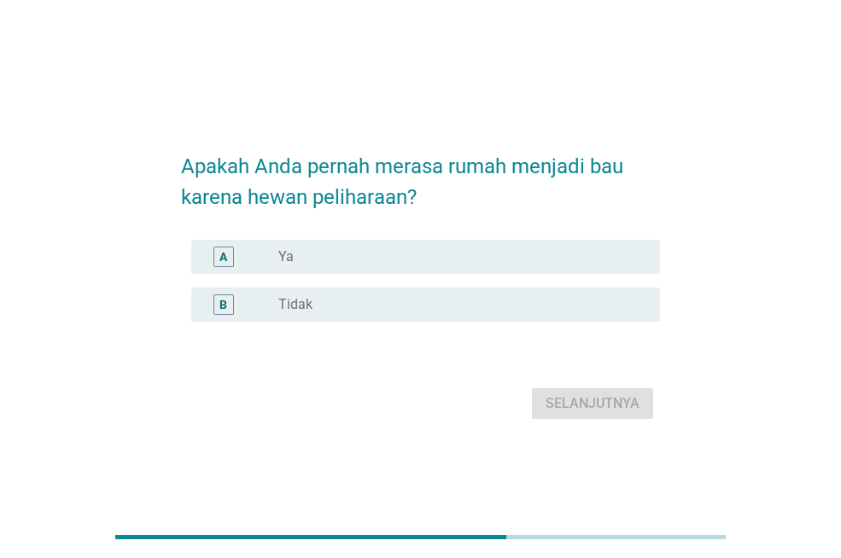
click at [309, 274] on div "A radio_button_unchecked Ya" at bounding box center [420, 257] width 479 height 48
drag, startPoint x: 318, startPoint y: 254, endPoint x: 335, endPoint y: 260, distance: 18.1
click at [318, 254] on div "radio_button_unchecked Ya" at bounding box center [455, 256] width 354 height 17
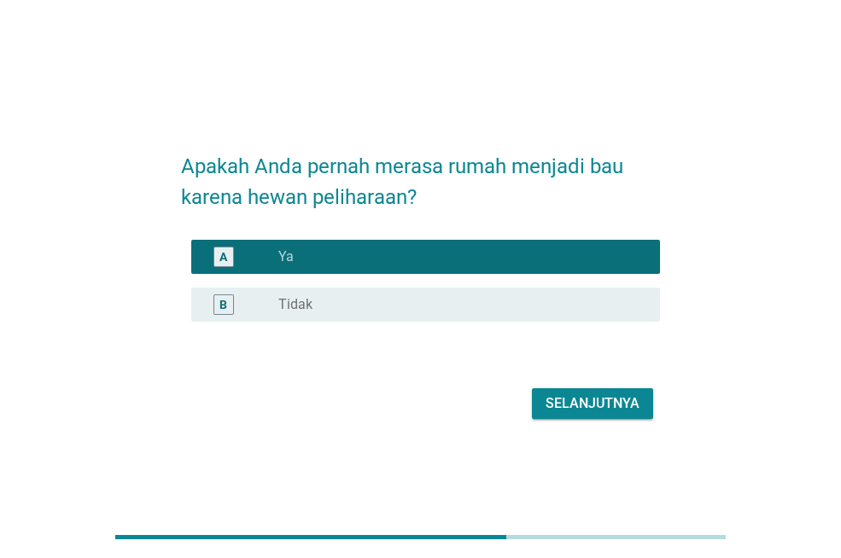
click at [587, 394] on div "Selanjutnya" at bounding box center [593, 404] width 94 height 20
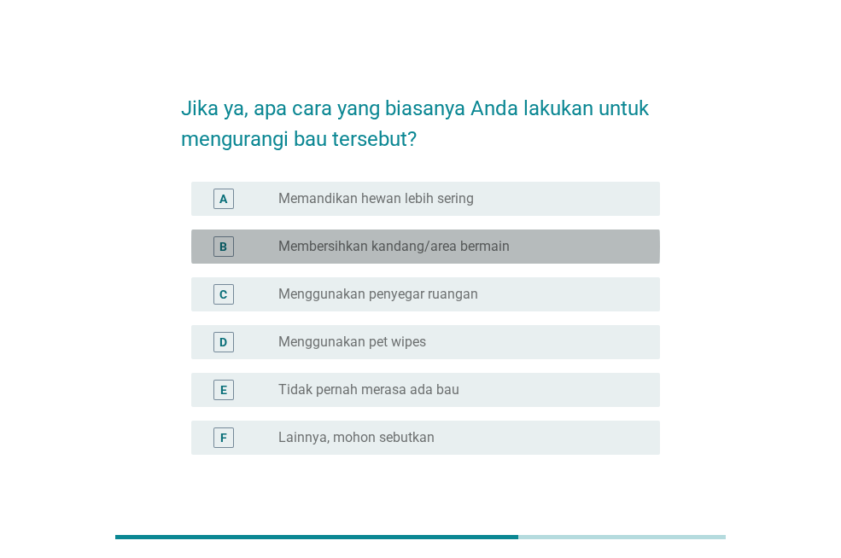
click at [507, 252] on label "Membersihkan kandang/area bermain" at bounding box center [393, 246] width 231 height 17
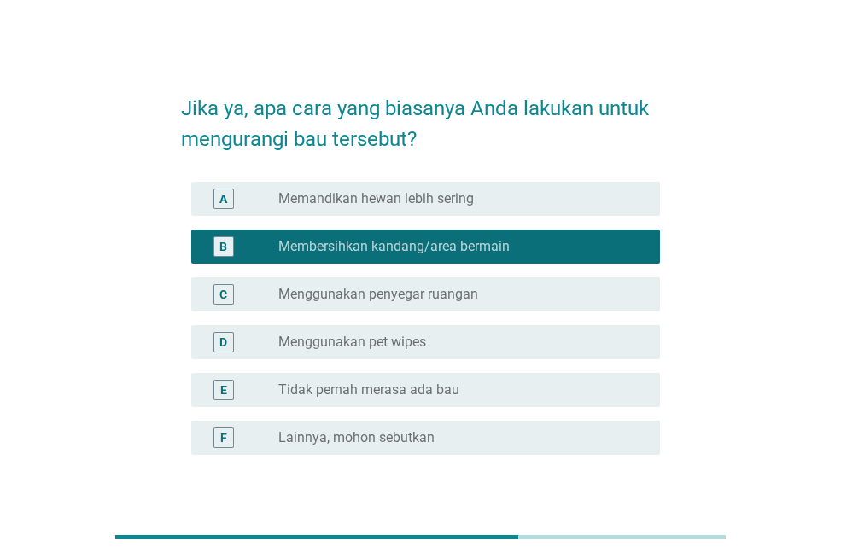
click at [484, 297] on div "radio_button_unchecked Menggunakan penyegar ruangan" at bounding box center [455, 294] width 354 height 17
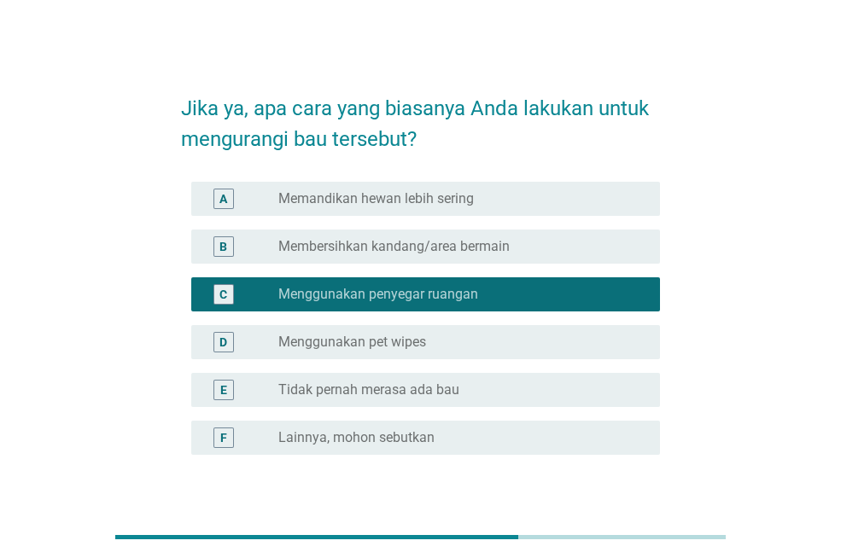
click at [408, 242] on label "Membersihkan kandang/area bermain" at bounding box center [393, 246] width 231 height 17
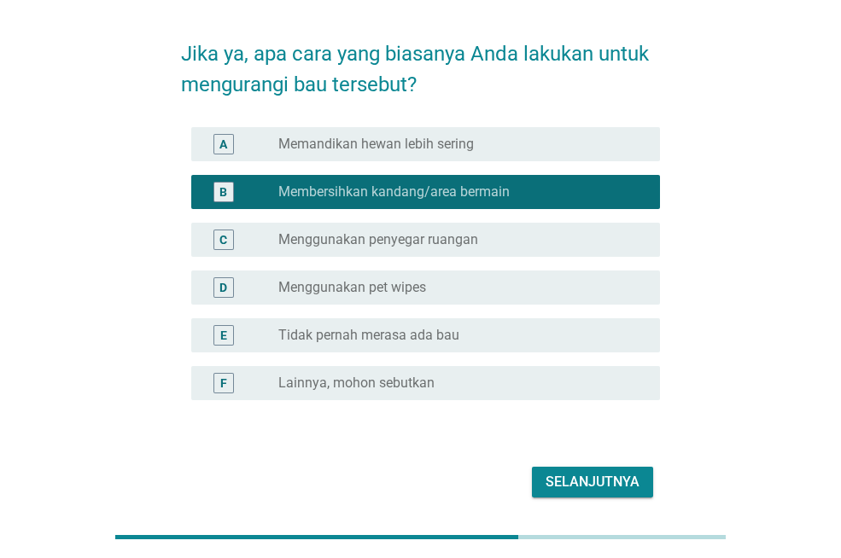
scroll to position [85, 0]
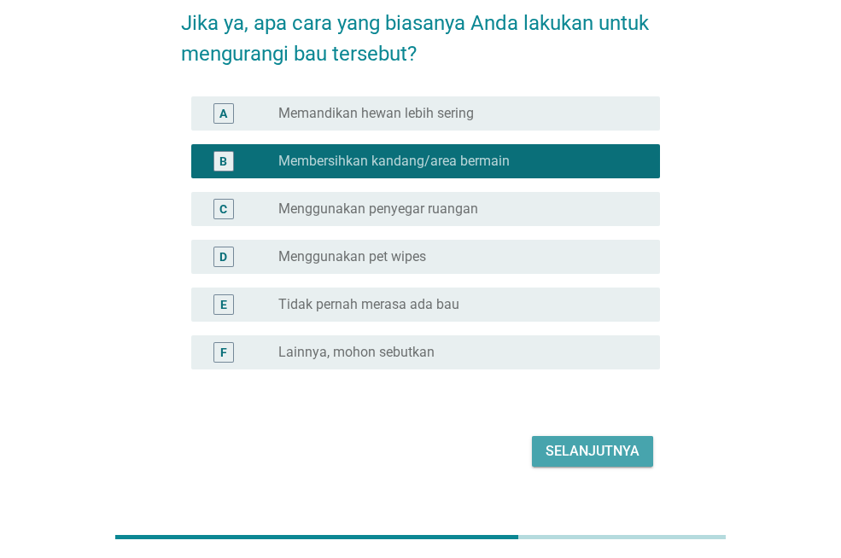
click at [594, 438] on button "Selanjutnya" at bounding box center [592, 451] width 121 height 31
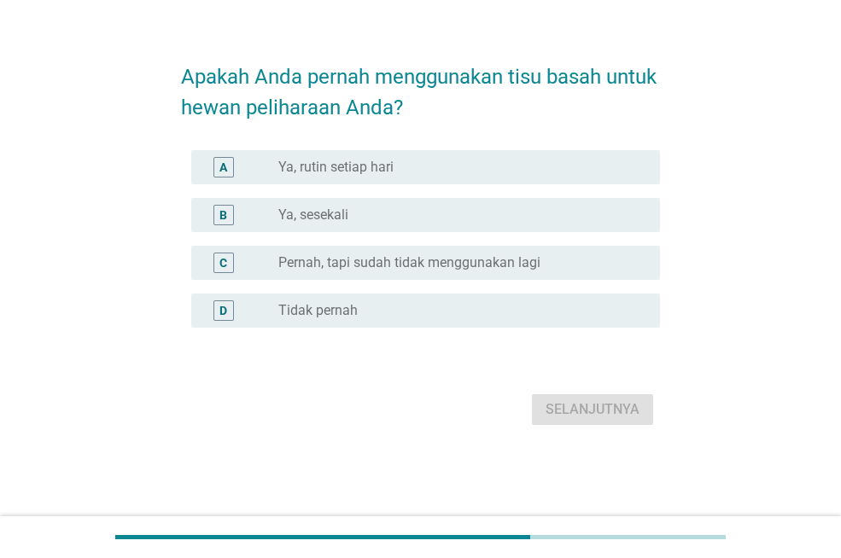
scroll to position [0, 0]
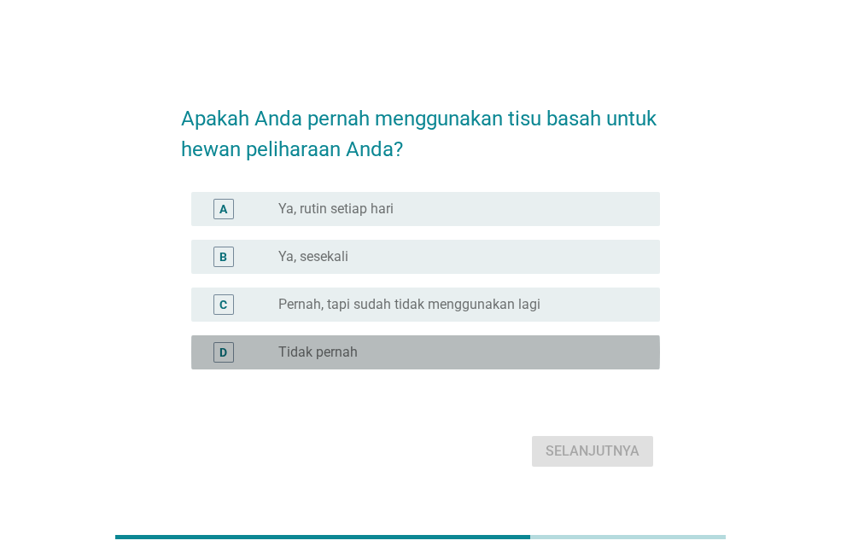
click at [356, 357] on label "Tidak pernah" at bounding box center [317, 352] width 79 height 17
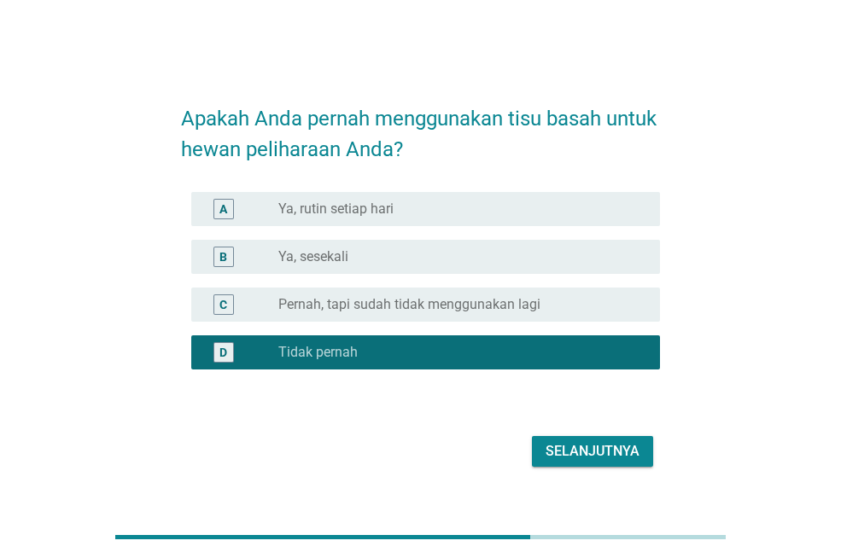
click at [564, 449] on div "Selanjutnya" at bounding box center [593, 451] width 94 height 20
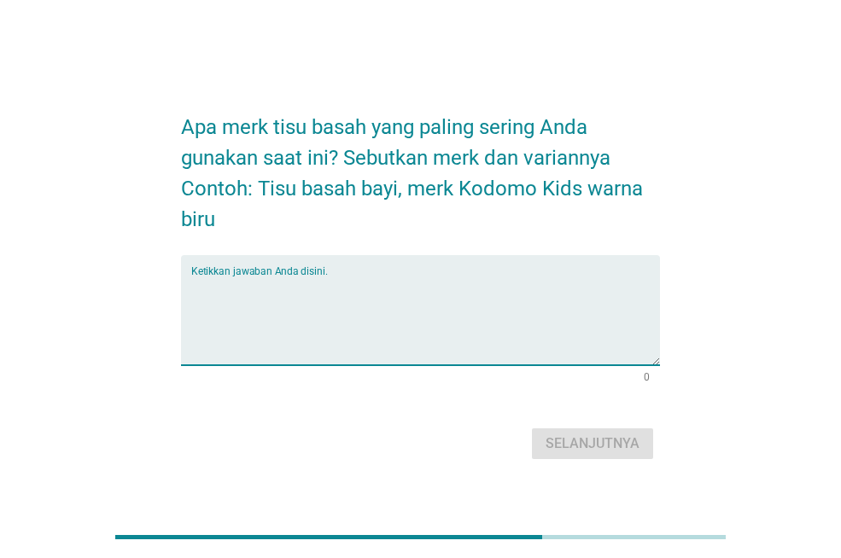
click at [294, 278] on textarea "Ketikkan jawaban Anda disini." at bounding box center [425, 321] width 469 height 90
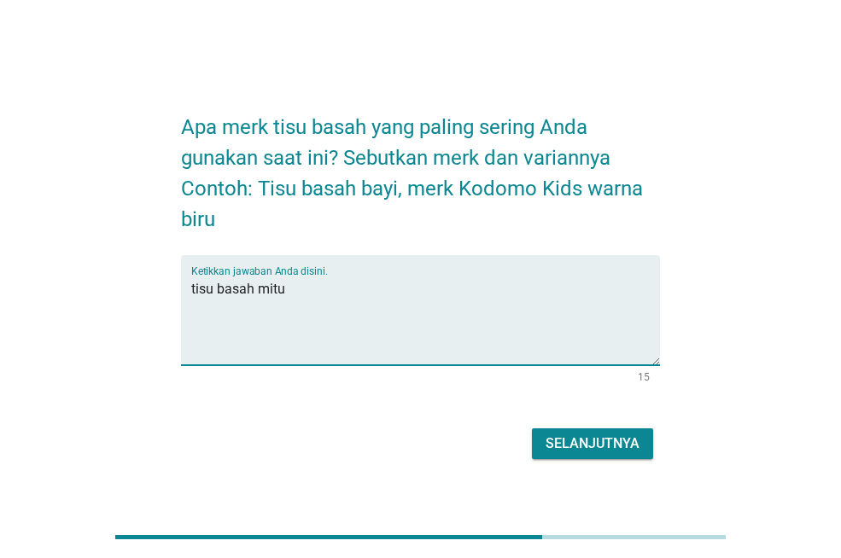
type textarea "tisu basah mitu"
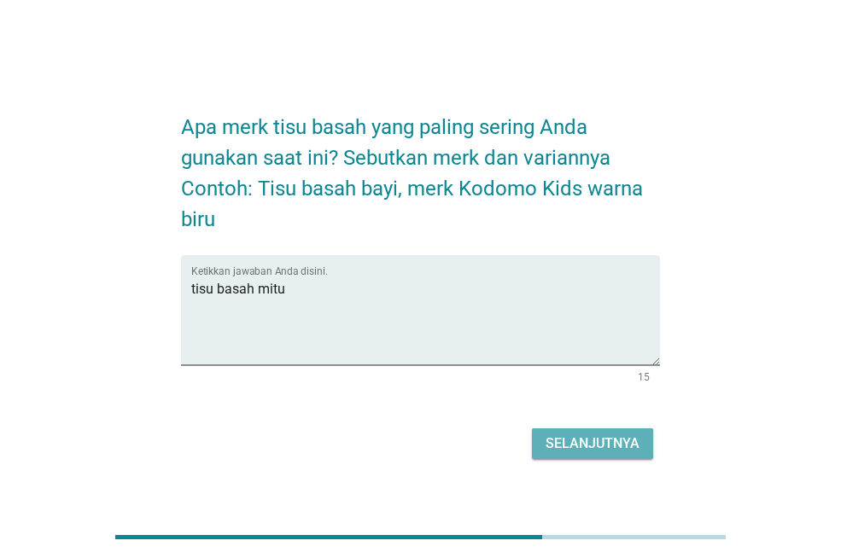
drag, startPoint x: 623, startPoint y: 444, endPoint x: 599, endPoint y: 447, distance: 25.0
click at [621, 444] on div "Selanjutnya" at bounding box center [593, 444] width 94 height 20
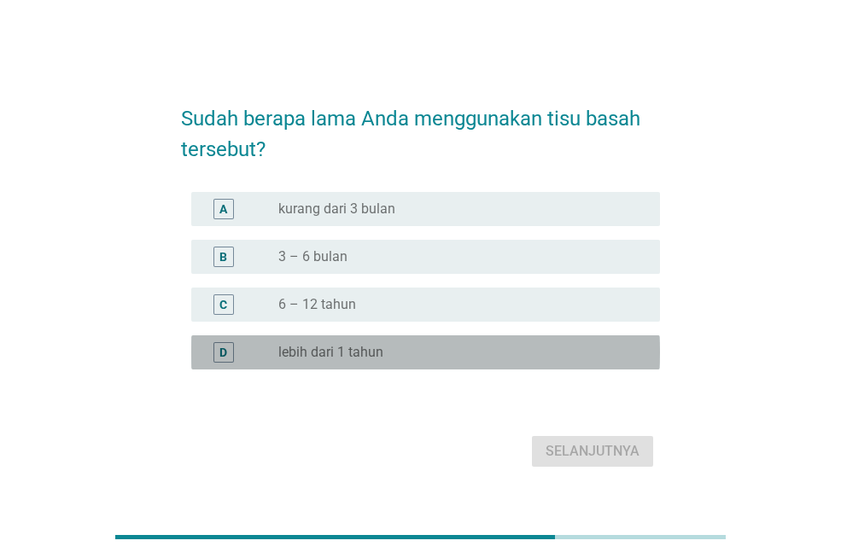
click at [250, 365] on div "D radio_button_unchecked lebih dari 1 tahun" at bounding box center [425, 353] width 469 height 34
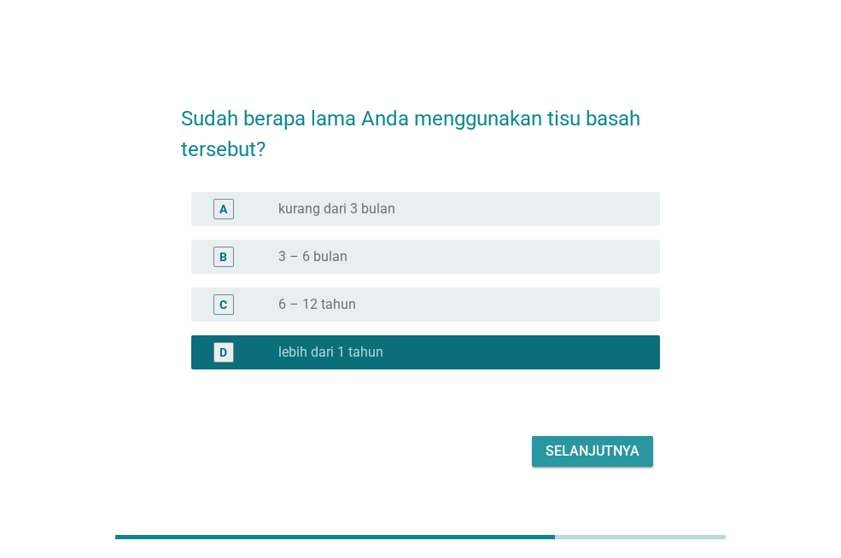
drag, startPoint x: 595, startPoint y: 451, endPoint x: 476, endPoint y: 429, distance: 121.6
click at [594, 451] on div "Selanjutnya" at bounding box center [593, 451] width 94 height 20
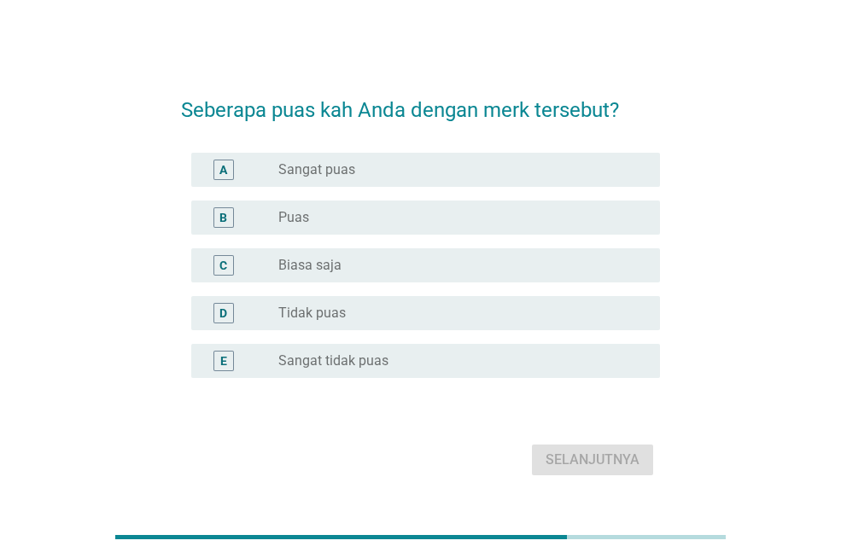
drag, startPoint x: 294, startPoint y: 156, endPoint x: 302, endPoint y: 172, distance: 17.6
click at [294, 157] on div "A radio_button_unchecked Sangat puas" at bounding box center [425, 170] width 469 height 34
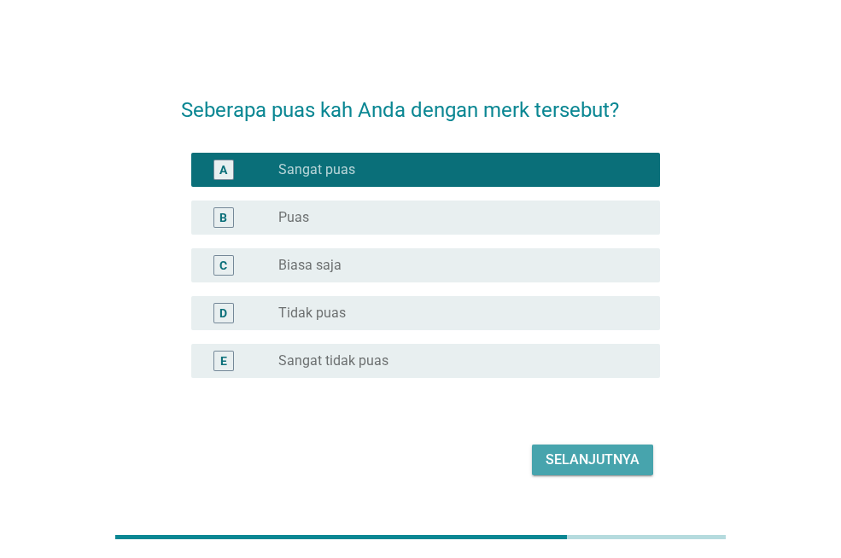
click at [556, 459] on div "Selanjutnya" at bounding box center [593, 460] width 94 height 20
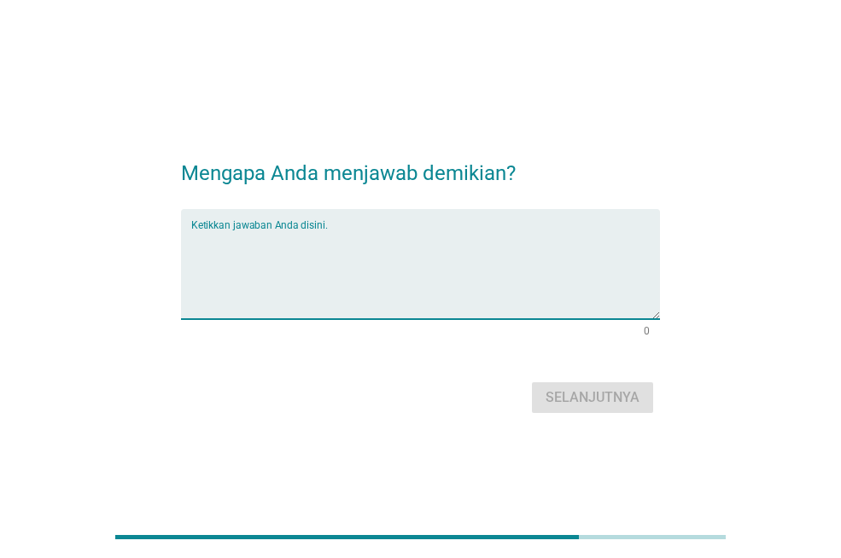
click at [340, 238] on textarea "Ketikkan jawaban Anda disini." at bounding box center [425, 275] width 469 height 90
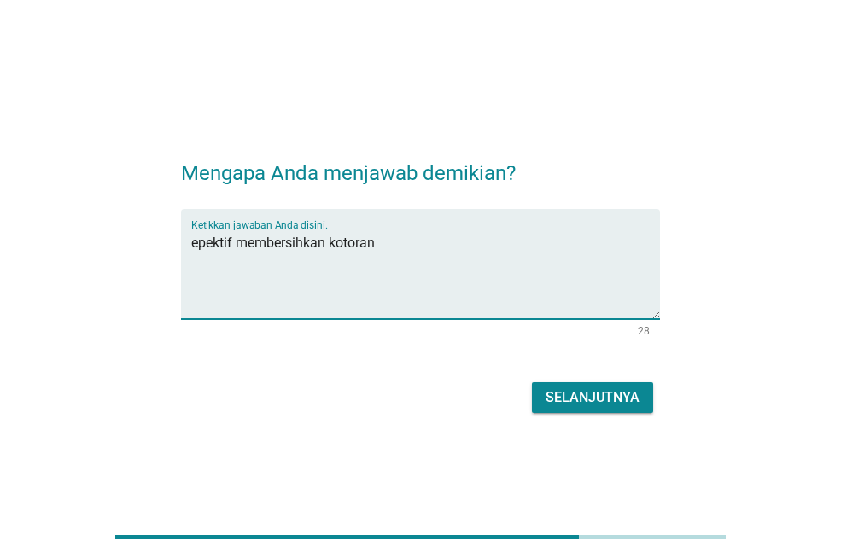
type textarea "epektif membersihkan kotoran"
click at [594, 383] on button "Selanjutnya" at bounding box center [592, 398] width 121 height 31
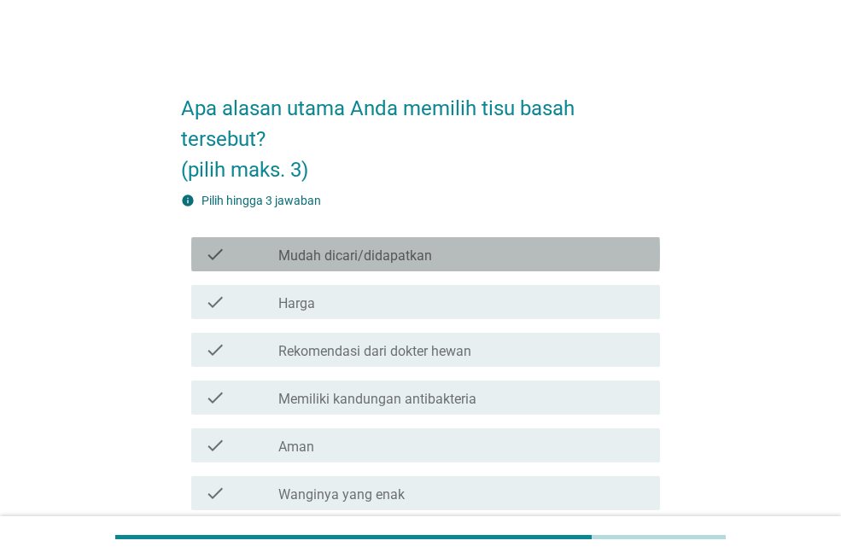
click at [403, 262] on label "Mudah dicari/didapatkan" at bounding box center [355, 256] width 154 height 17
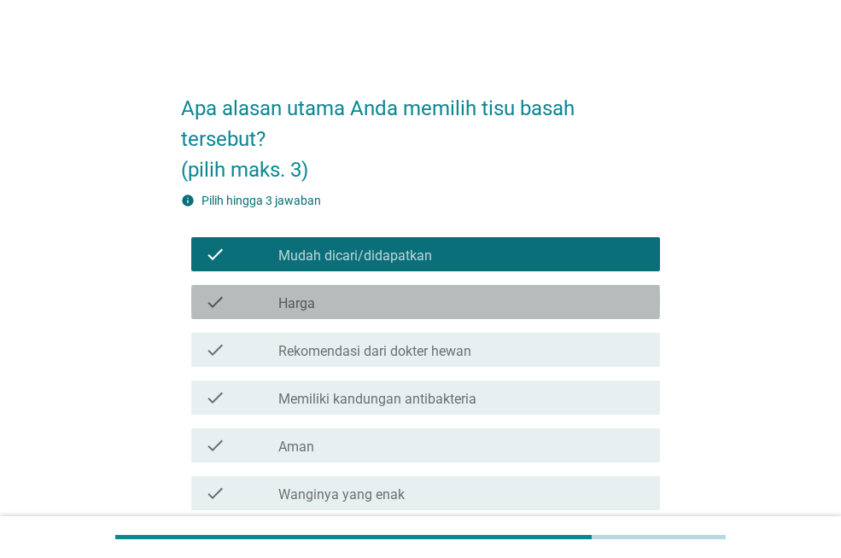
click at [361, 300] on div "check_box_outline_blank Harga" at bounding box center [462, 302] width 368 height 20
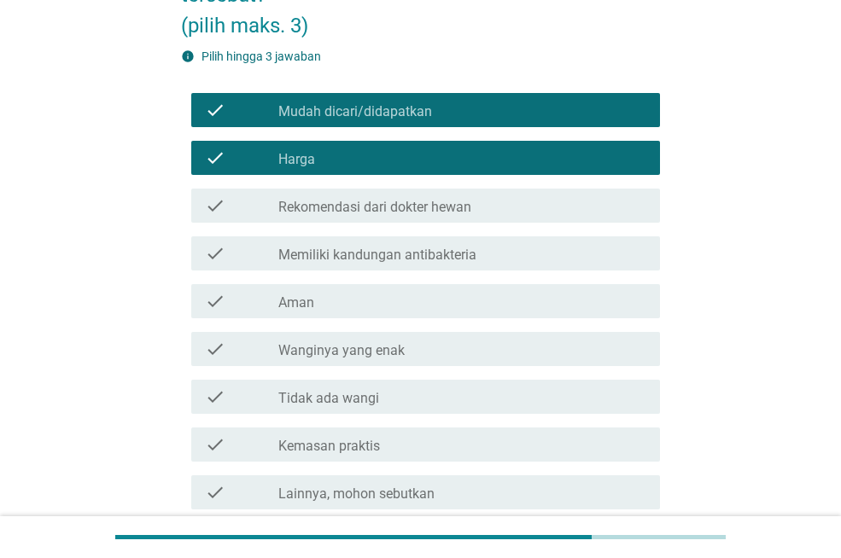
scroll to position [171, 0]
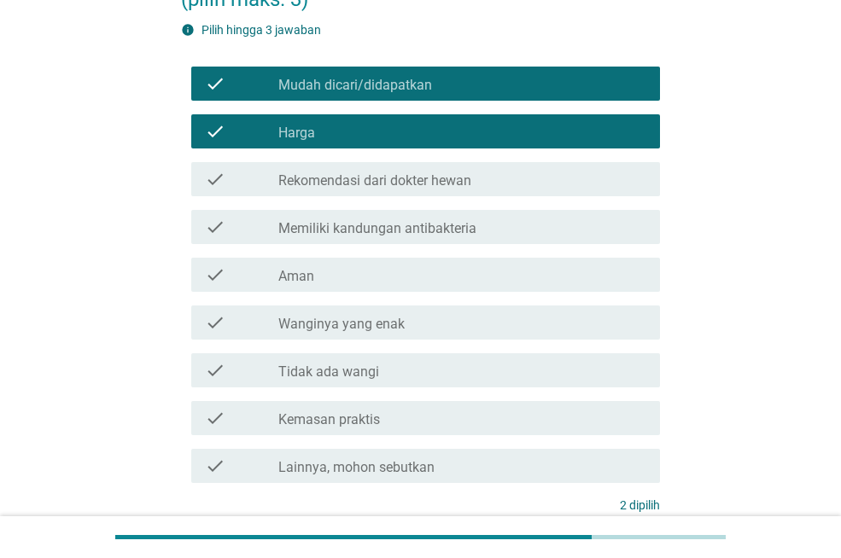
click at [410, 324] on div "check_box_outline_blank [PERSON_NAME]inya yang enak" at bounding box center [462, 322] width 368 height 20
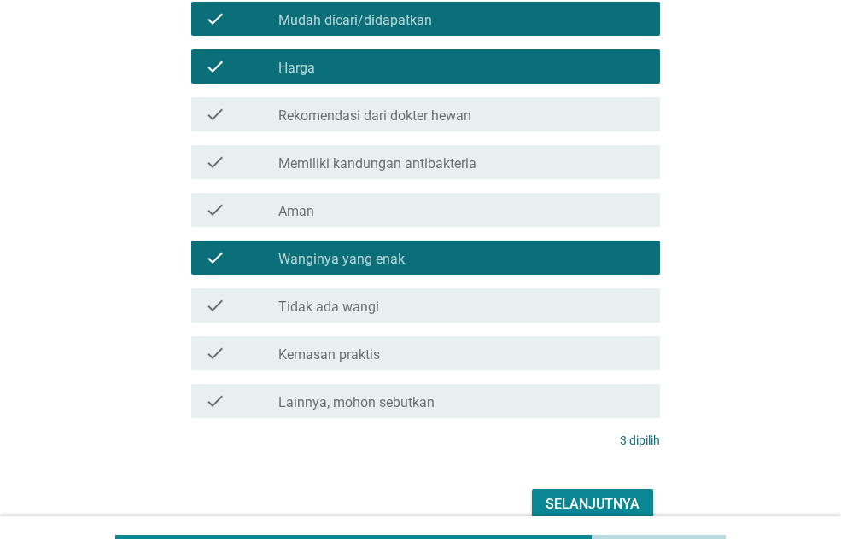
scroll to position [319, 0]
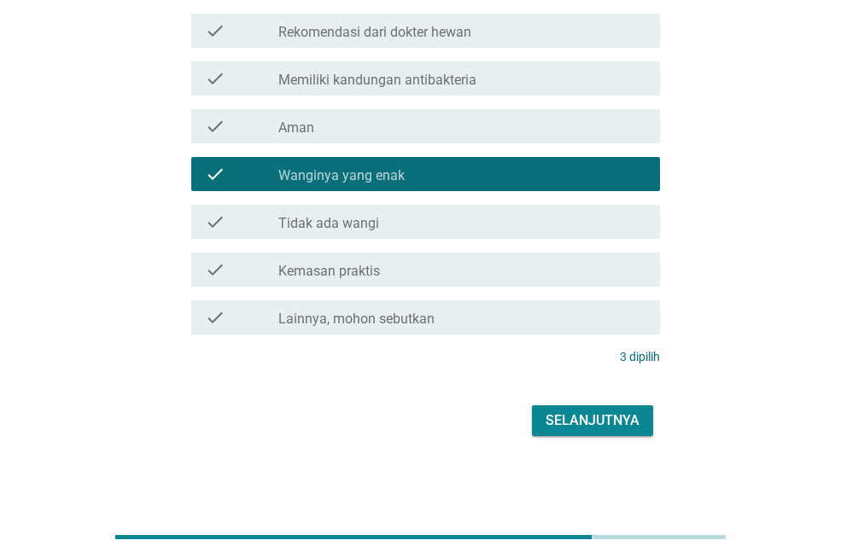
click at [586, 414] on div "Selanjutnya" at bounding box center [593, 421] width 94 height 20
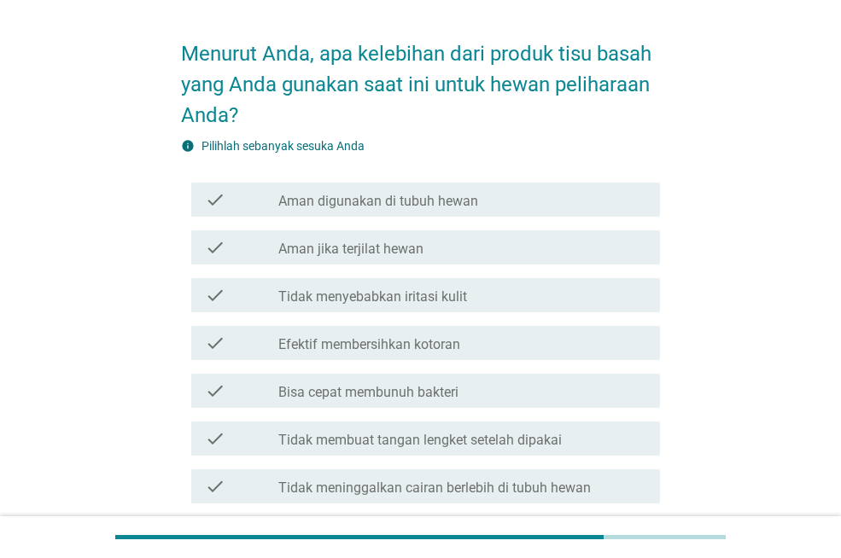
scroll to position [85, 0]
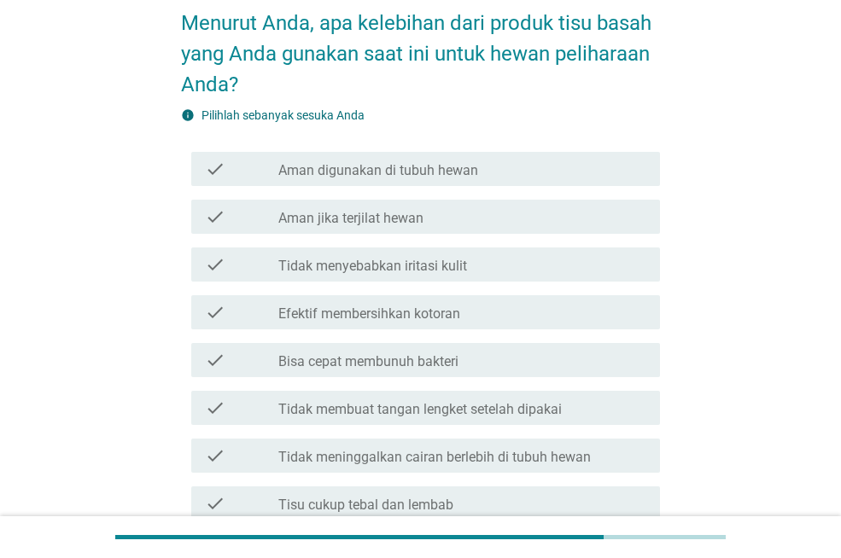
click at [415, 312] on label "Efektif membersihkan kotoran" at bounding box center [369, 314] width 182 height 17
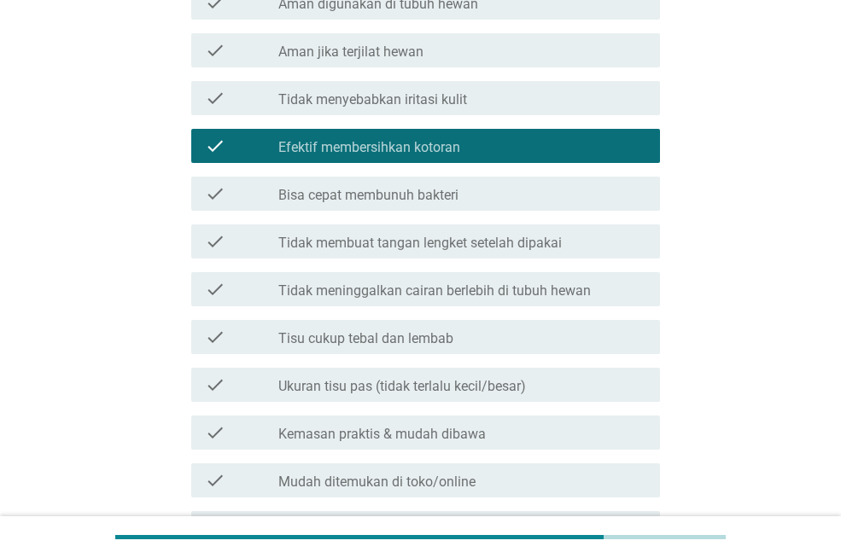
scroll to position [256, 0]
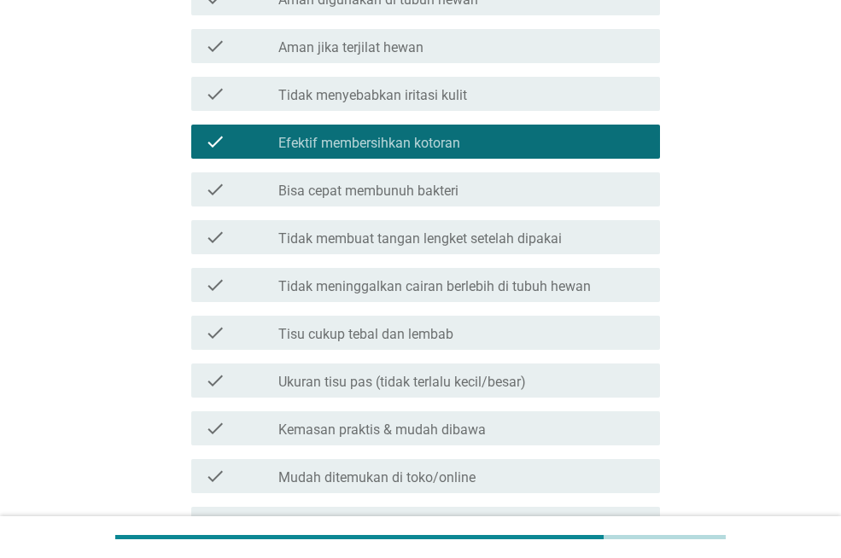
click at [464, 284] on label "Tidak meninggalkan cairan berlebih di tubuh hewan" at bounding box center [434, 286] width 312 height 17
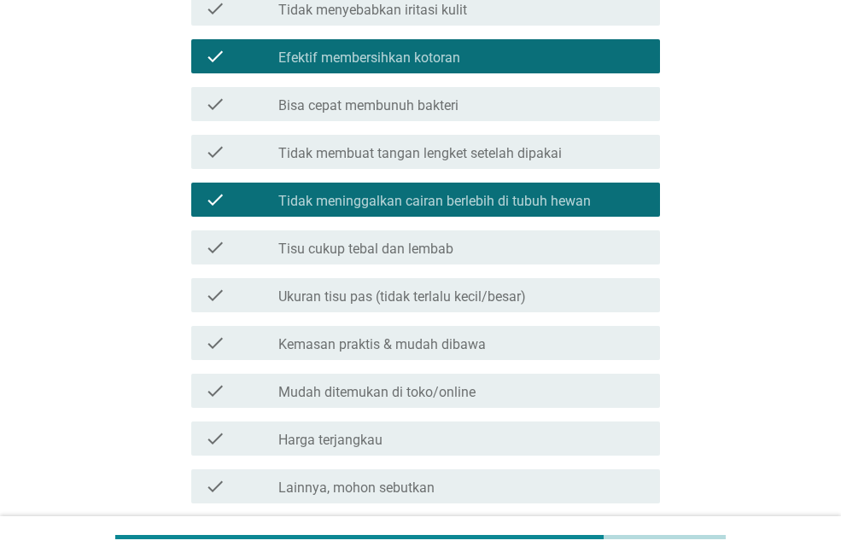
scroll to position [427, 0]
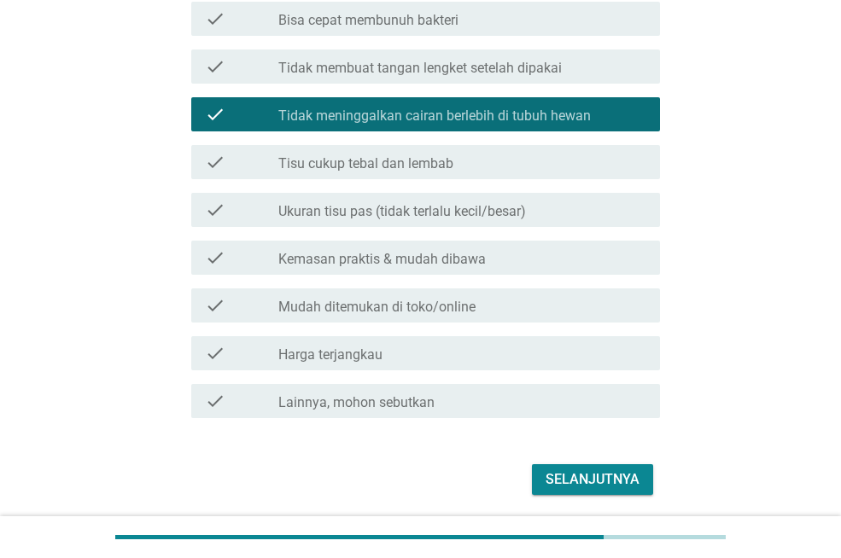
drag, startPoint x: 383, startPoint y: 347, endPoint x: 399, endPoint y: 353, distance: 16.8
click at [384, 347] on div "check_box_outline_blank Harga terjangkau" at bounding box center [462, 353] width 368 height 20
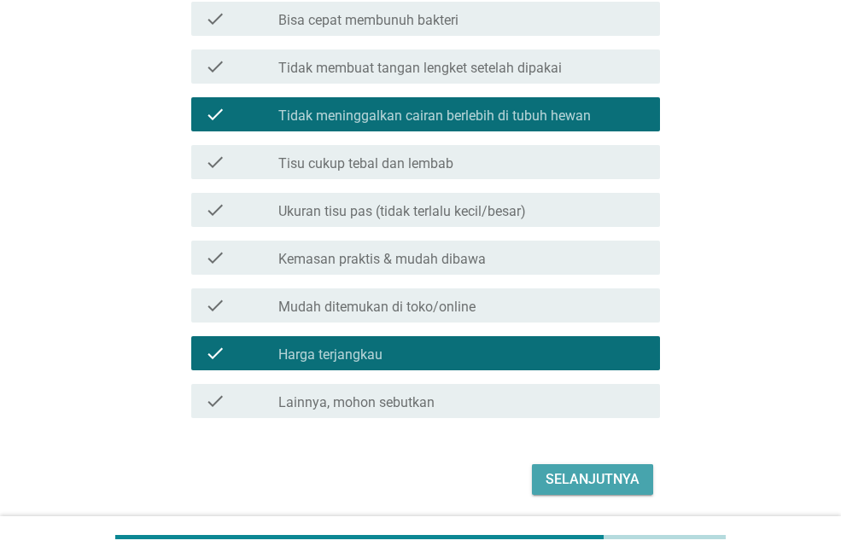
click at [592, 488] on div "Selanjutnya" at bounding box center [593, 480] width 94 height 20
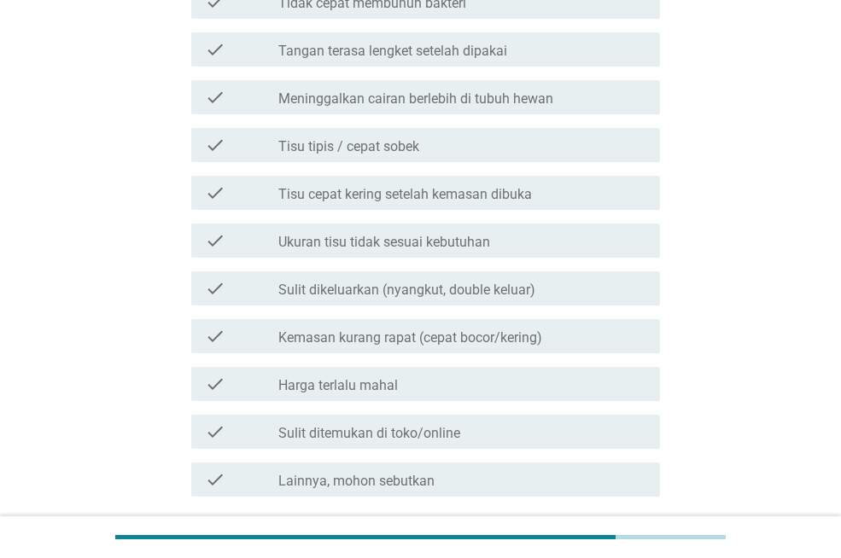
scroll to position [0, 0]
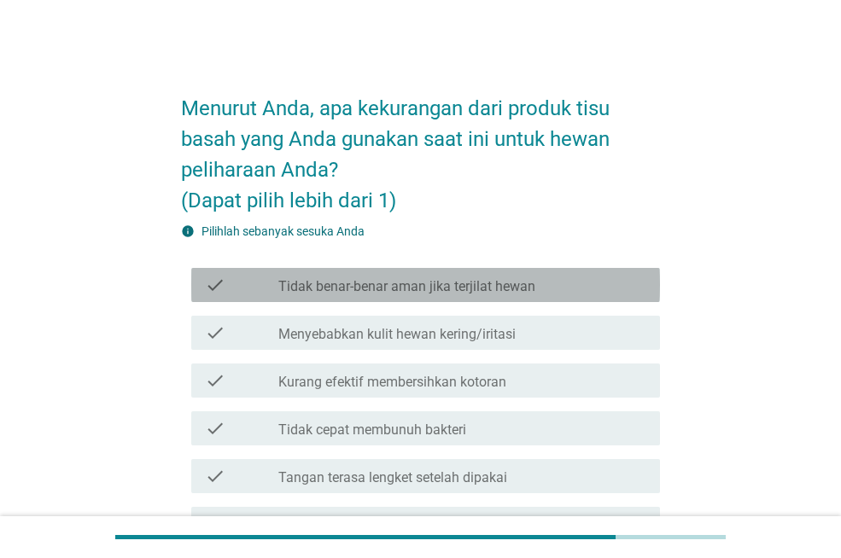
drag, startPoint x: 403, startPoint y: 275, endPoint x: 403, endPoint y: 307, distance: 32.4
click at [403, 275] on div "check_box_outline_blank Tidak benar-benar aman jika terjilat hewan" at bounding box center [462, 285] width 368 height 20
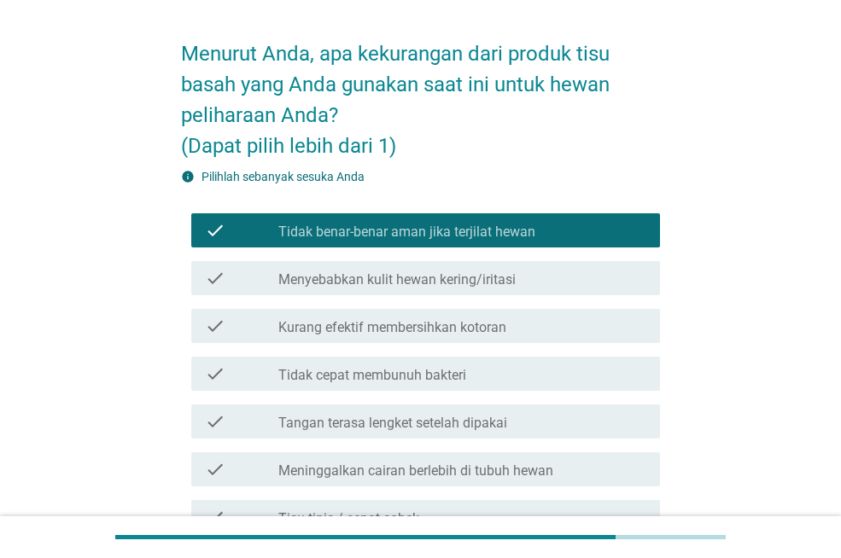
scroll to position [85, 0]
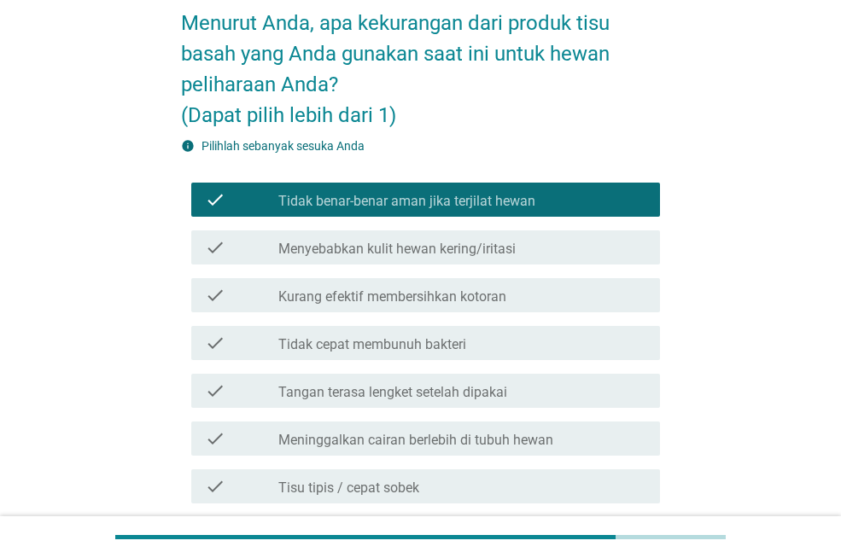
click at [448, 442] on label "Meninggalkan cairan berlebih di tubuh hewan" at bounding box center [415, 440] width 275 height 17
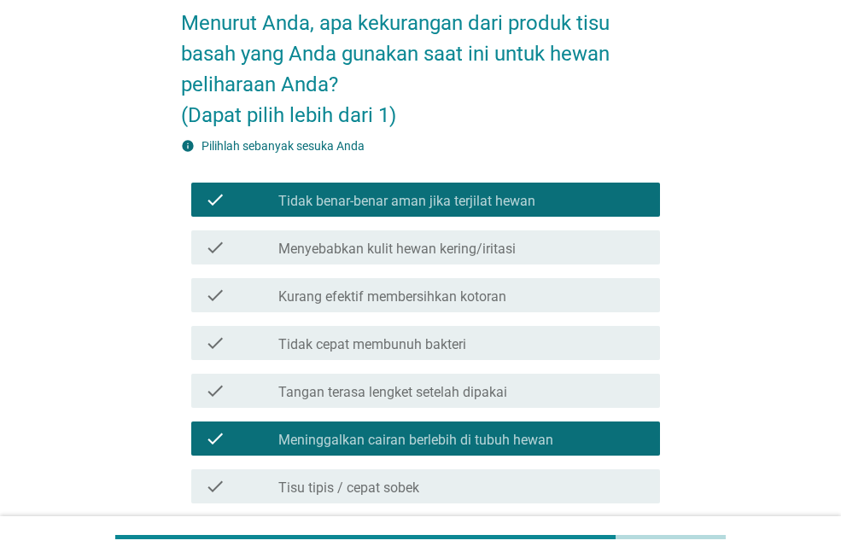
click at [429, 375] on div "check check_box_outline_blank Tangan terasa lengket setelah dipakai" at bounding box center [425, 391] width 469 height 34
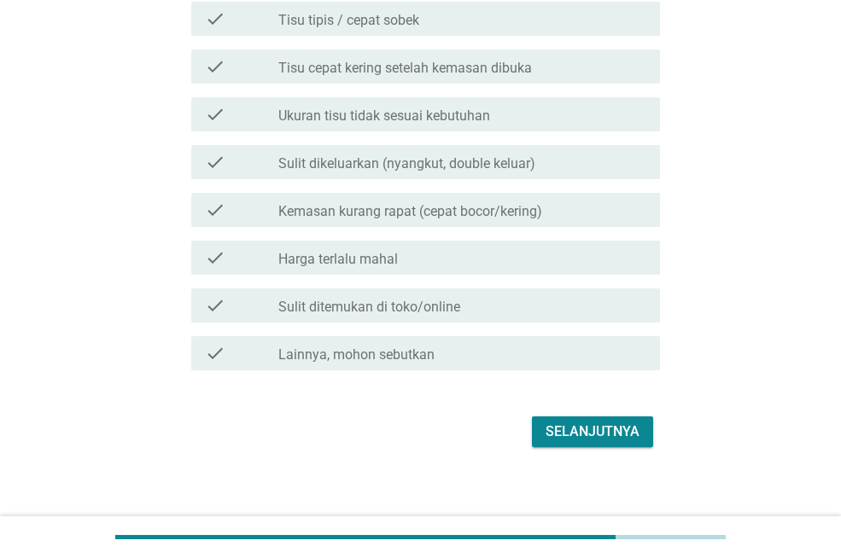
scroll to position [564, 0]
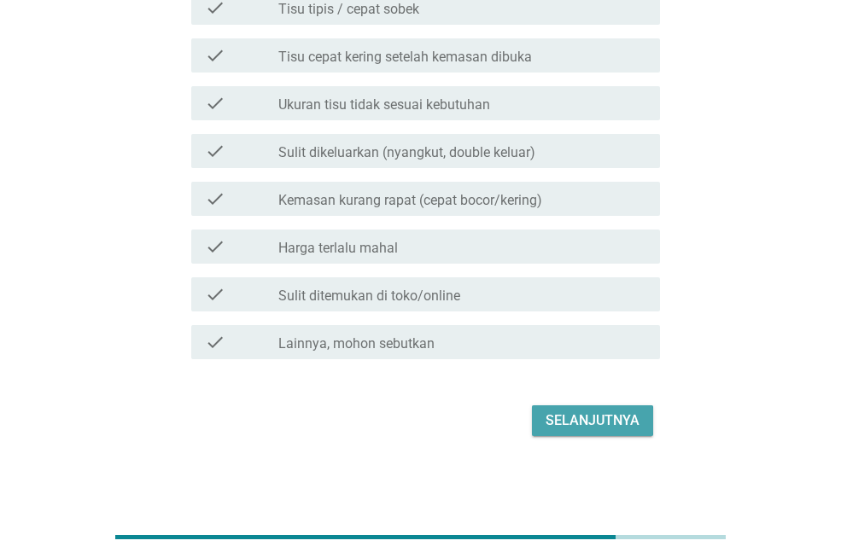
click at [592, 417] on div "Selanjutnya" at bounding box center [593, 421] width 94 height 20
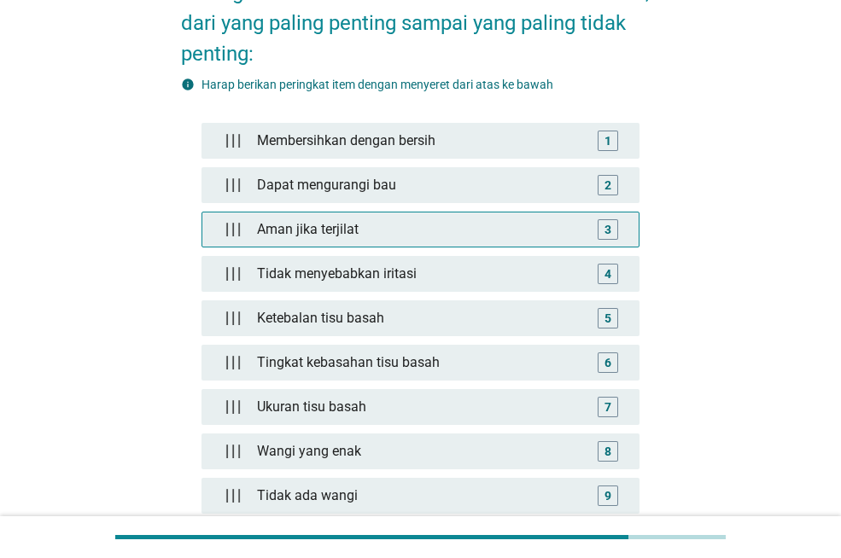
scroll to position [85, 0]
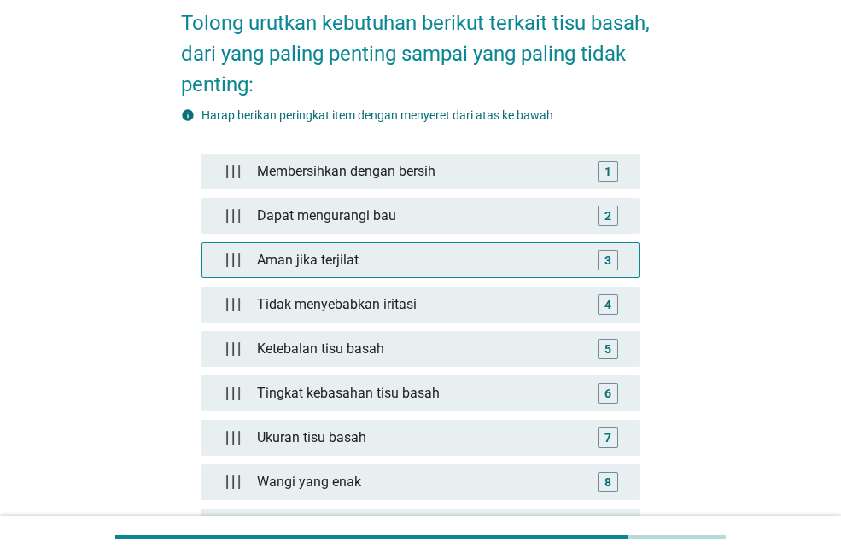
click at [368, 256] on div "Aman jika terjilat" at bounding box center [420, 260] width 341 height 34
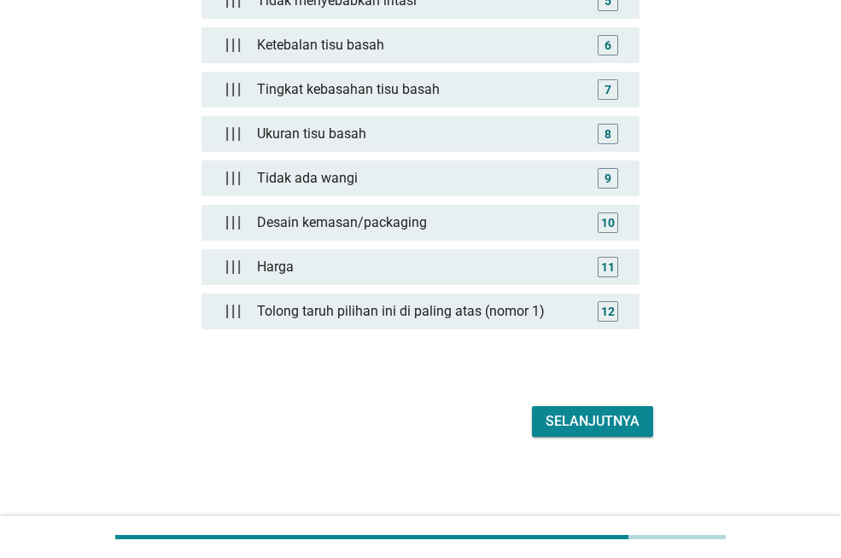
scroll to position [435, 0]
click at [599, 419] on div "Selanjutnya" at bounding box center [593, 421] width 94 height 20
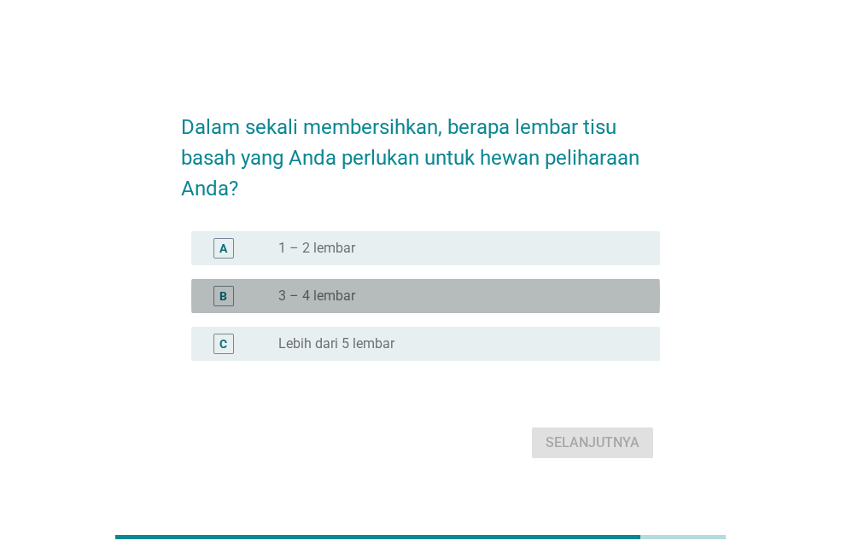
click at [334, 311] on div "B radio_button_unchecked 3 – 4 lembar" at bounding box center [425, 296] width 469 height 34
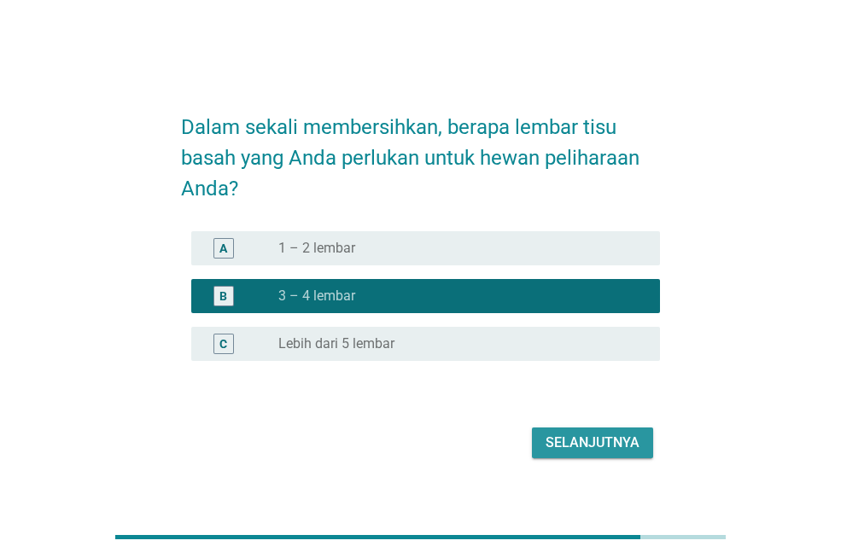
drag, startPoint x: 577, startPoint y: 443, endPoint x: 540, endPoint y: 438, distance: 37.1
click at [576, 443] on div "Selanjutnya" at bounding box center [593, 443] width 94 height 20
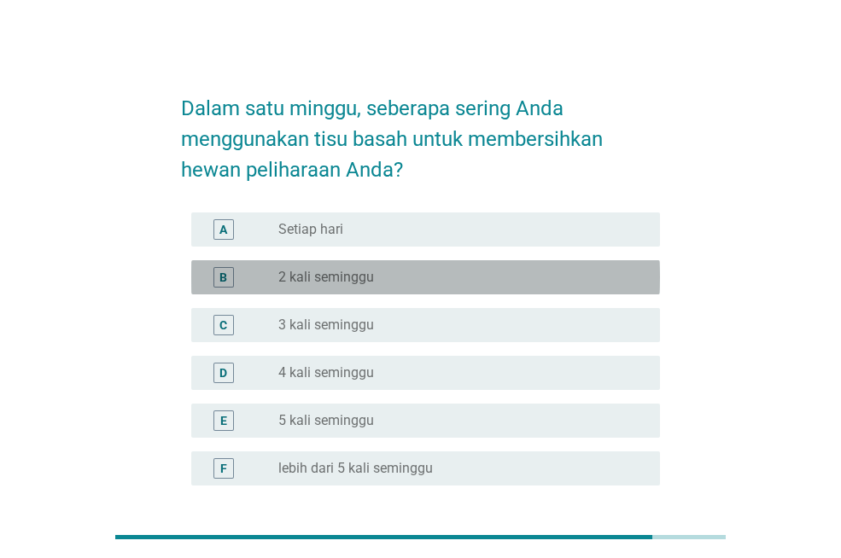
click at [362, 282] on label "2 kali seminggu" at bounding box center [326, 277] width 96 height 17
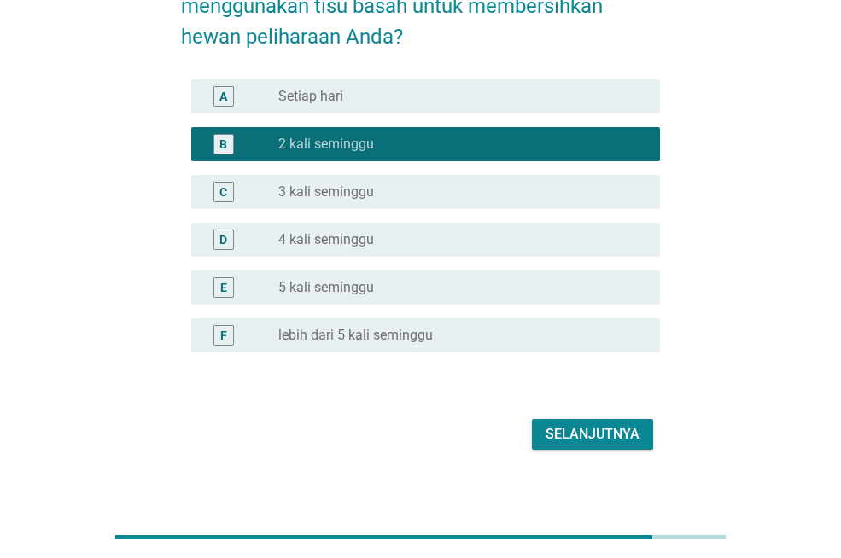
scroll to position [147, 0]
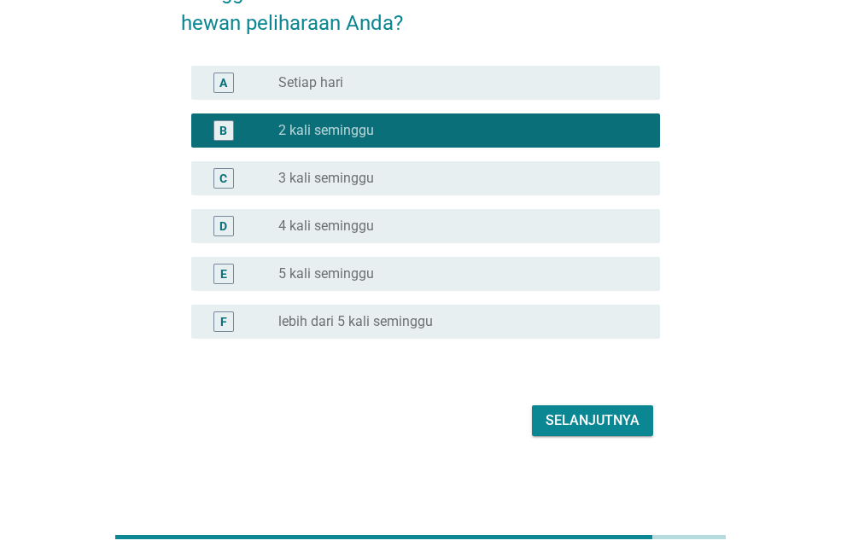
click at [602, 415] on div "Selanjutnya" at bounding box center [593, 421] width 94 height 20
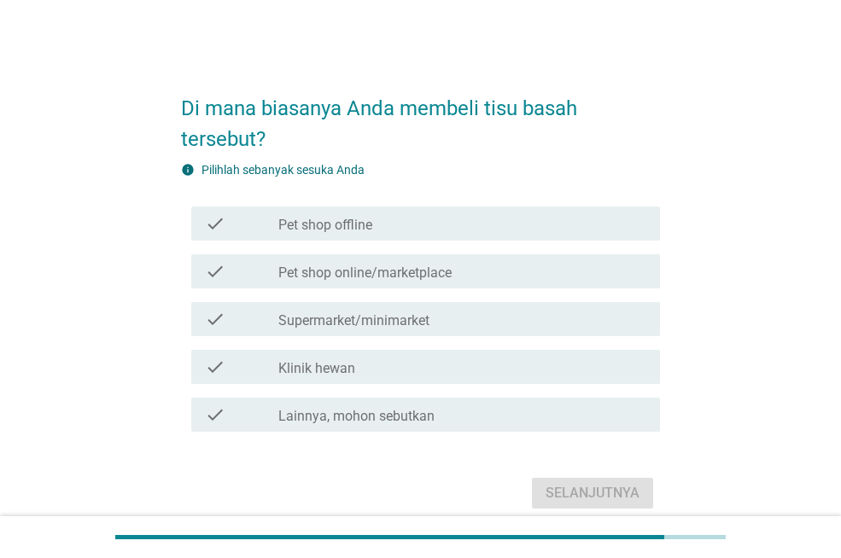
click at [448, 314] on div "check_box_outline_blank Supermarket/minimarket" at bounding box center [462, 319] width 368 height 20
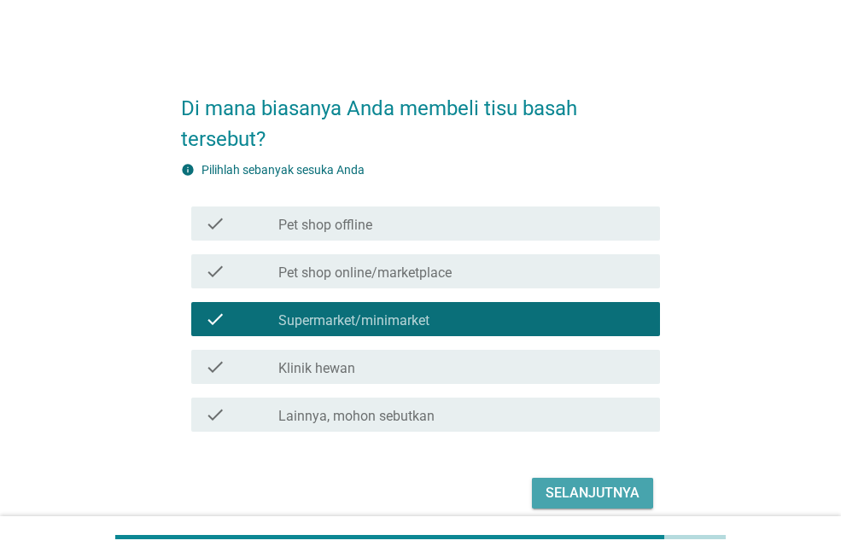
click at [553, 486] on div "Selanjutnya" at bounding box center [593, 493] width 94 height 20
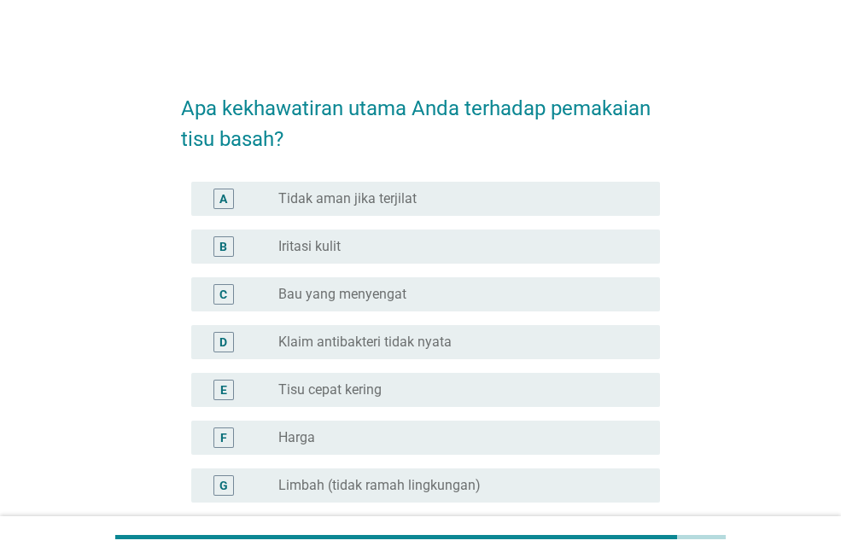
click at [311, 193] on label "Tidak aman jika terjilat" at bounding box center [347, 198] width 138 height 17
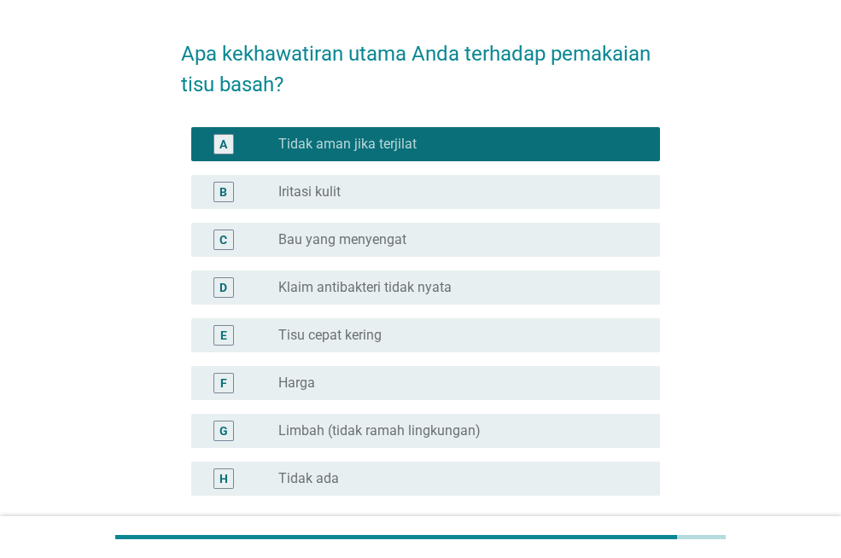
scroll to position [85, 0]
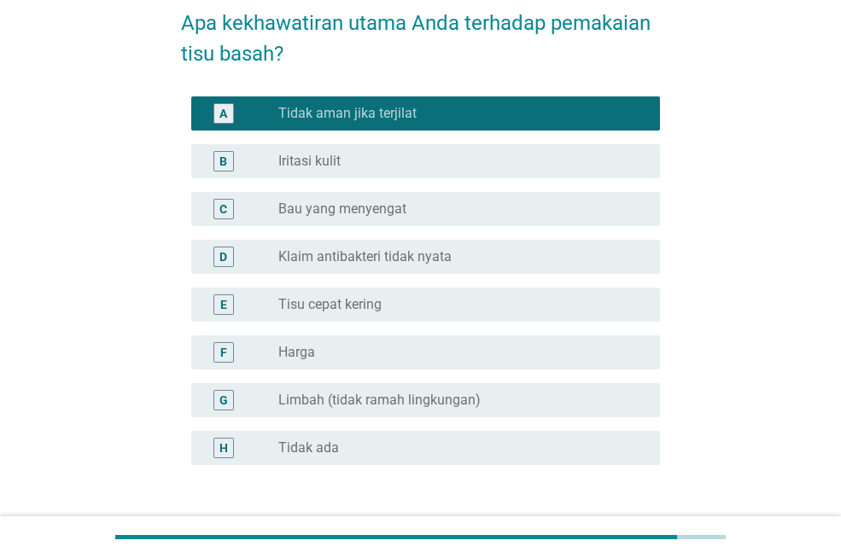
click at [369, 249] on label "Klaim antibakteri tidak nyata" at bounding box center [364, 256] width 173 height 17
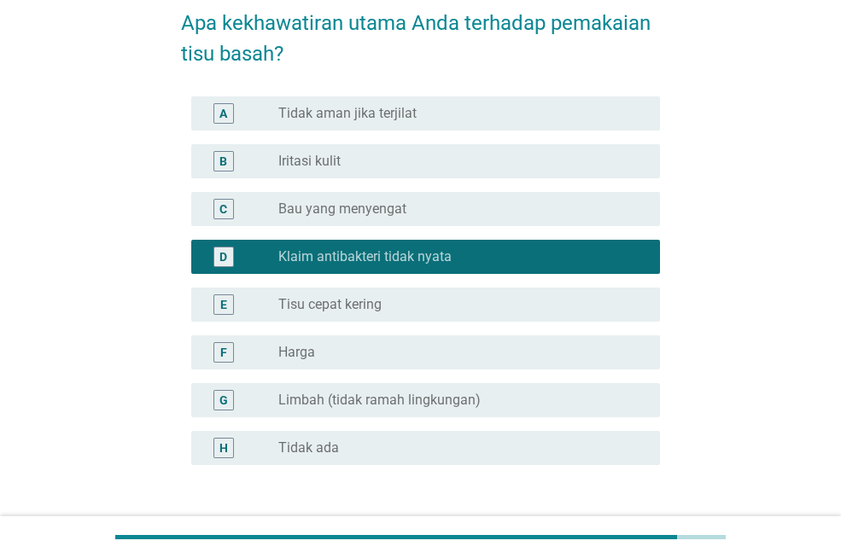
drag, startPoint x: 341, startPoint y: 104, endPoint x: 352, endPoint y: 118, distance: 17.6
click at [341, 105] on label "Tidak aman jika terjilat" at bounding box center [347, 113] width 138 height 17
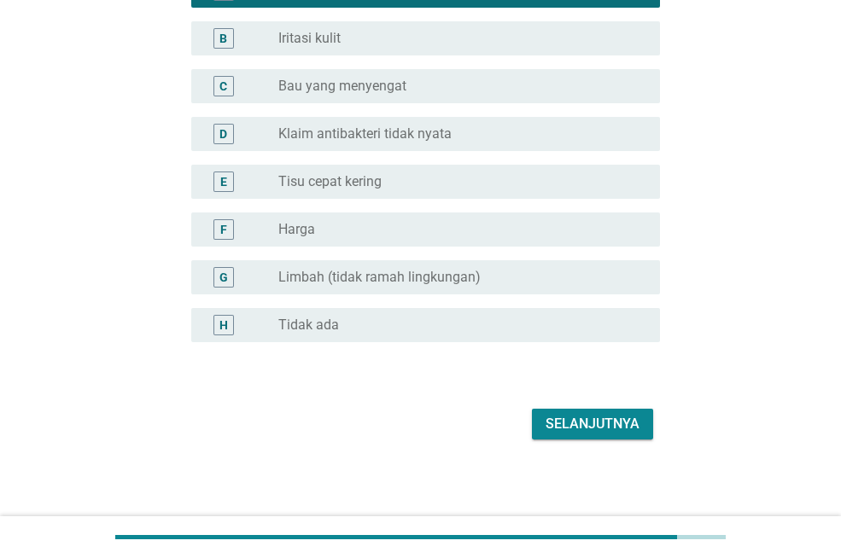
scroll to position [212, 0]
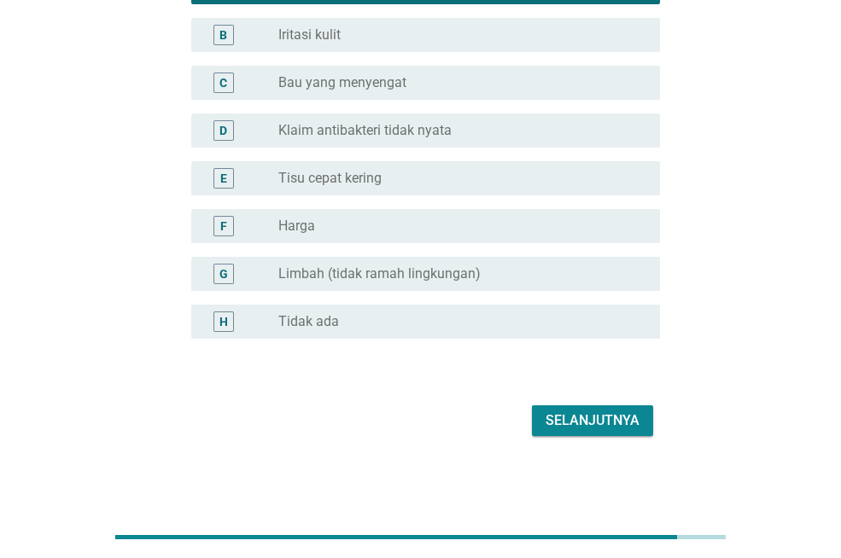
drag, startPoint x: 568, startPoint y: 394, endPoint x: 578, endPoint y: 408, distance: 17.8
click at [572, 399] on form "Apa kekhawatiran utama Anda terhadap pemakaian tisu basah? A radio_button_check…" at bounding box center [420, 152] width 479 height 577
click at [577, 408] on button "Selanjutnya" at bounding box center [592, 421] width 121 height 31
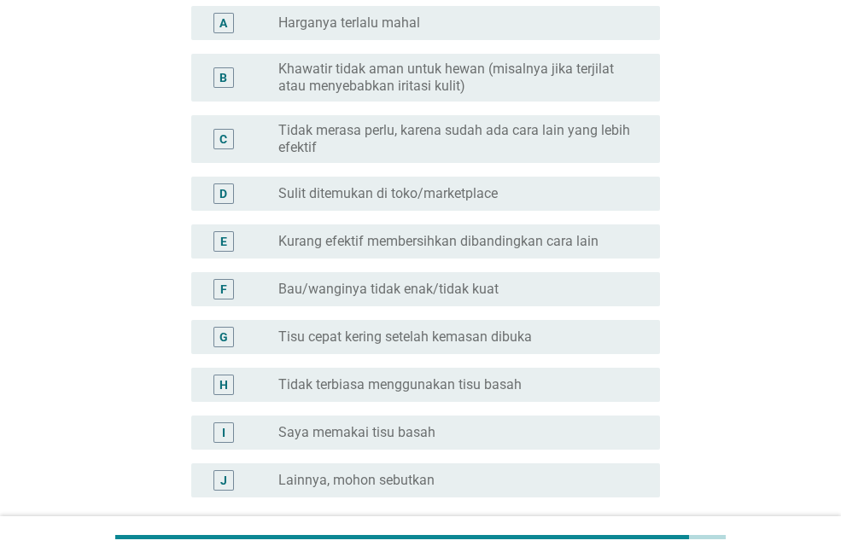
scroll to position [85, 0]
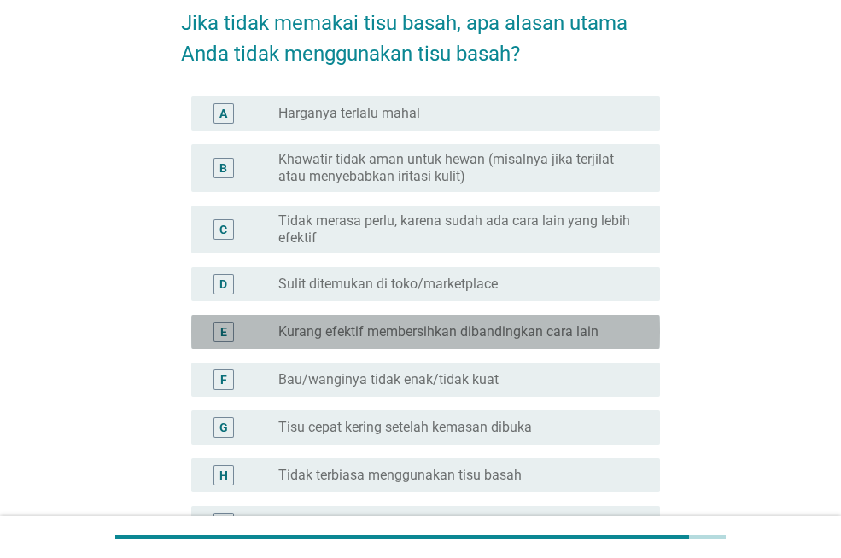
click at [488, 334] on label "Kurang efektif membersihkan dibandingkan cara lain" at bounding box center [438, 332] width 320 height 17
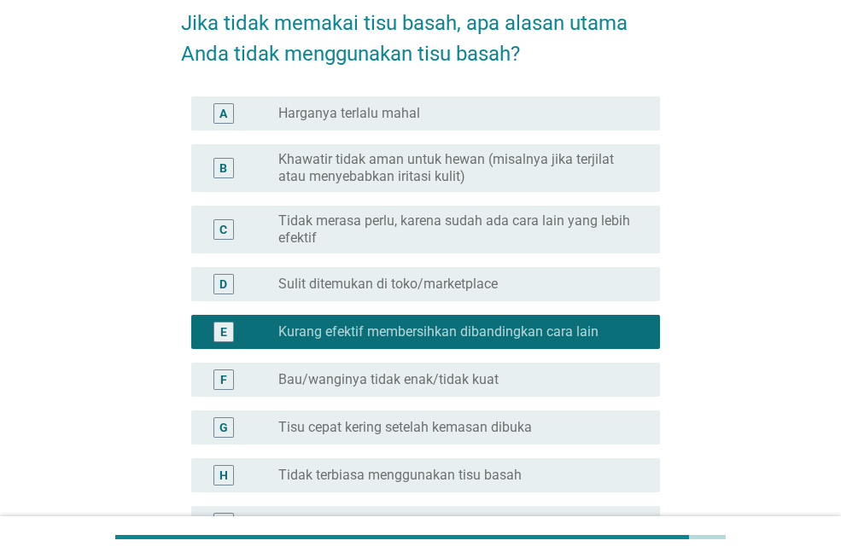
click at [400, 113] on label "Harganya terlalu mahal" at bounding box center [349, 113] width 142 height 17
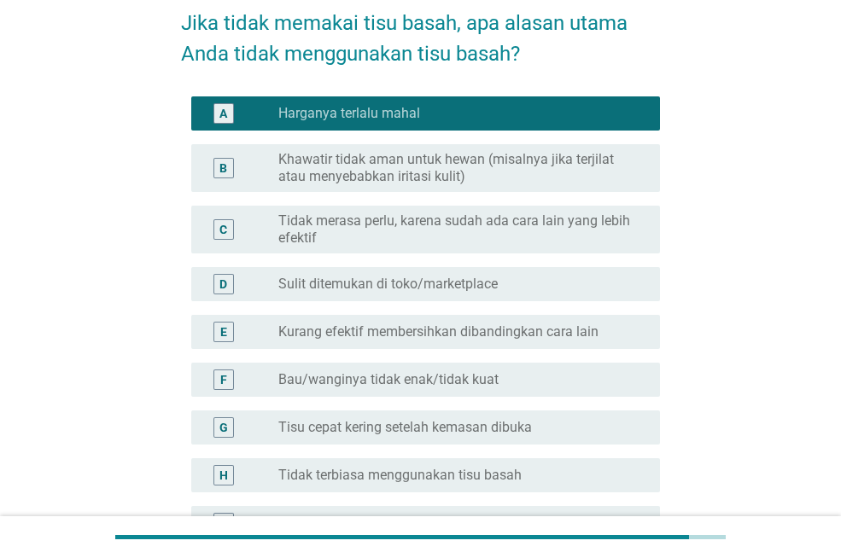
click at [452, 329] on label "Kurang efektif membersihkan dibandingkan cara lain" at bounding box center [438, 332] width 320 height 17
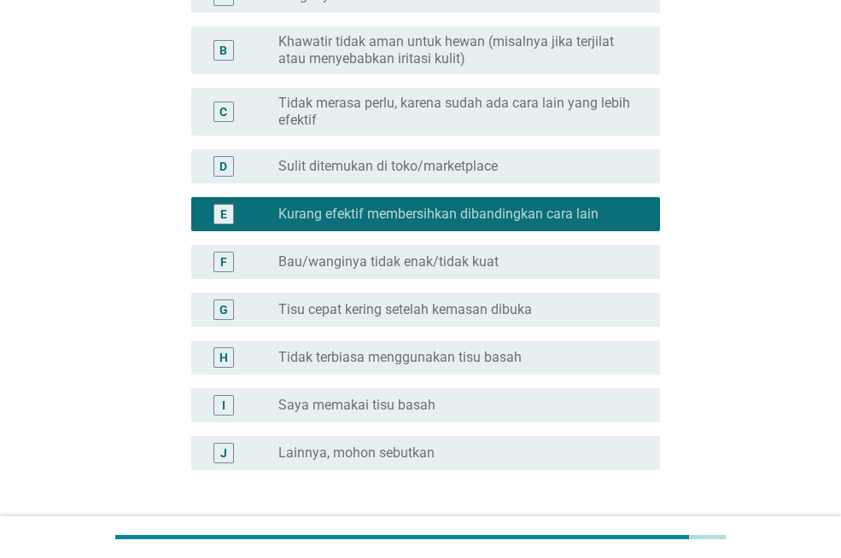
scroll to position [335, 0]
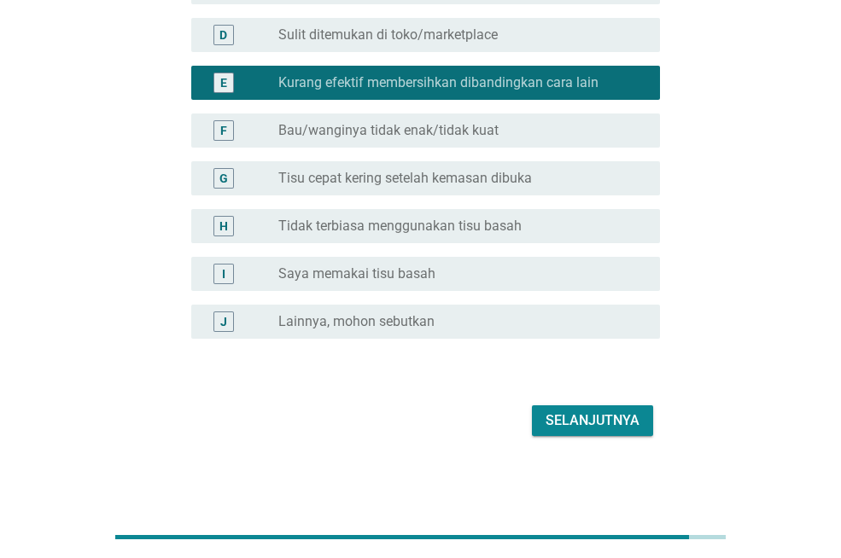
click at [571, 414] on div "Selanjutnya" at bounding box center [593, 421] width 94 height 20
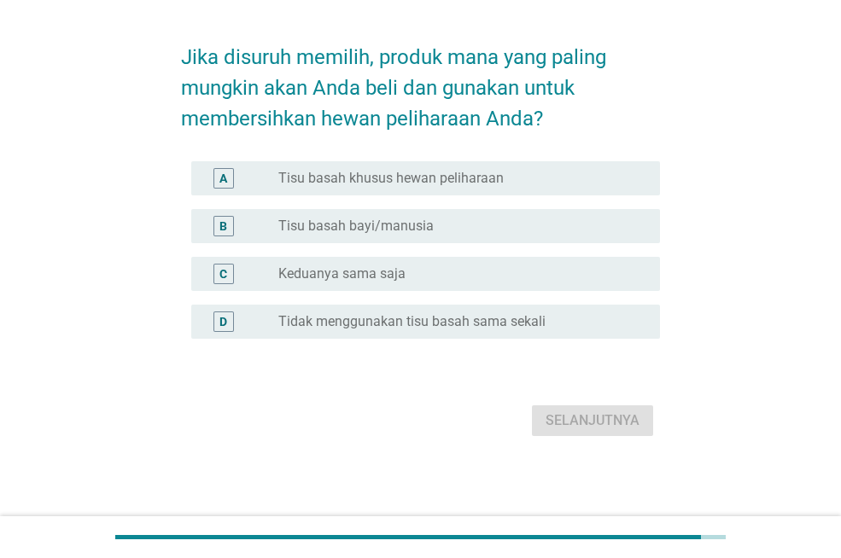
scroll to position [0, 0]
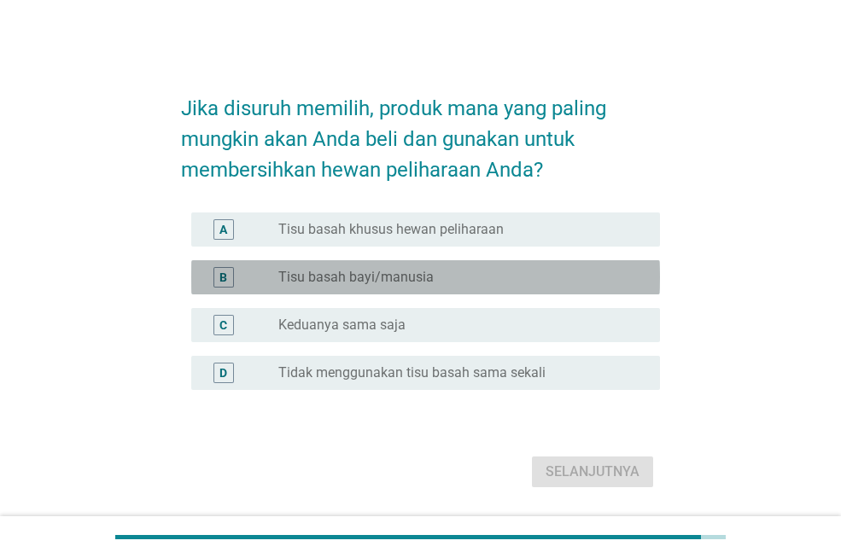
click at [358, 274] on label "Tisu basah bayi/manusia" at bounding box center [355, 277] width 155 height 17
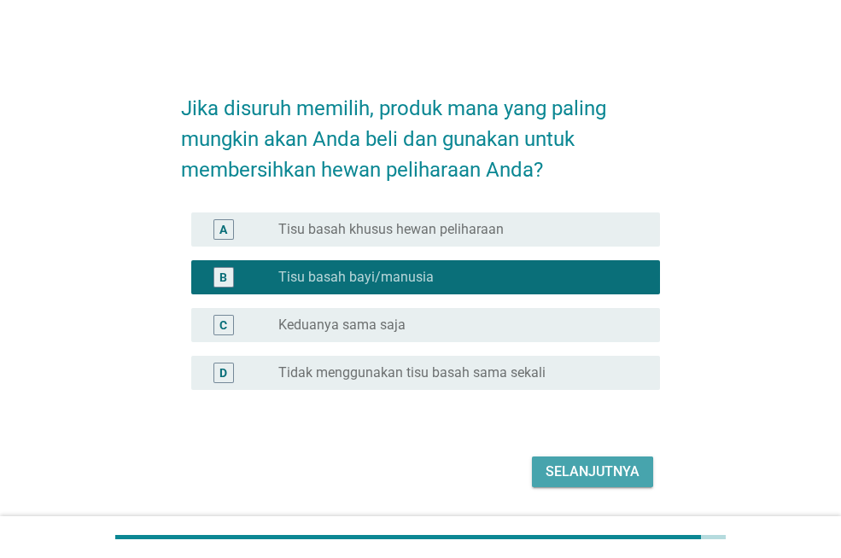
click at [562, 470] on div "Selanjutnya" at bounding box center [593, 472] width 94 height 20
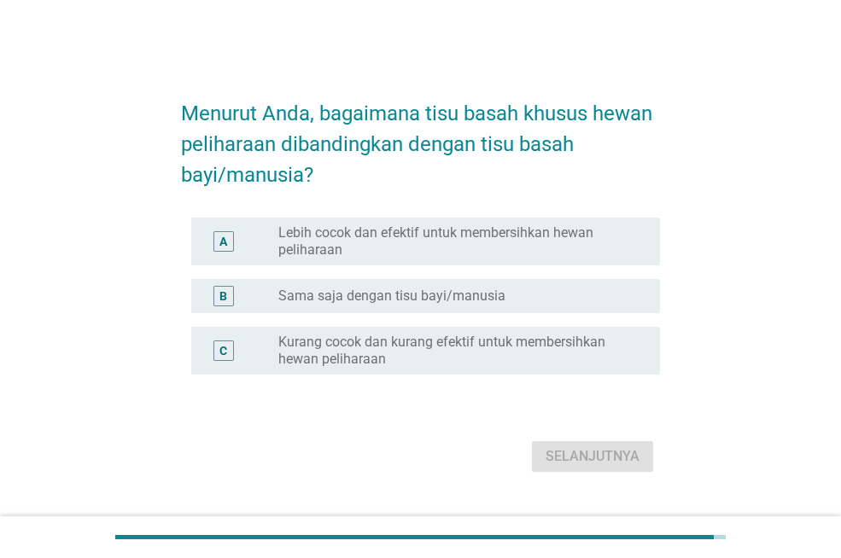
click at [404, 231] on label "Lebih cocok dan efektif untuk membersihkan hewan peliharaan" at bounding box center [455, 242] width 354 height 34
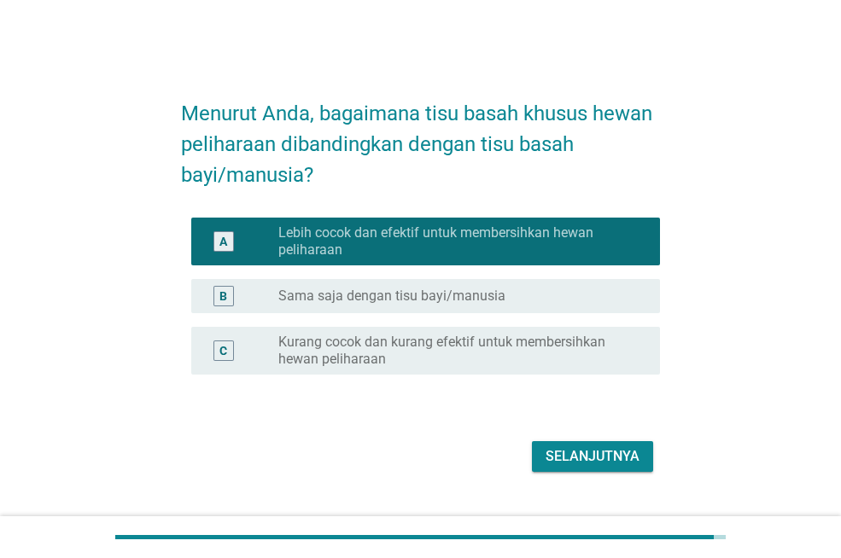
click at [529, 456] on div "Selanjutnya" at bounding box center [420, 456] width 479 height 41
click at [552, 455] on div "Selanjutnya" at bounding box center [593, 457] width 94 height 20
